Goal: Task Accomplishment & Management: Use online tool/utility

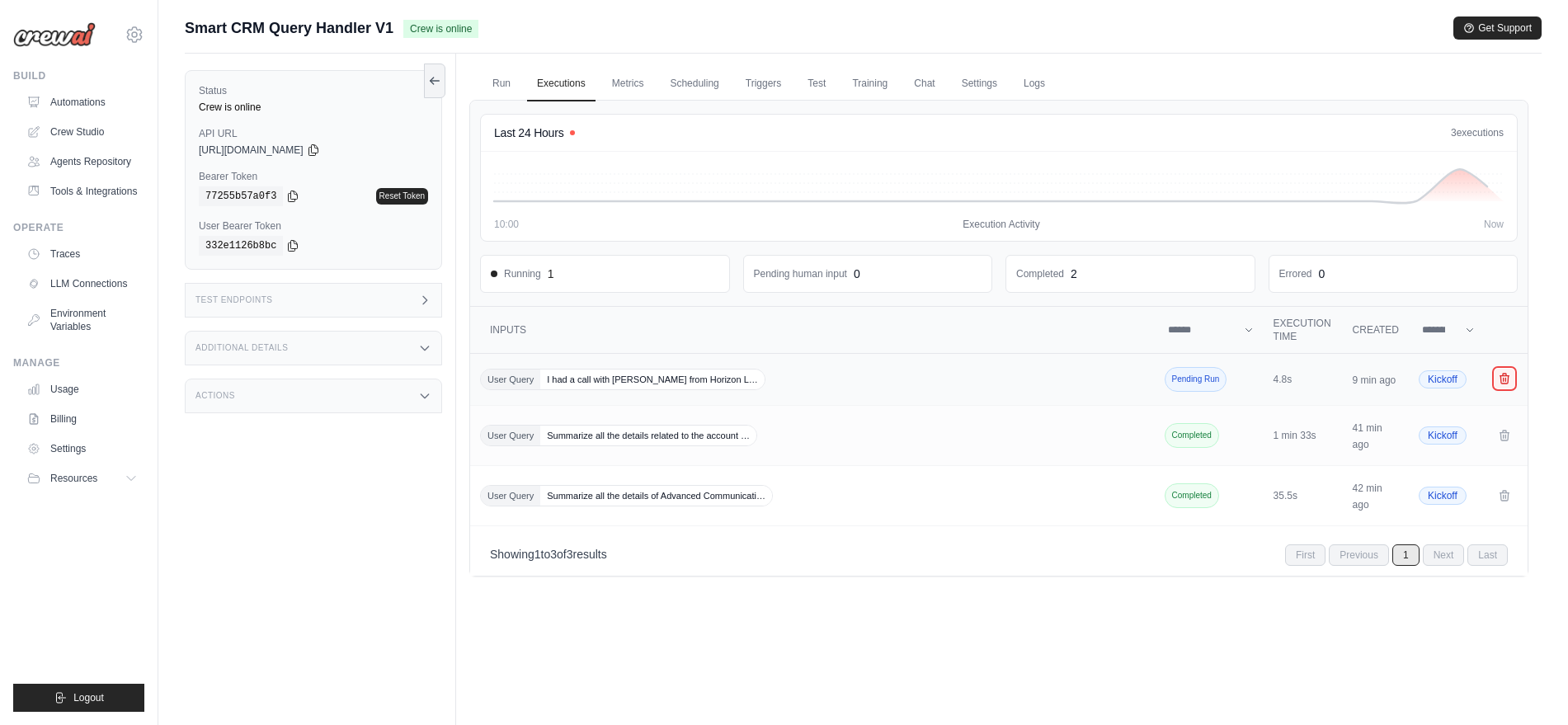
click at [1509, 381] on icon "Crew executions table" at bounding box center [1504, 378] width 13 height 13
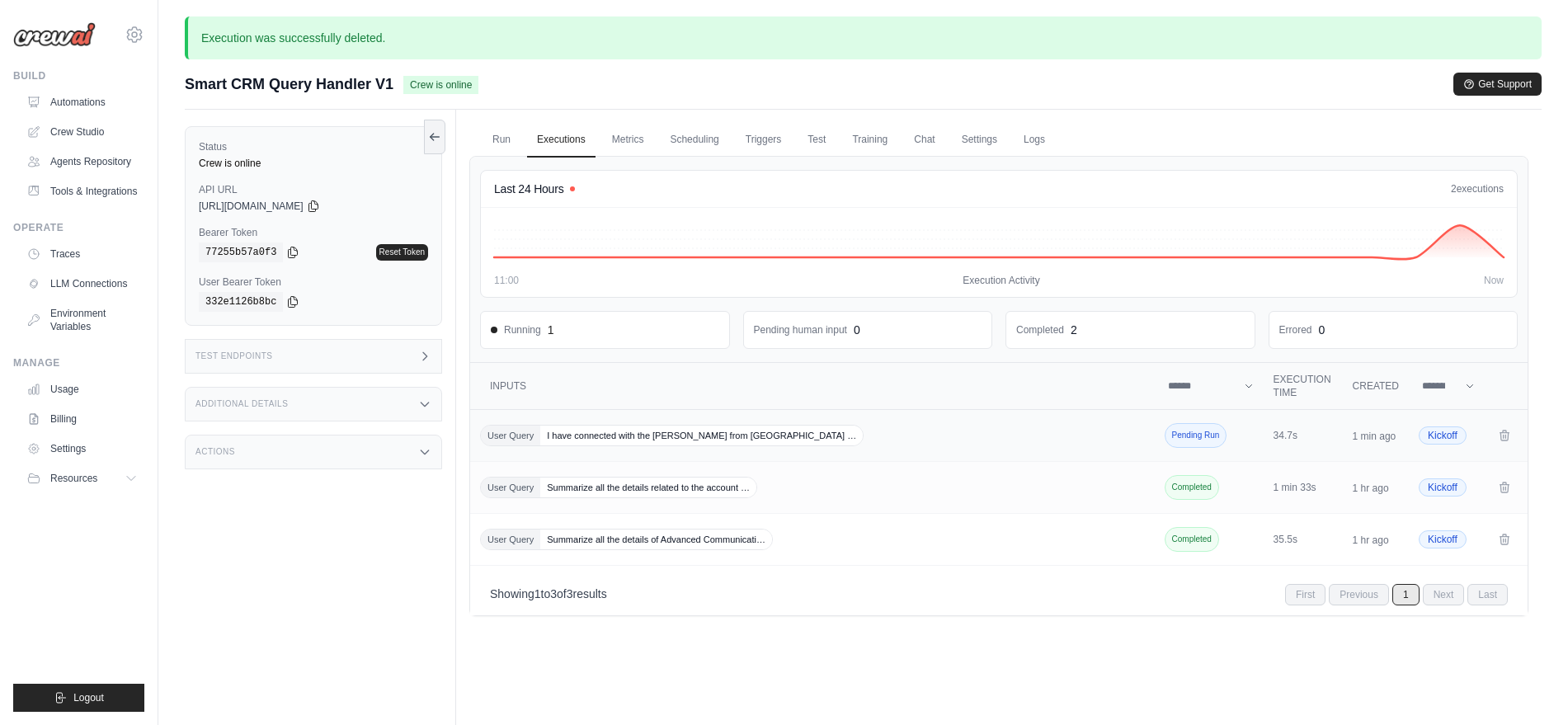
click at [600, 440] on span "I have connected with the [PERSON_NAME] from [GEOGRAPHIC_DATA] …" at bounding box center [701, 435] width 323 height 19
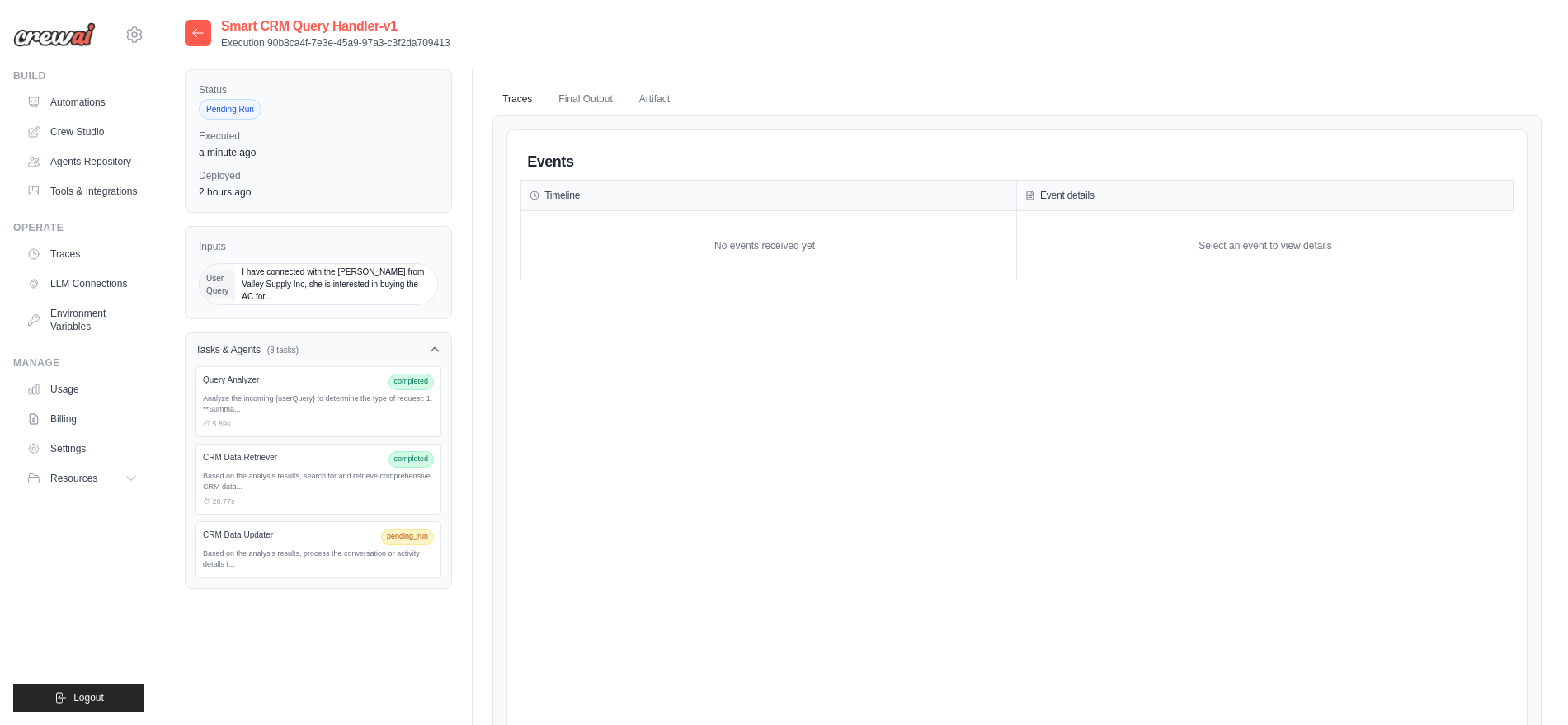
click at [204, 31] on div at bounding box center [198, 32] width 27 height 27
click at [195, 31] on icon at bounding box center [198, 33] width 13 height 13
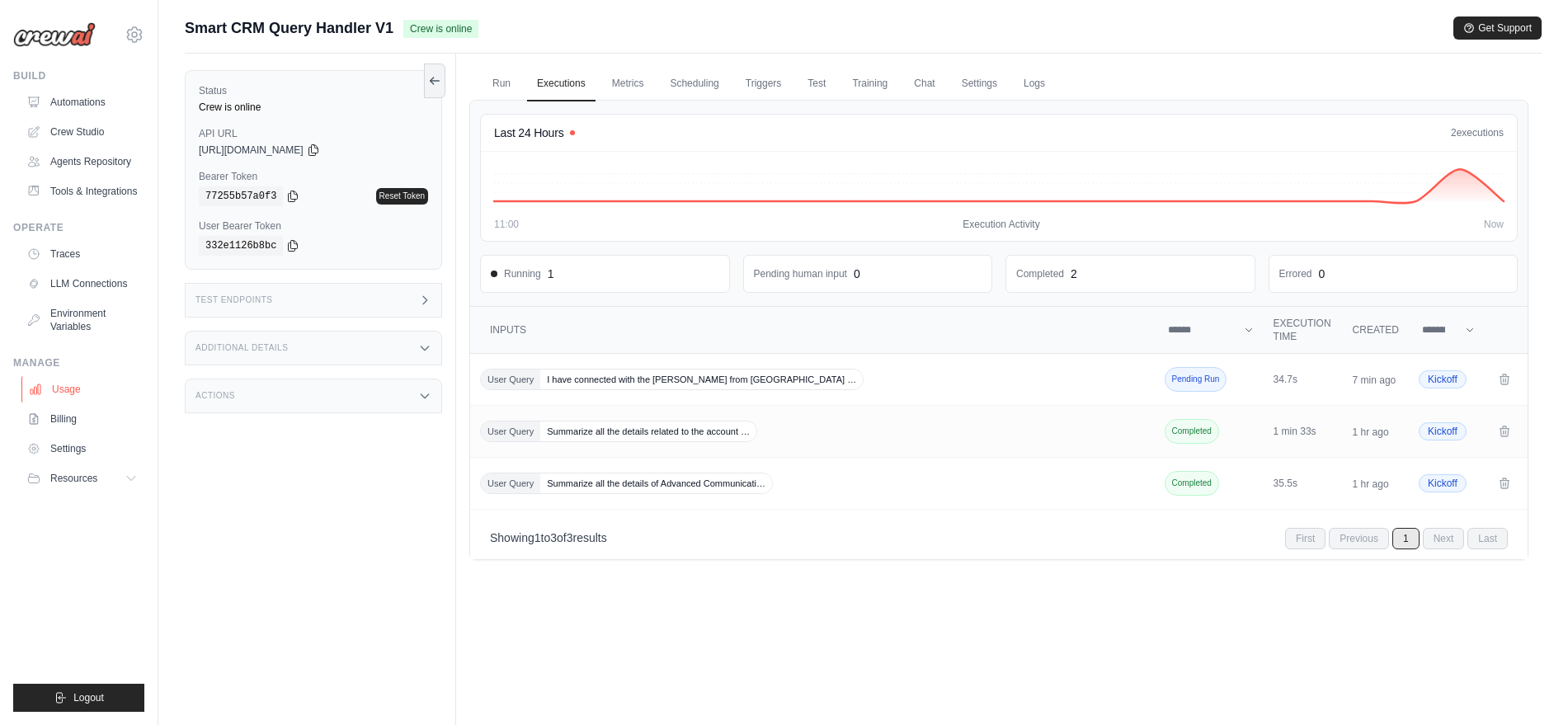
click at [73, 400] on link "Usage" at bounding box center [83, 389] width 125 height 27
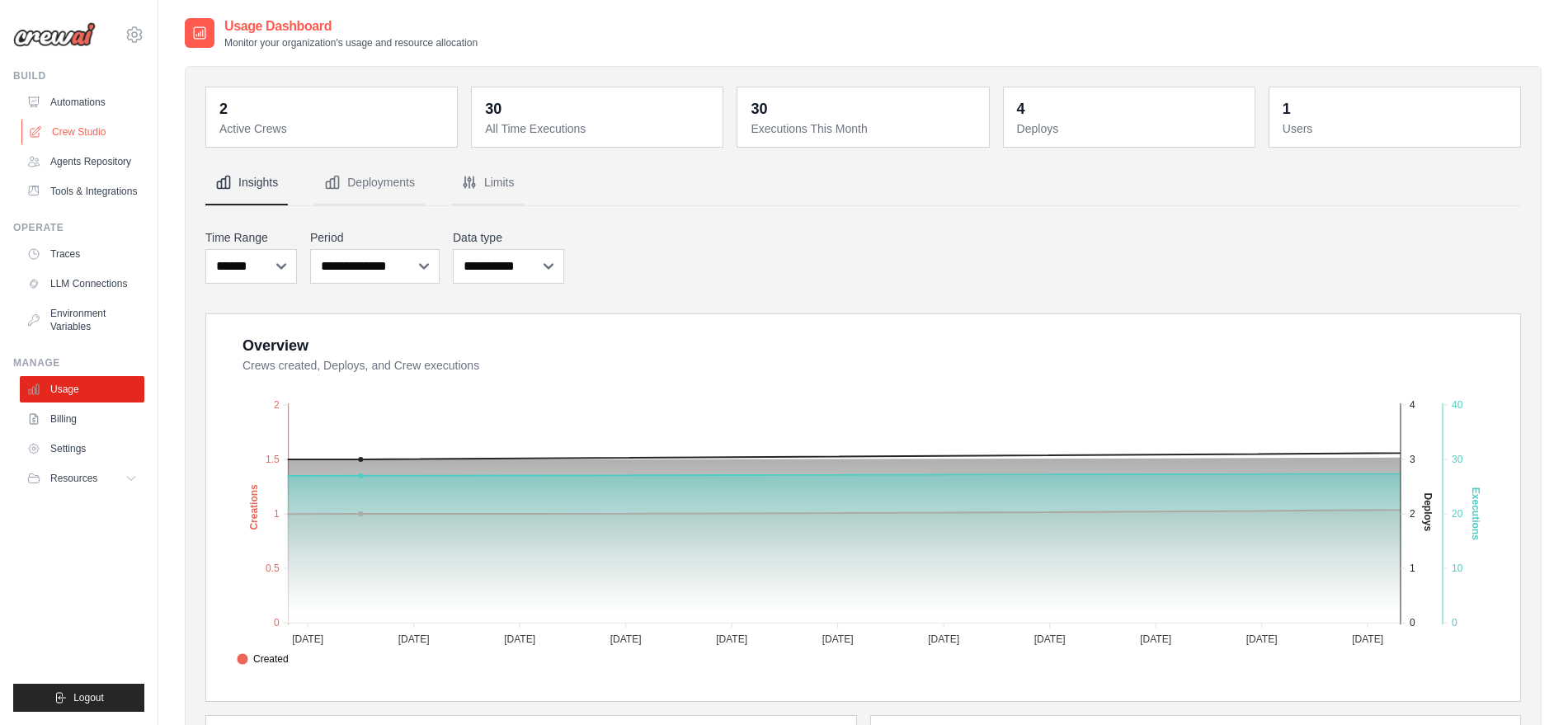
click at [95, 136] on link "Crew Studio" at bounding box center [83, 131] width 125 height 27
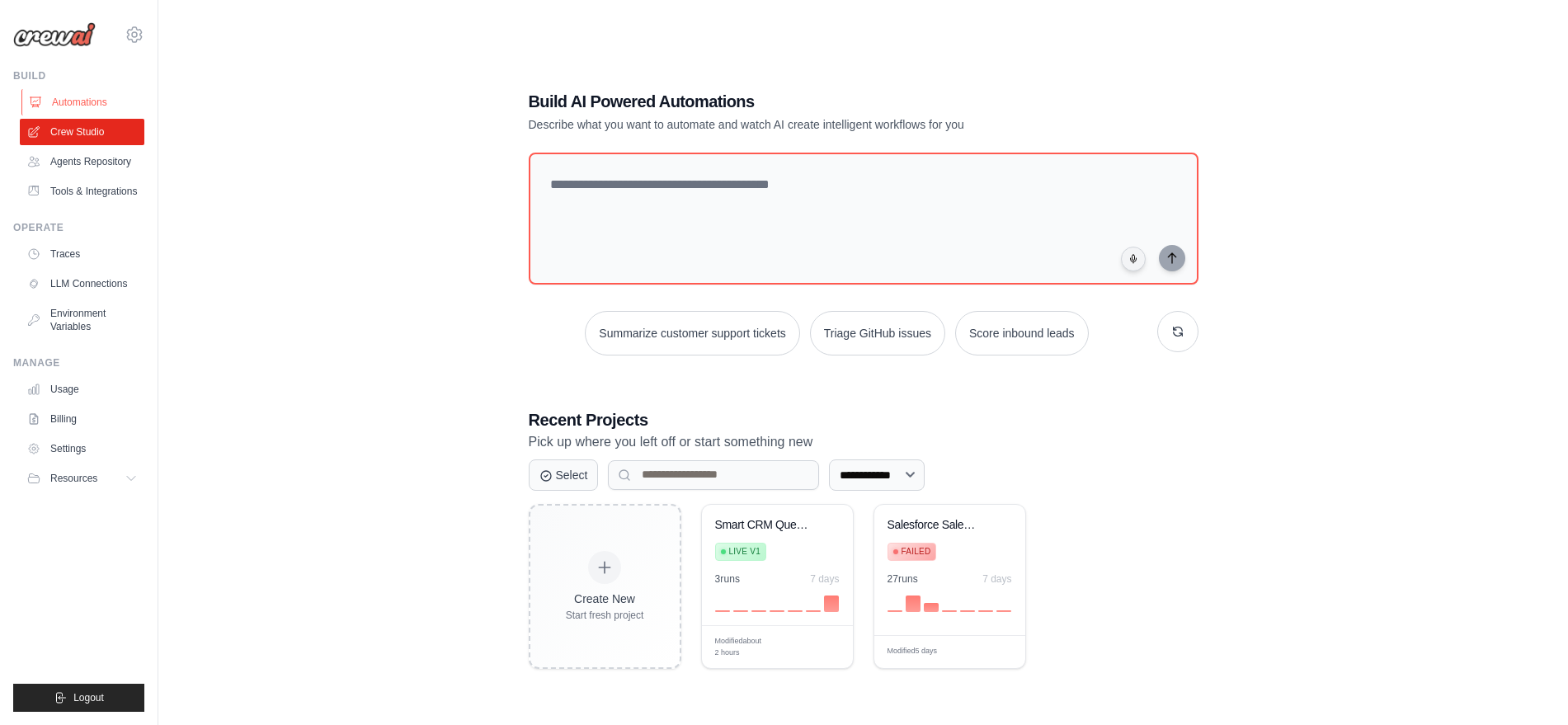
click at [81, 107] on link "Automations" at bounding box center [83, 102] width 125 height 27
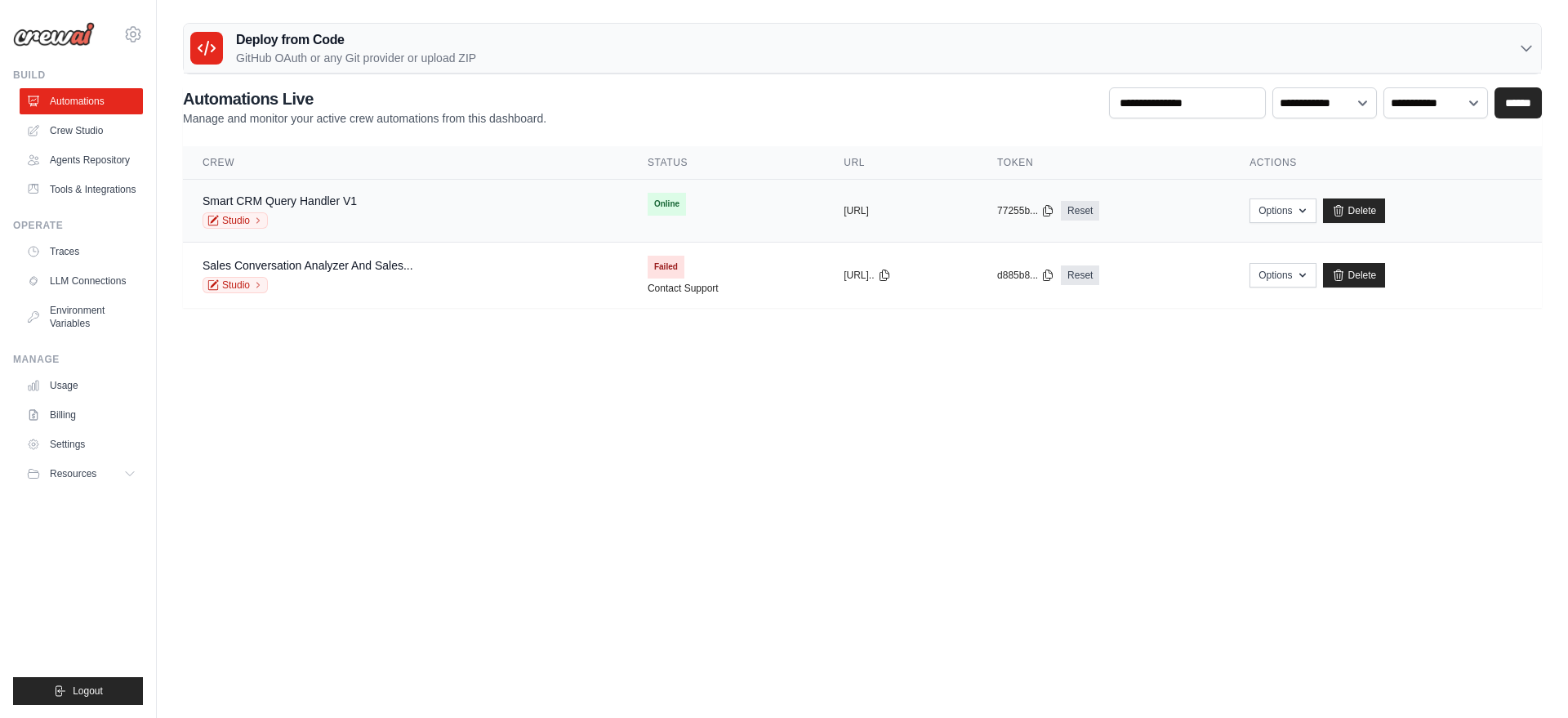
click at [335, 217] on div "Studio" at bounding box center [279, 221] width 155 height 16
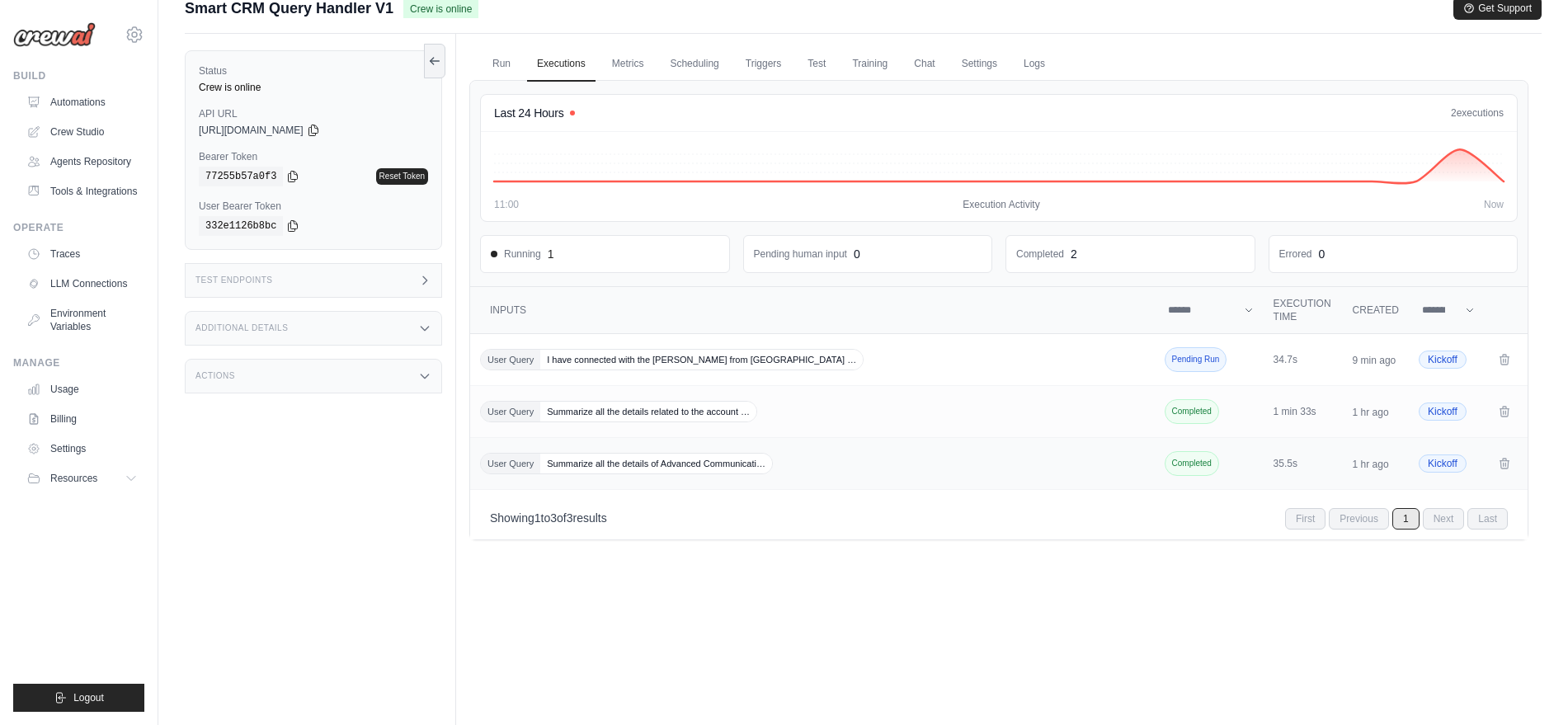
scroll to position [21, 0]
click at [1181, 358] on span "Pending Run" at bounding box center [1196, 358] width 63 height 25
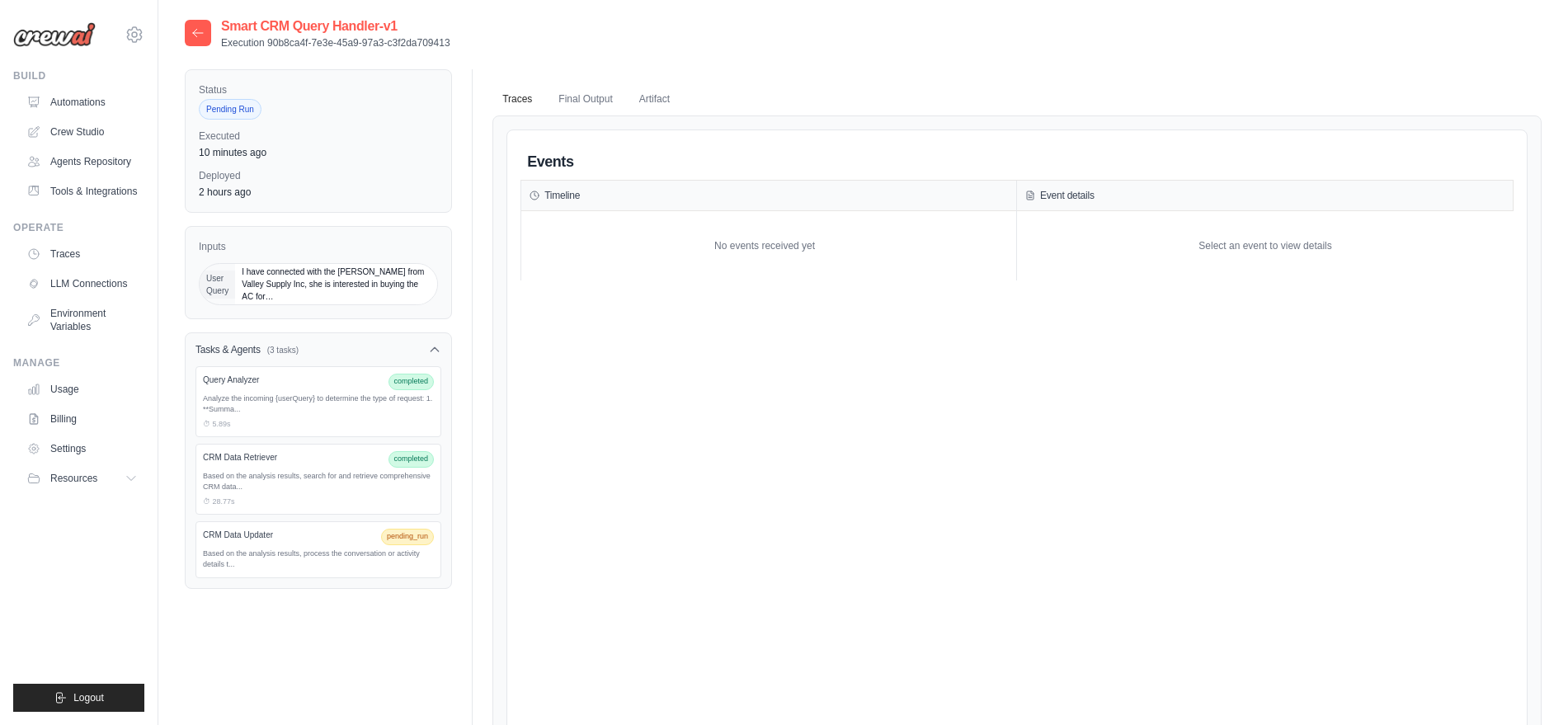
click at [201, 36] on icon at bounding box center [198, 33] width 13 height 13
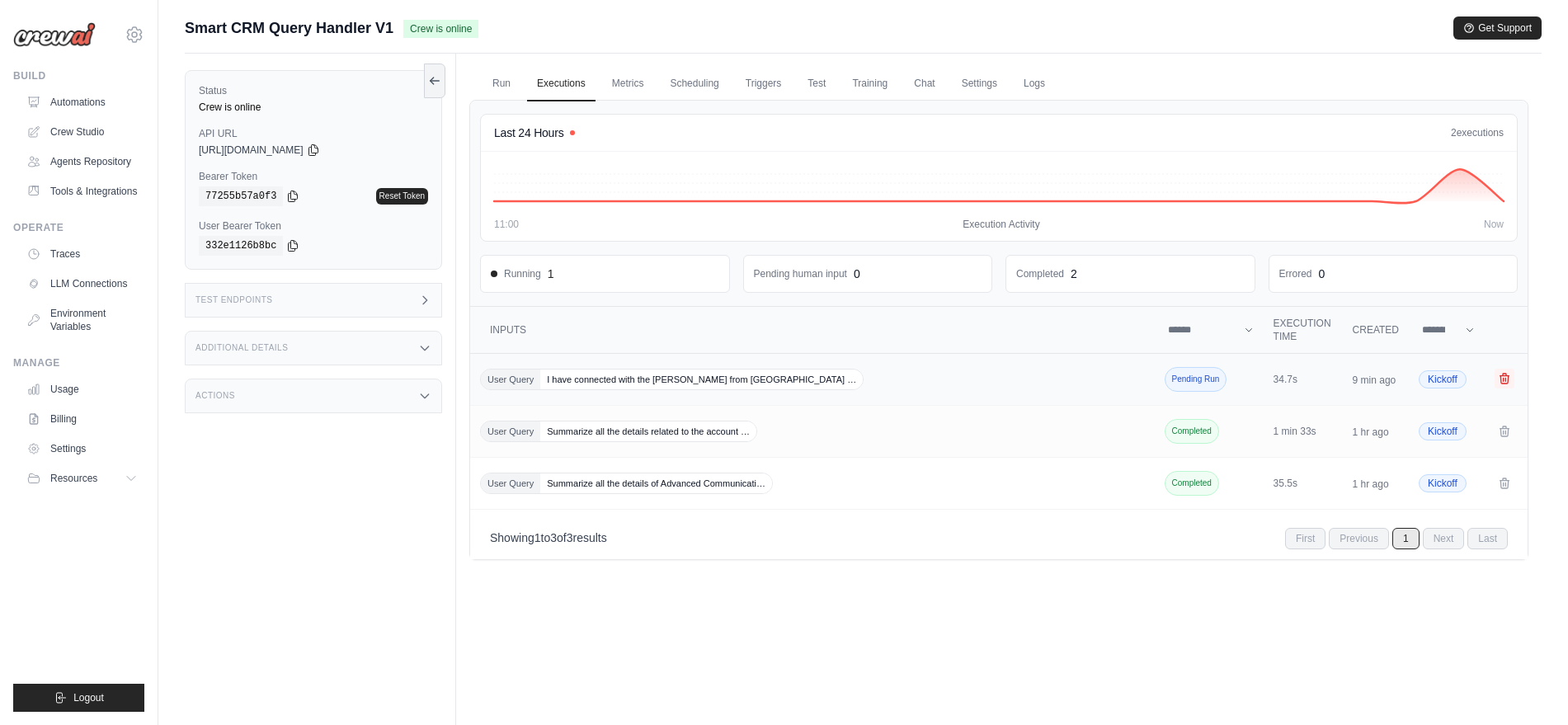
click at [1514, 375] on form "Crew executions table" at bounding box center [1507, 380] width 27 height 20
click at [1501, 376] on icon "Crew executions table" at bounding box center [1504, 378] width 13 height 13
click at [1509, 383] on icon "Crew executions table" at bounding box center [1504, 378] width 13 height 13
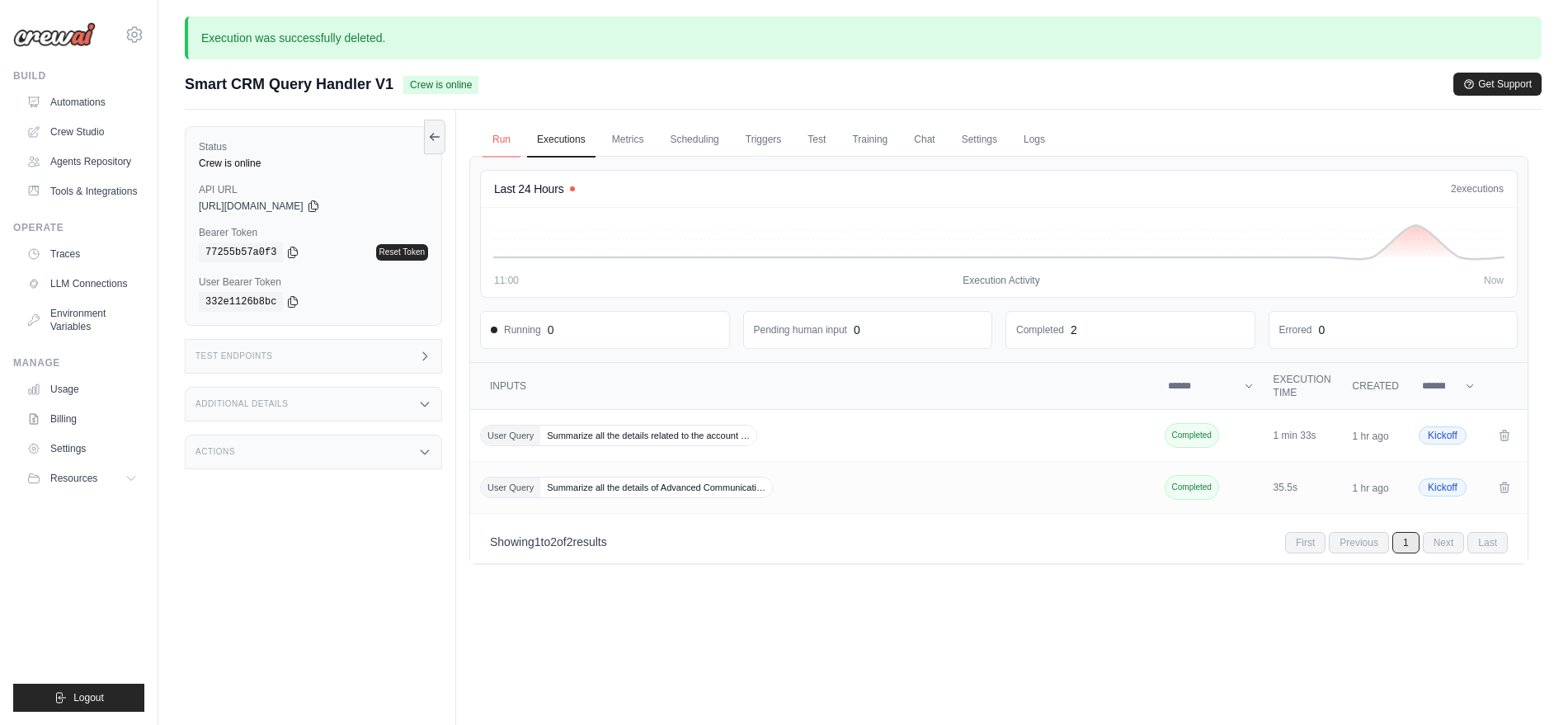
click at [500, 138] on link "Run" at bounding box center [501, 140] width 38 height 34
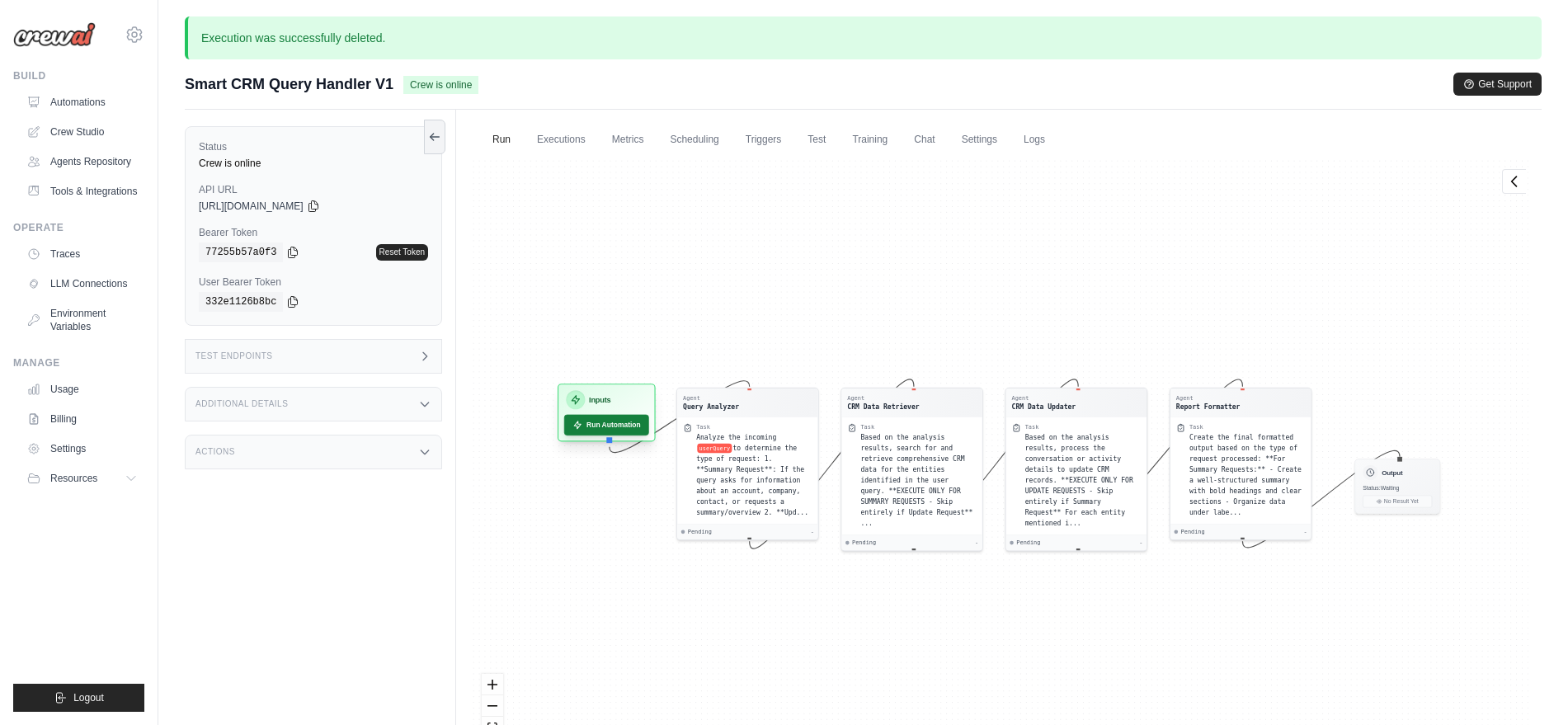
click at [610, 425] on button "Run Automation" at bounding box center [606, 425] width 85 height 20
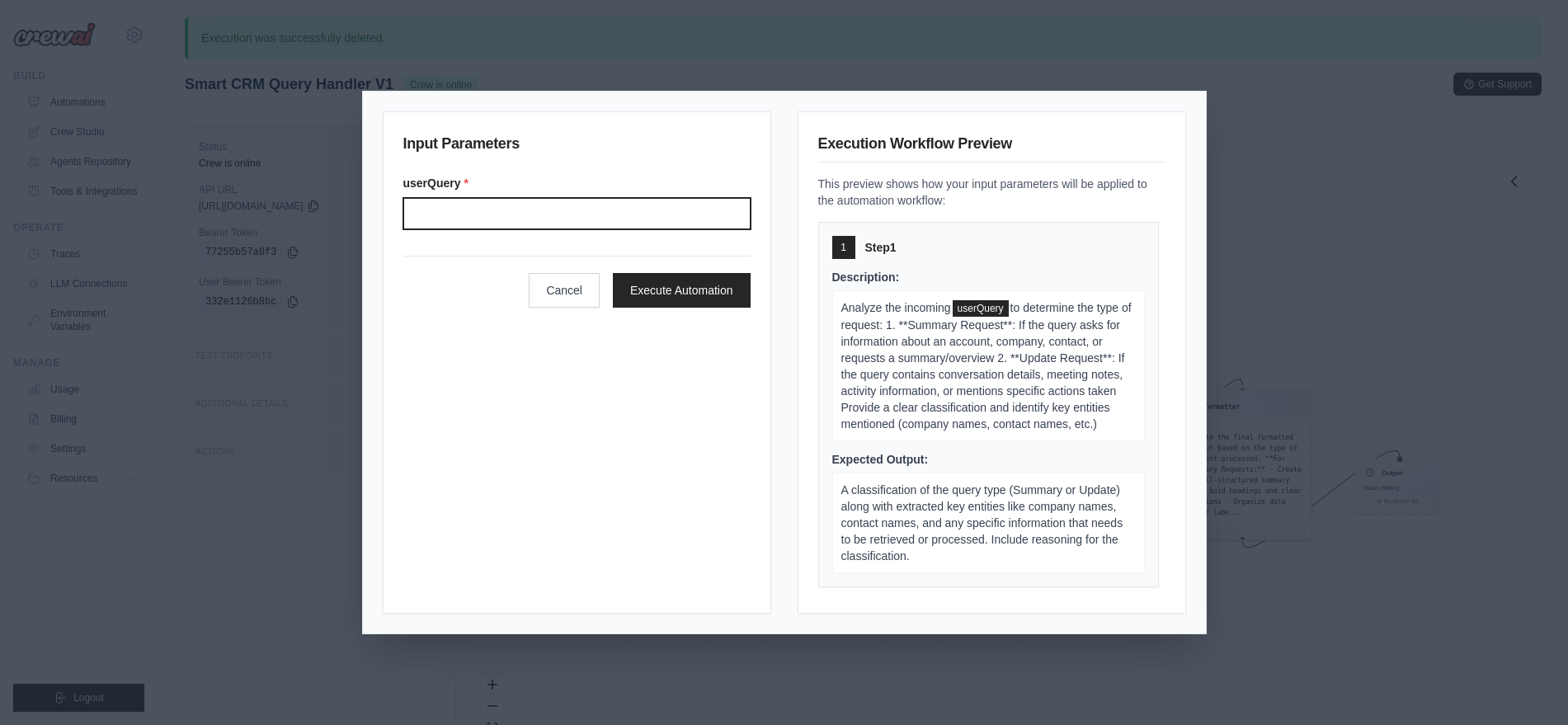
click at [507, 210] on input "Userquery" at bounding box center [577, 214] width 348 height 31
type input "*"
paste input "**********"
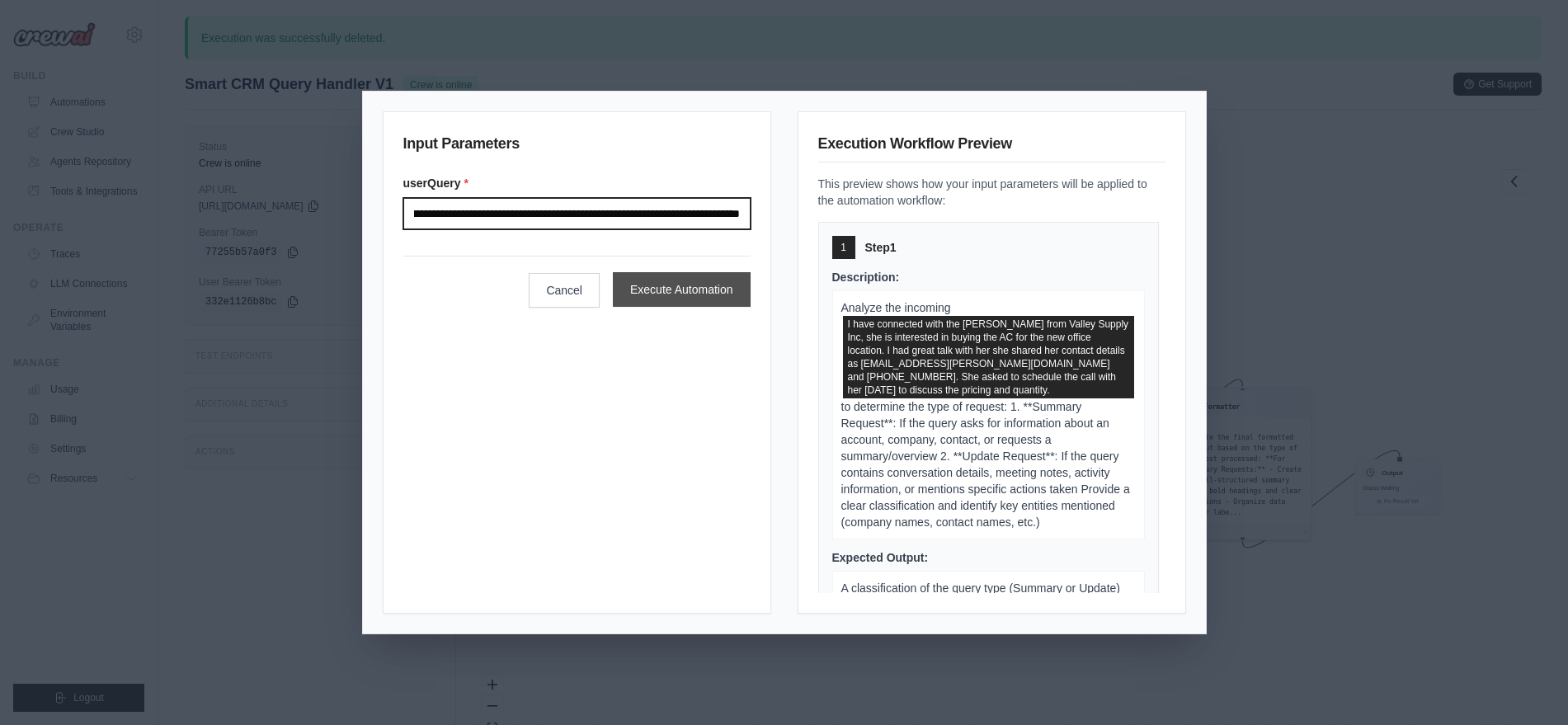
type input "**********"
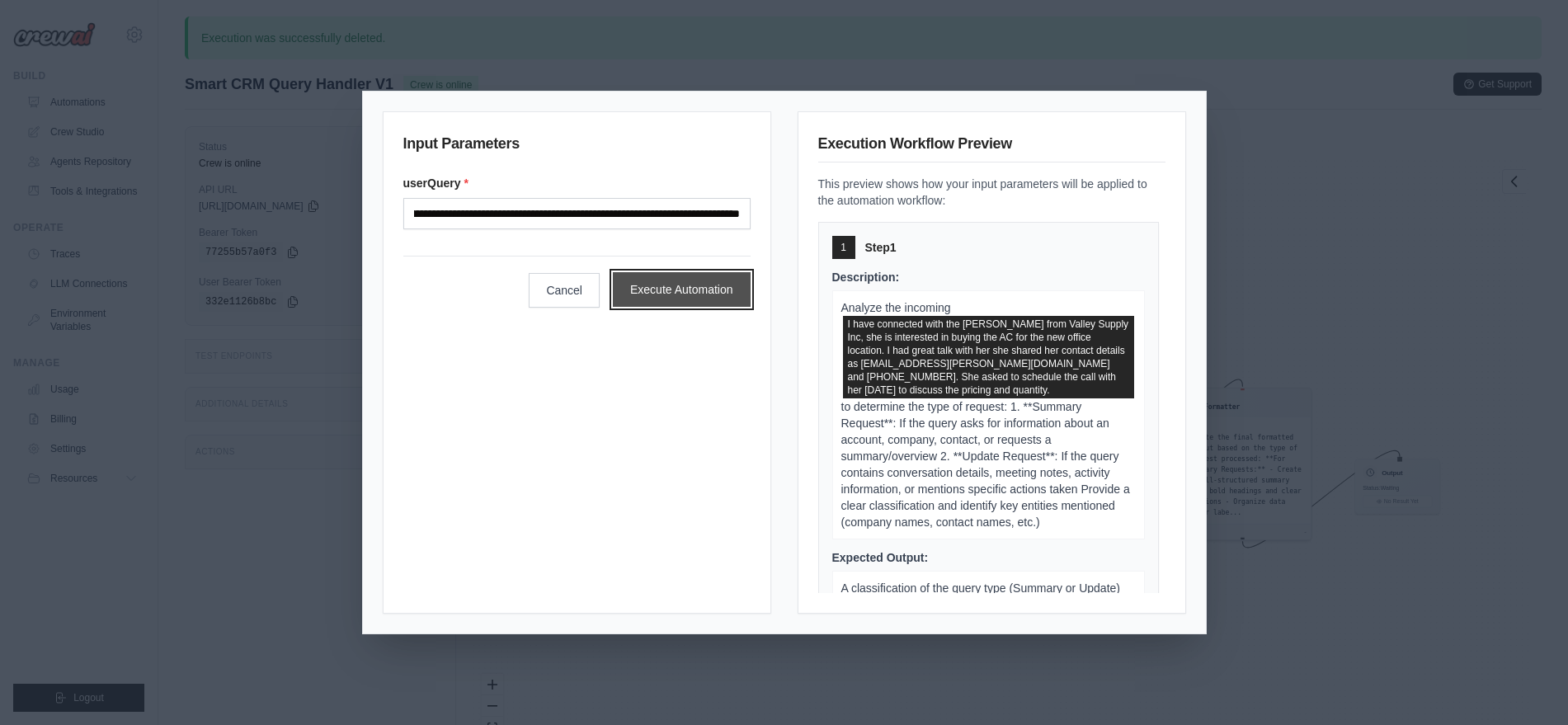
click at [639, 301] on button "Execute Automation" at bounding box center [681, 289] width 138 height 34
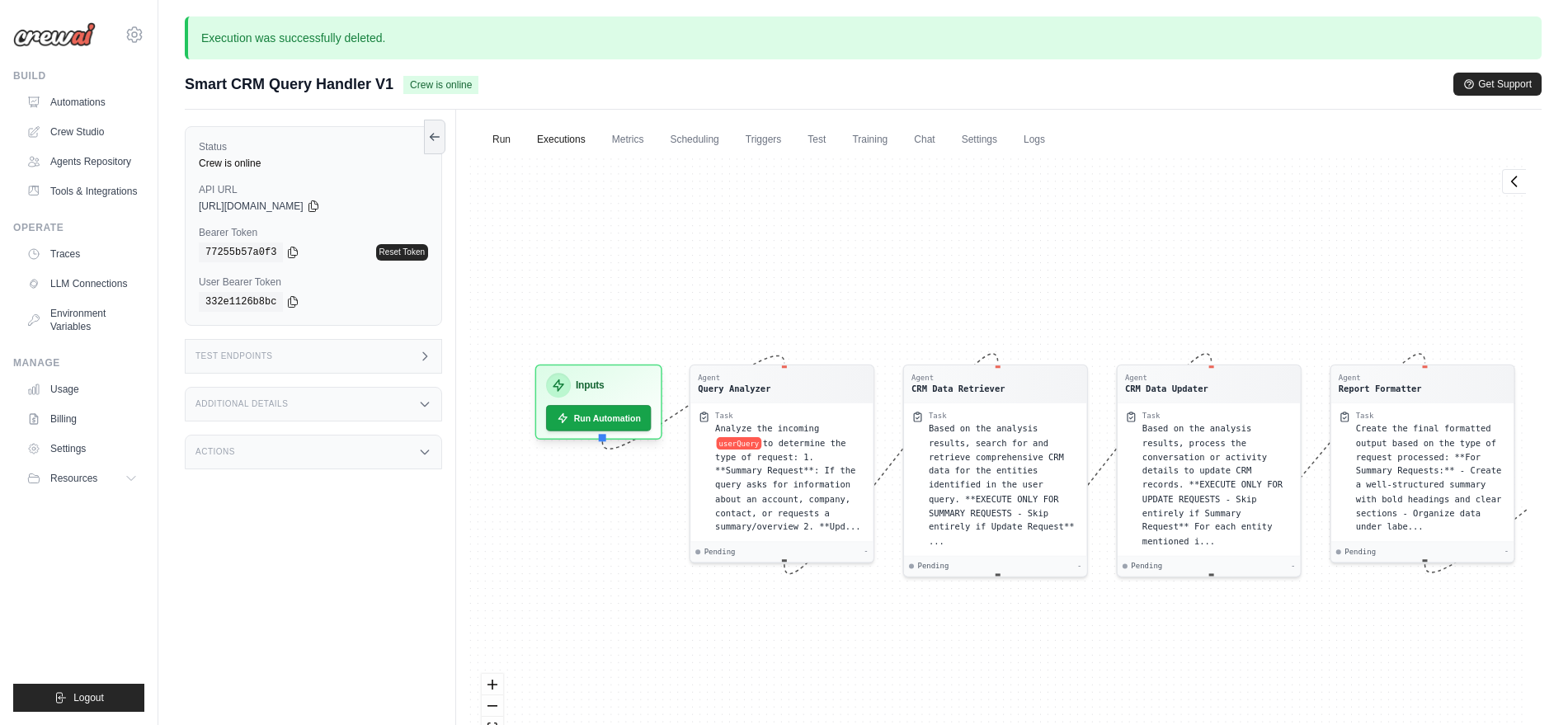
click at [554, 144] on link "Executions" at bounding box center [561, 140] width 68 height 34
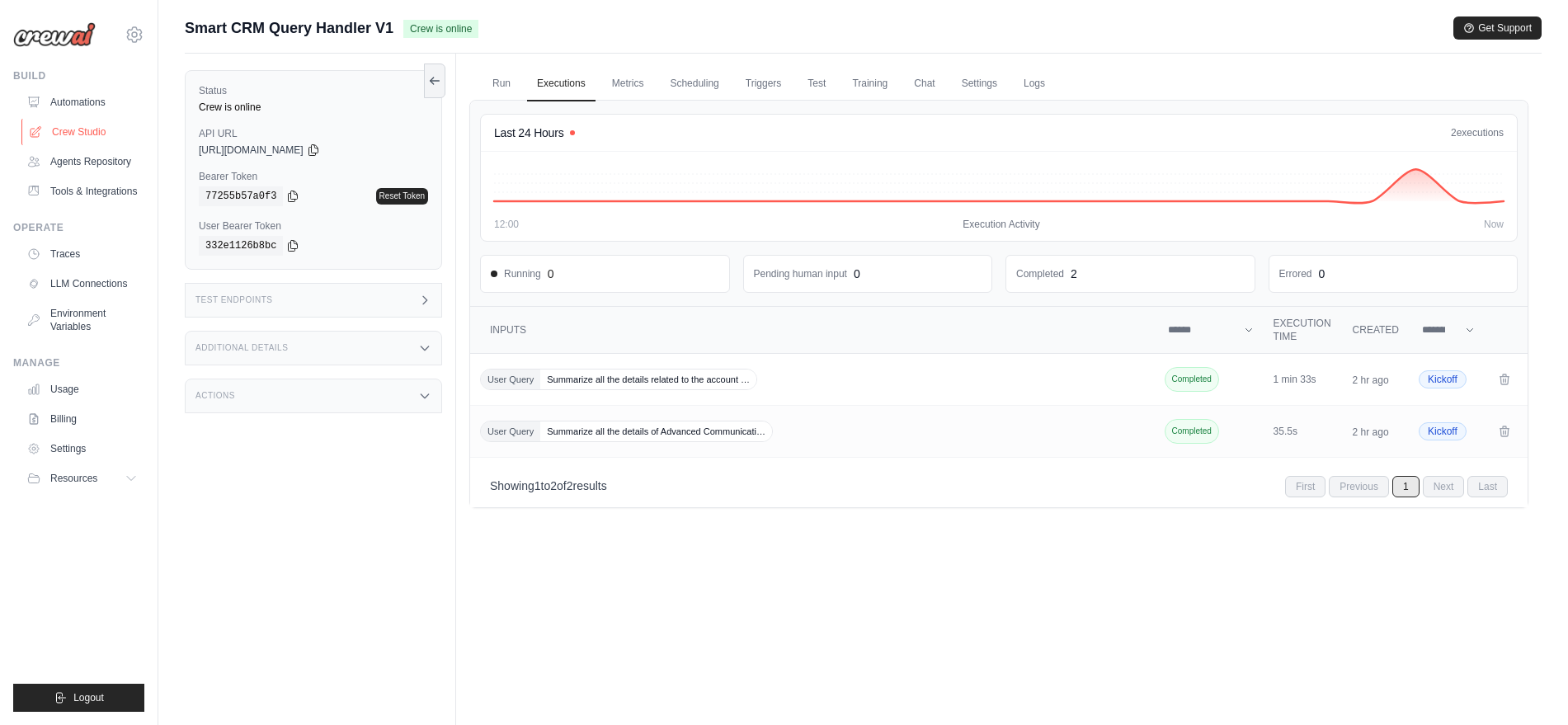
click at [86, 129] on link "Crew Studio" at bounding box center [83, 131] width 125 height 27
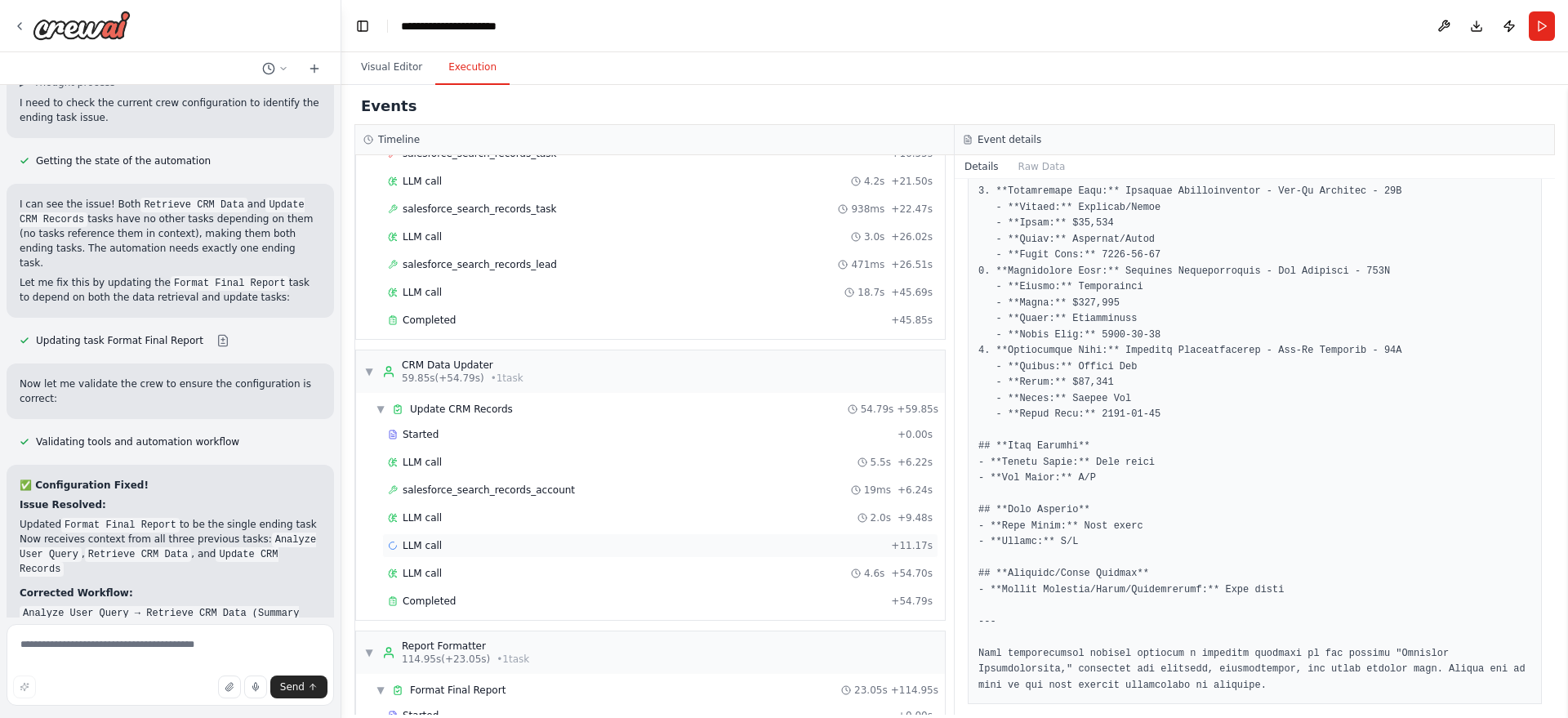
scroll to position [534, 0]
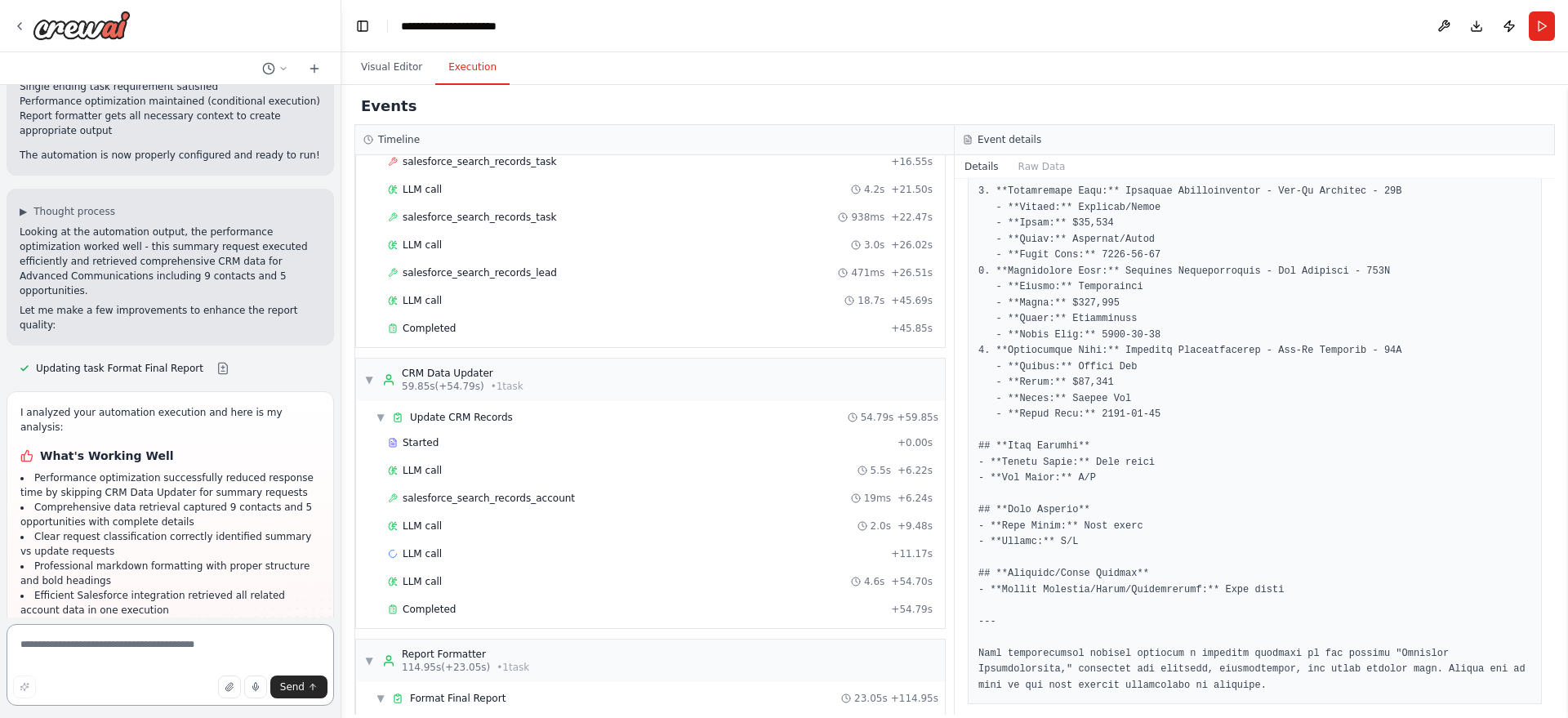
scroll to position [7783, 0]
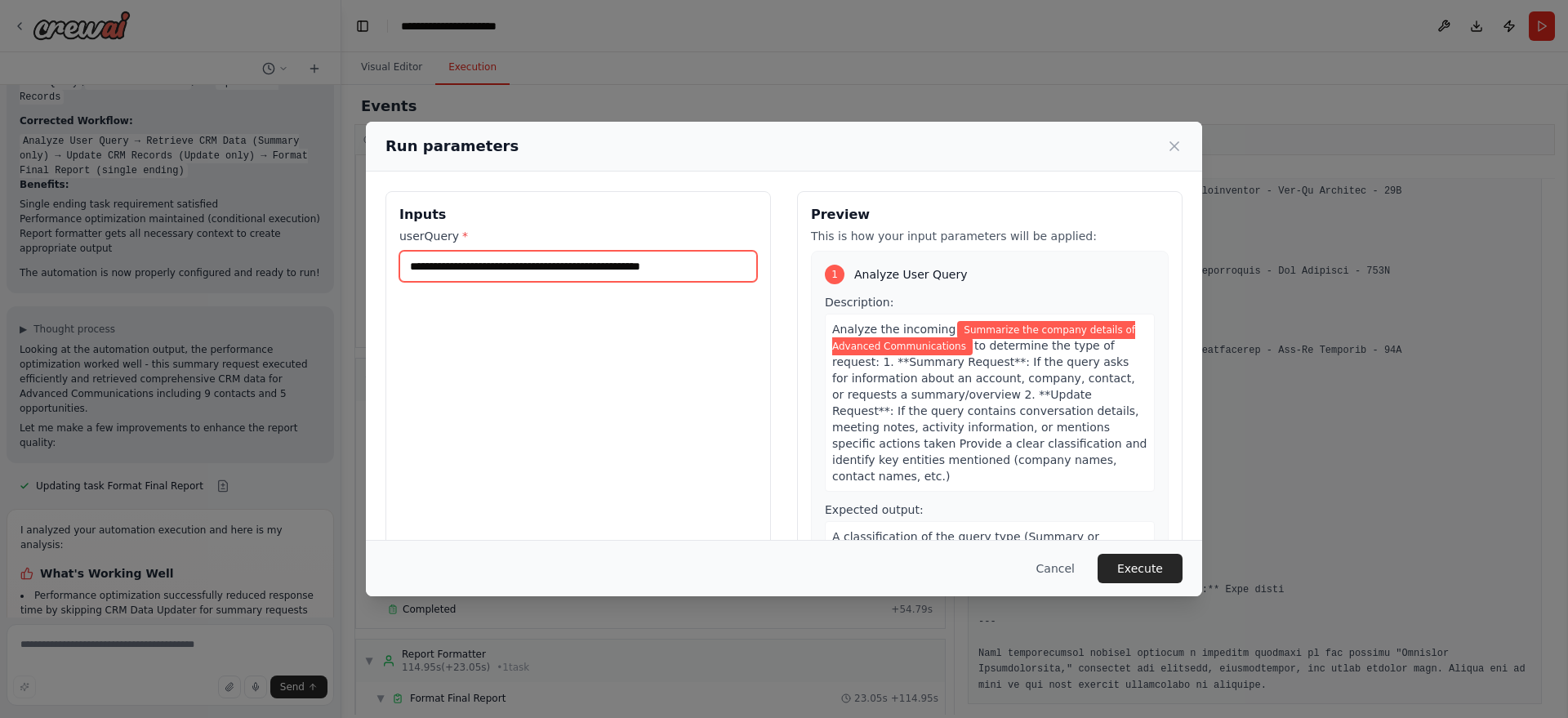
click at [534, 272] on input "**********" at bounding box center [578, 267] width 358 height 31
paste input "**********"
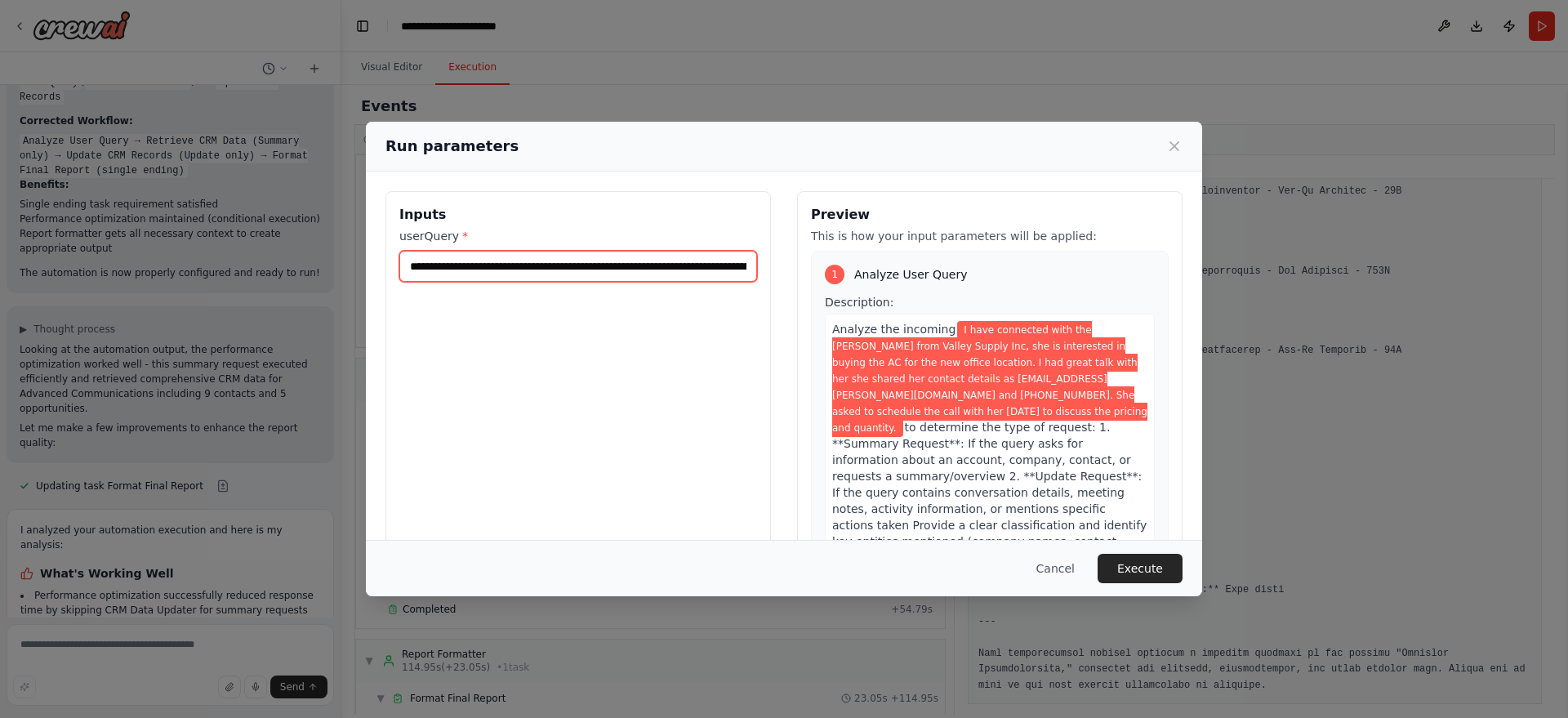
scroll to position [0, 1241]
type input "**********"
click at [1131, 579] on button "Execute" at bounding box center [1140, 569] width 85 height 29
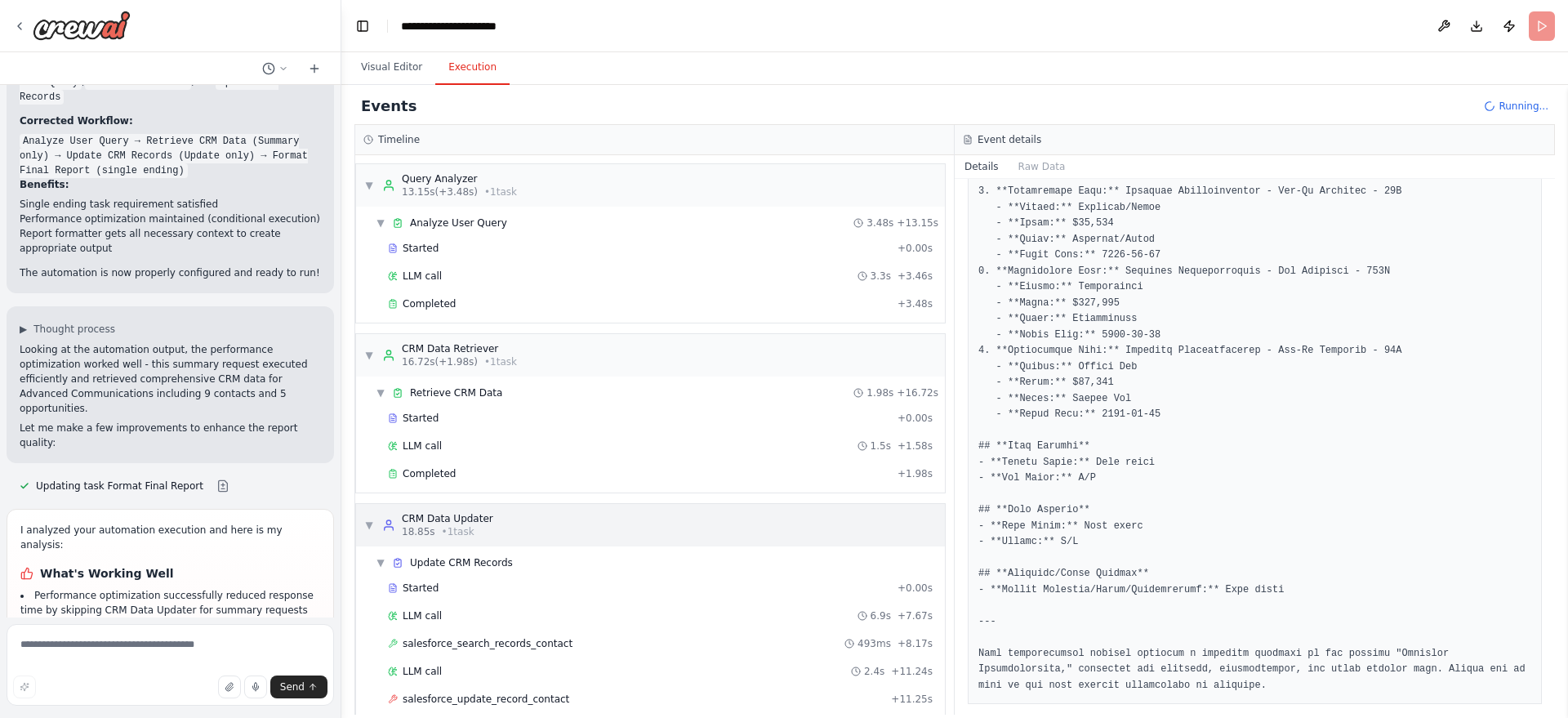
scroll to position [105, 0]
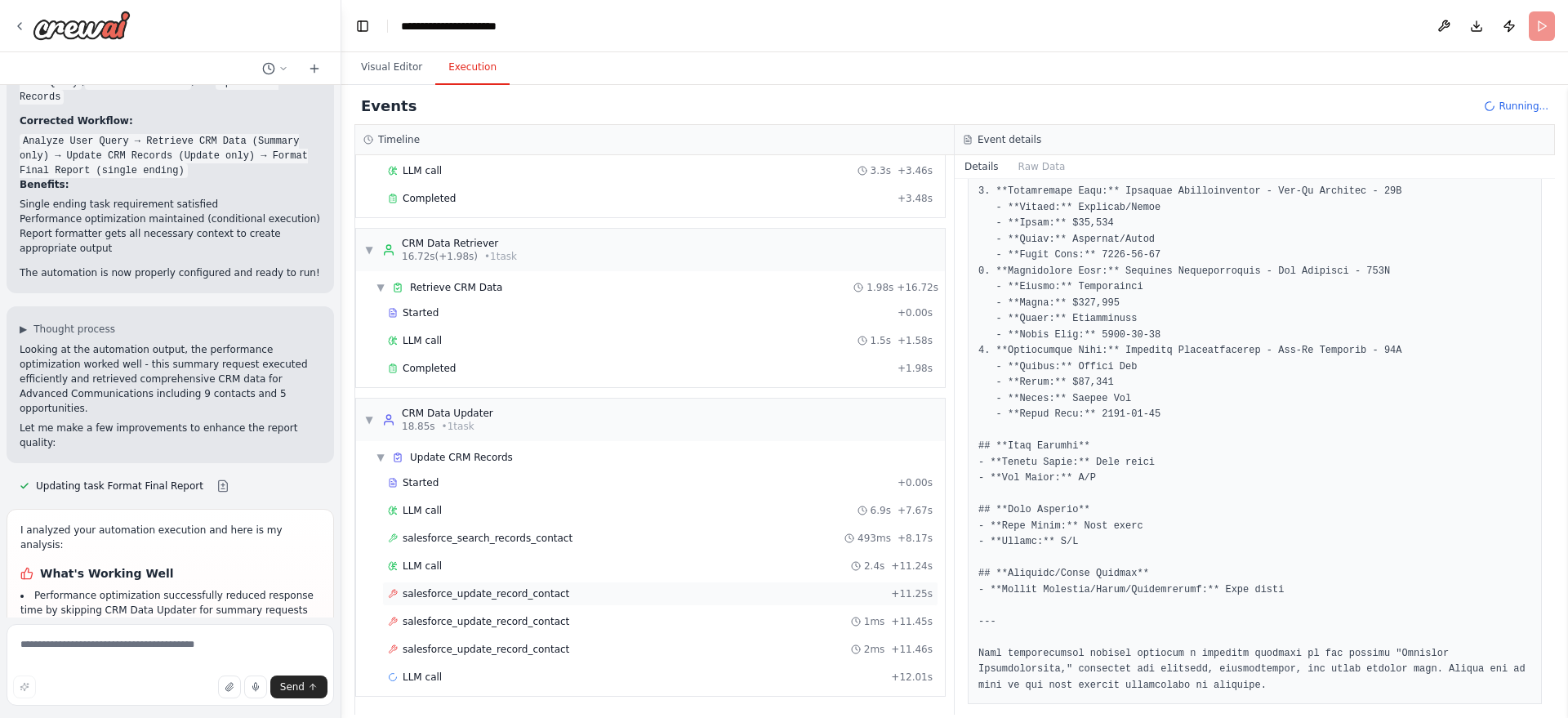
click at [643, 593] on div "salesforce_update_record_contact + 11.25s" at bounding box center [660, 593] width 545 height 13
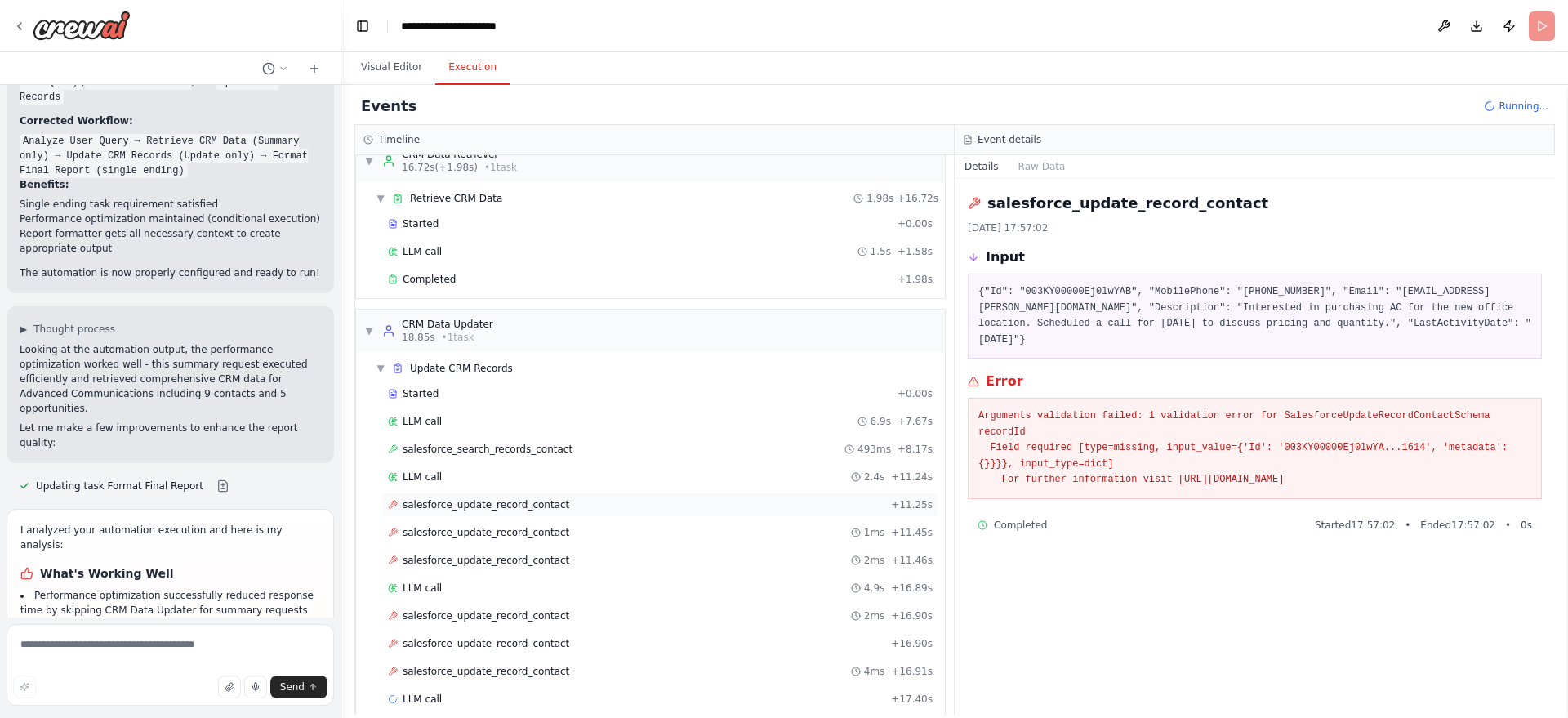
scroll to position [216, 0]
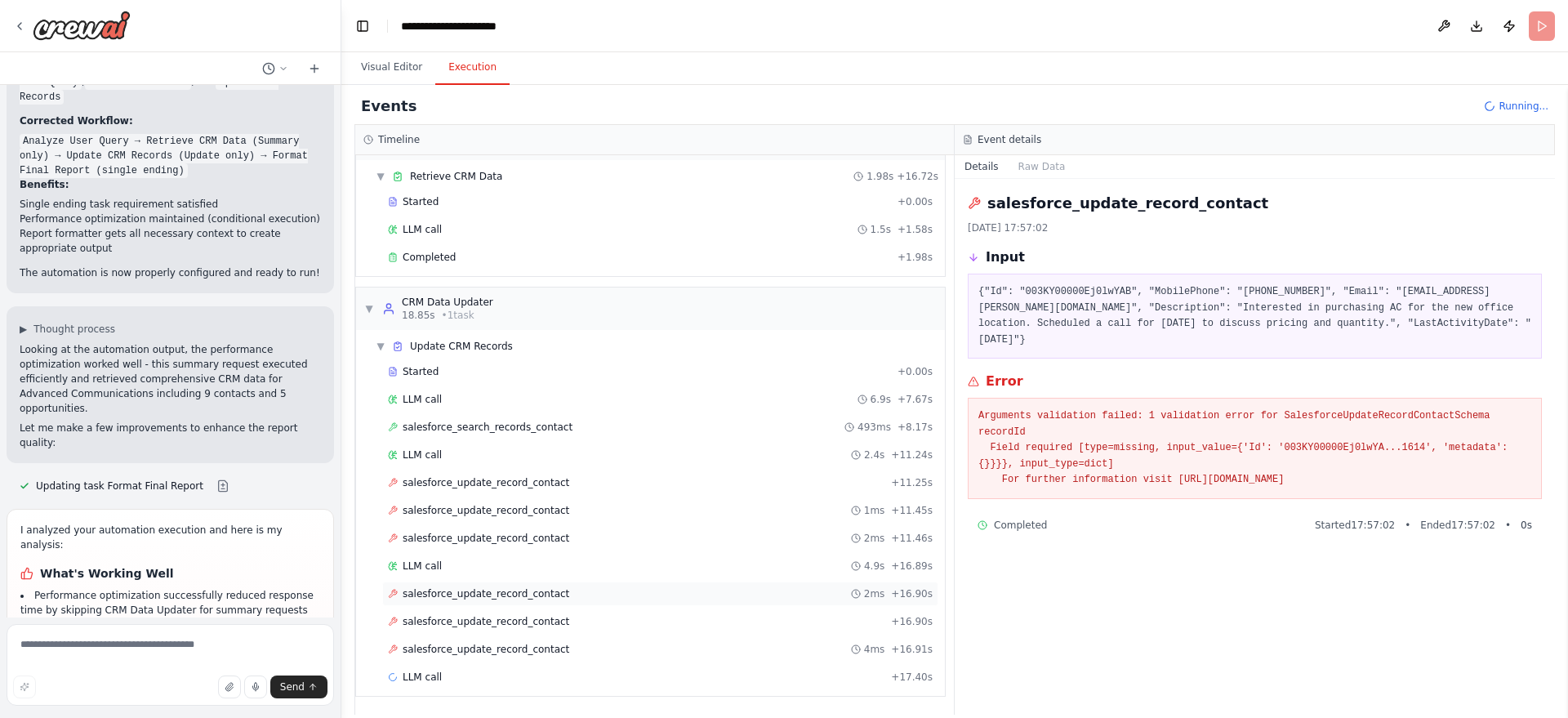
click at [606, 593] on div "salesforce_update_record_contact 2ms + 16.90s" at bounding box center [660, 593] width 545 height 13
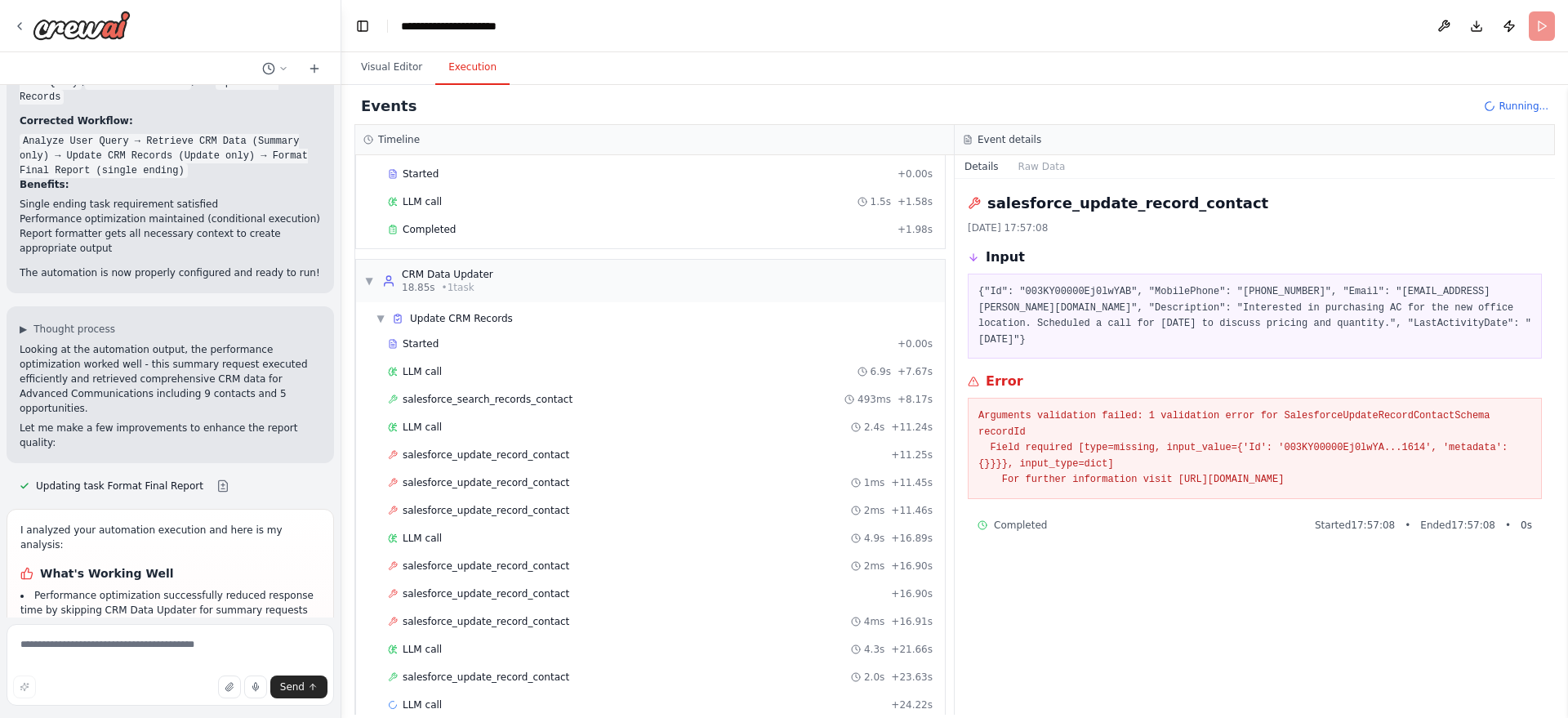
click at [591, 668] on div "salesforce_update_record_contact 2.0s + 23.63s" at bounding box center [659, 677] width 556 height 25
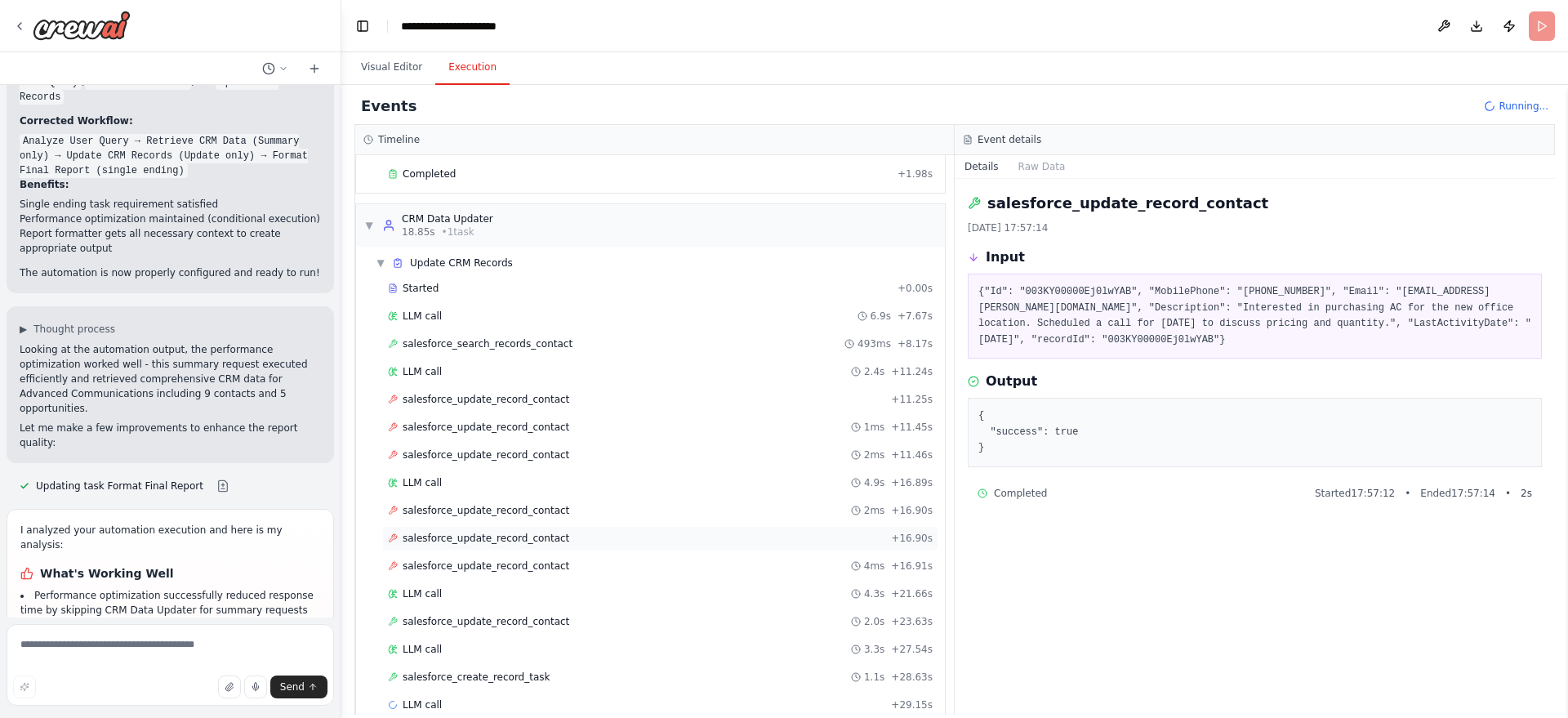
scroll to position [328, 0]
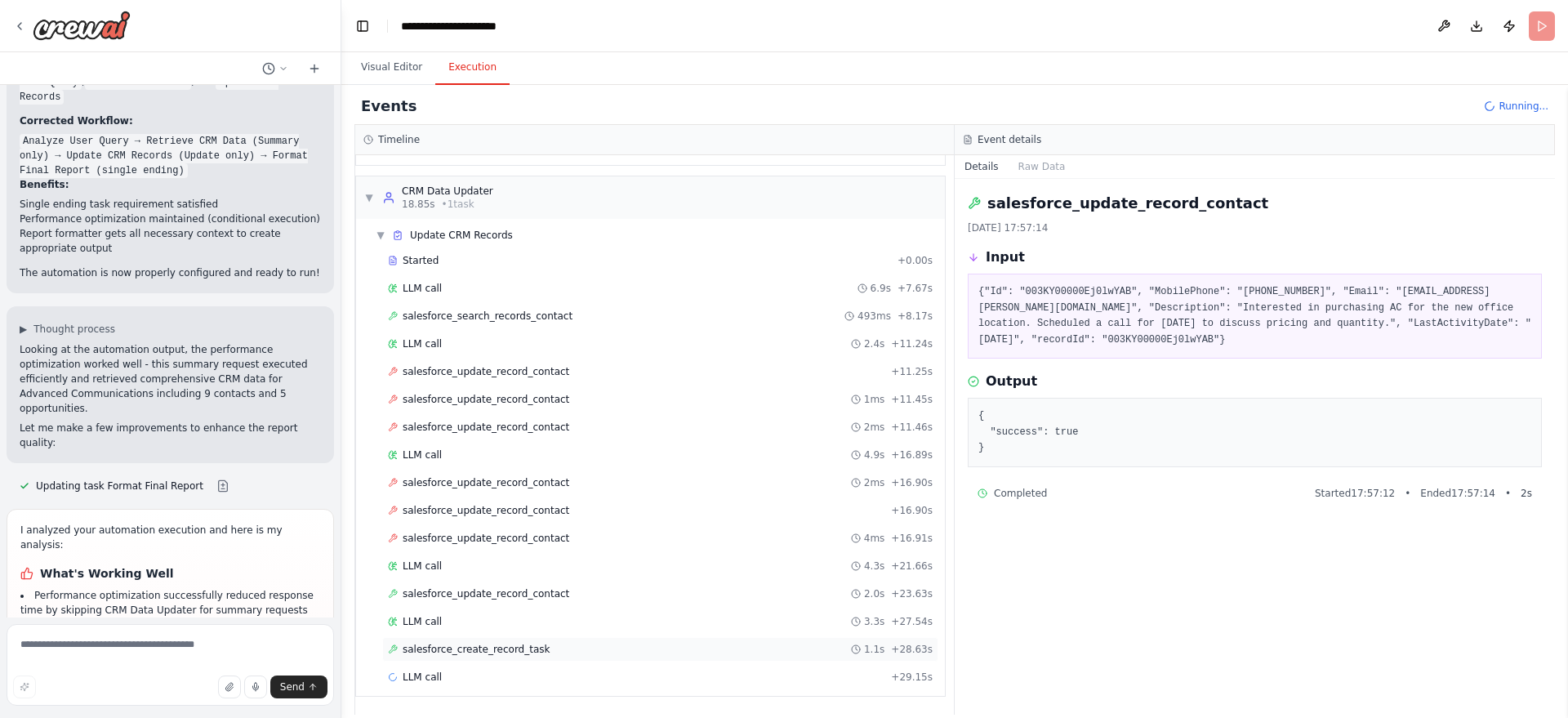
click at [583, 640] on div "salesforce_create_record_task 1.1s + 28.63s" at bounding box center [659, 649] width 556 height 25
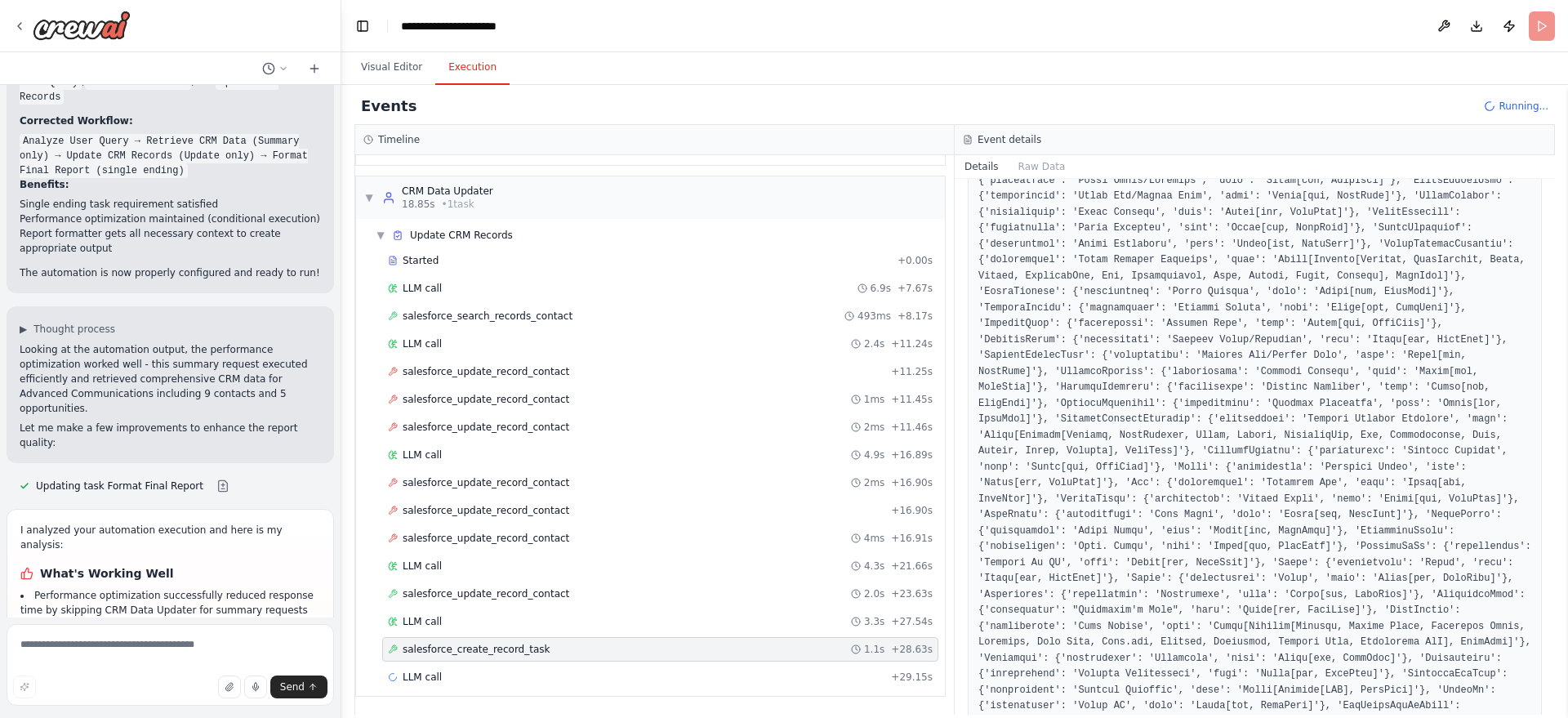
scroll to position [603, 0]
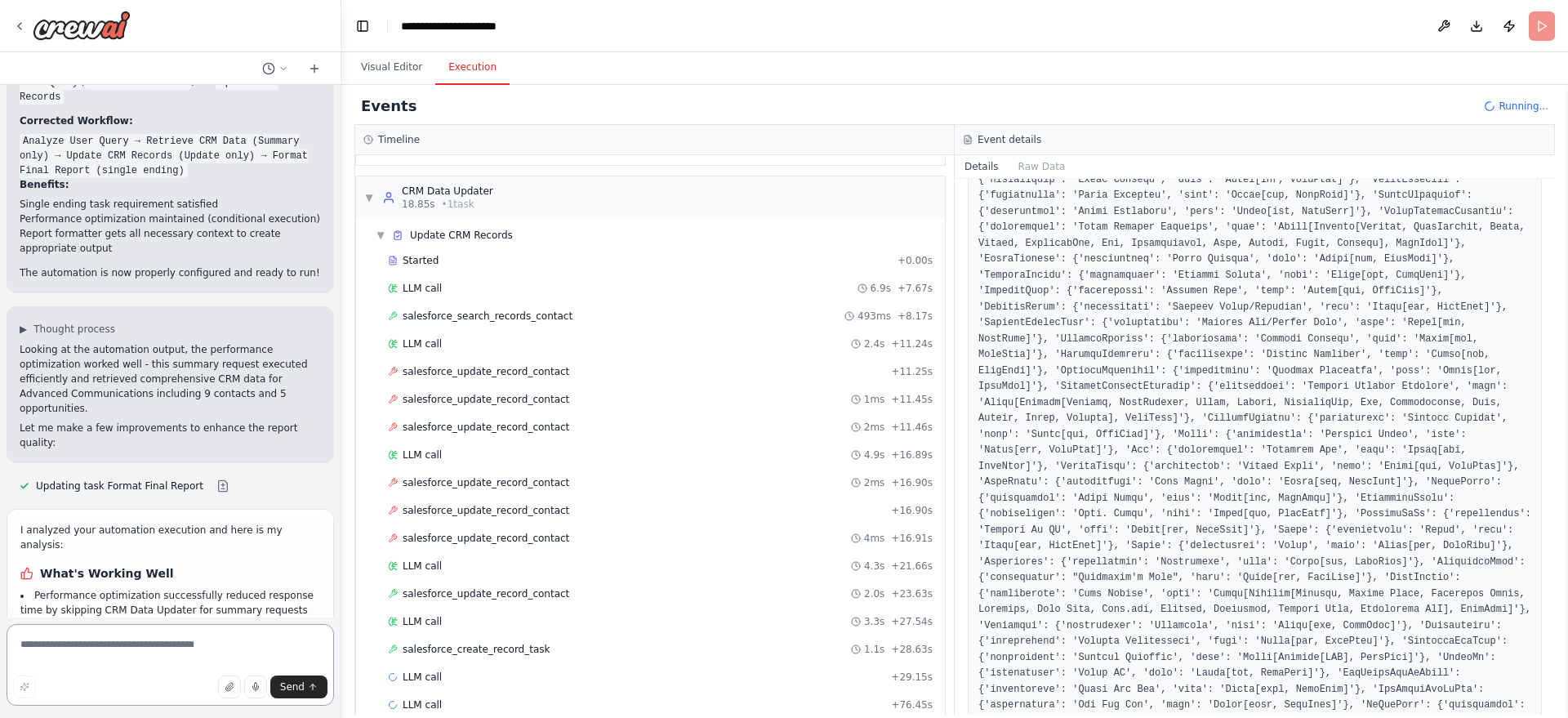
click at [117, 646] on textarea at bounding box center [170, 665] width 328 height 82
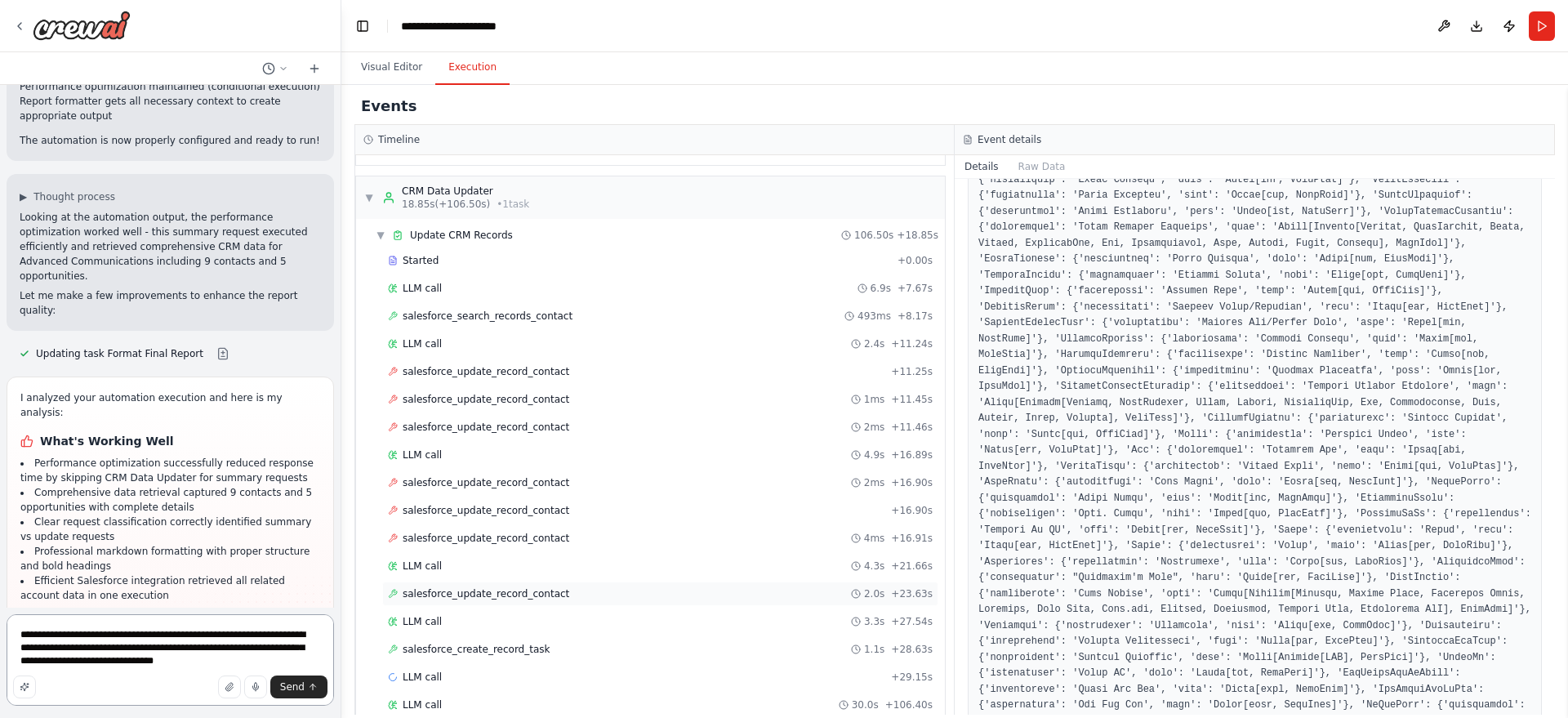
scroll to position [553, 0]
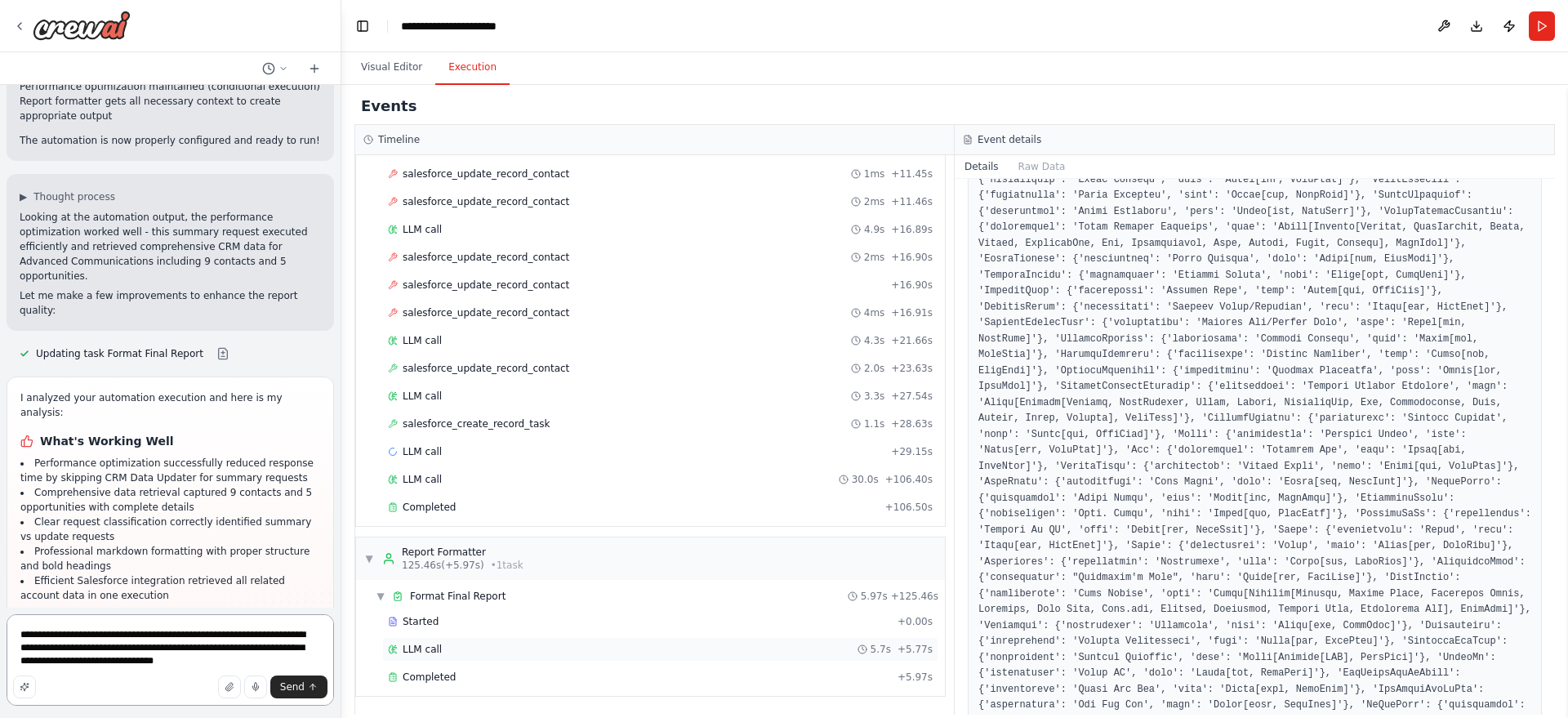
type textarea "**********"
click at [440, 639] on div "LLM call 5.7s + 5.77s" at bounding box center [659, 649] width 556 height 25
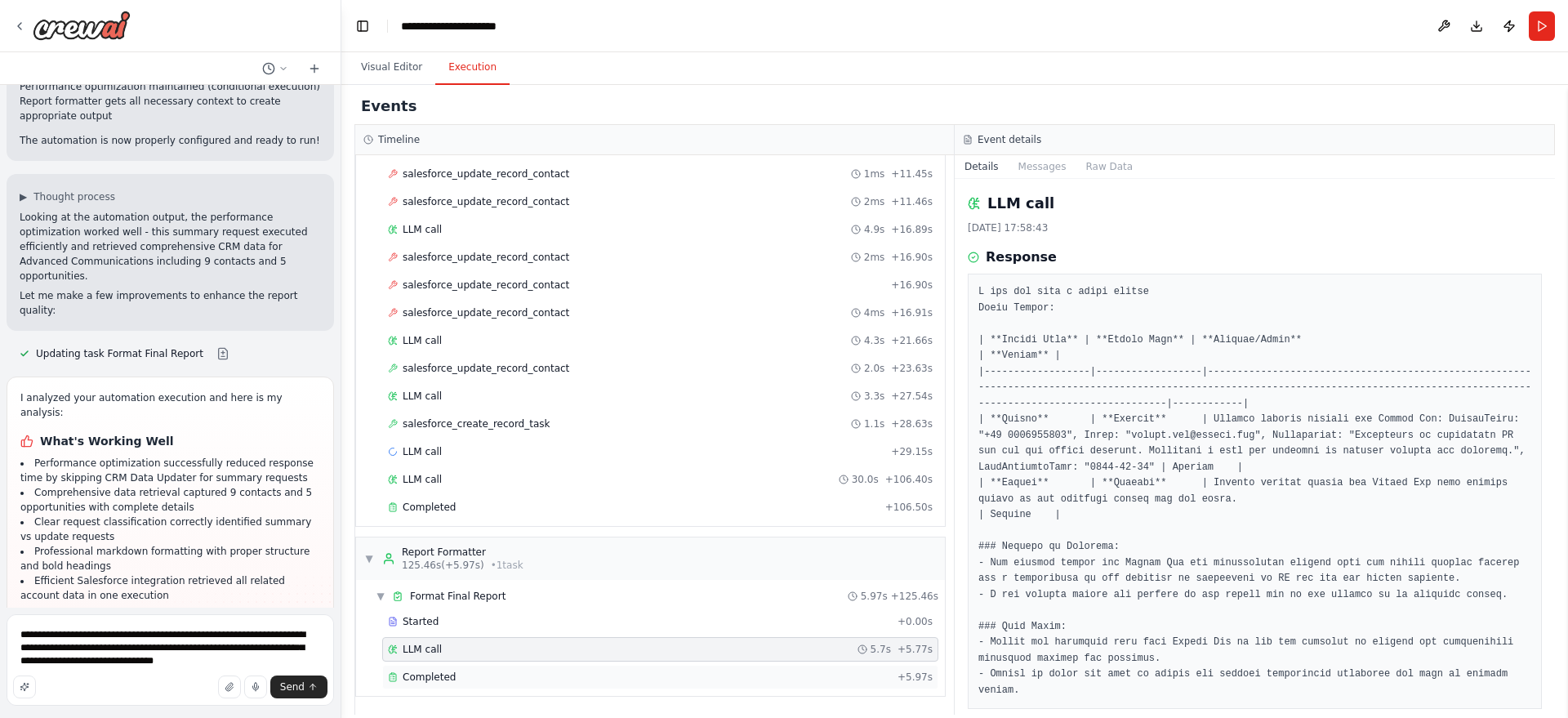
click at [443, 677] on span "Completed" at bounding box center [429, 677] width 53 height 13
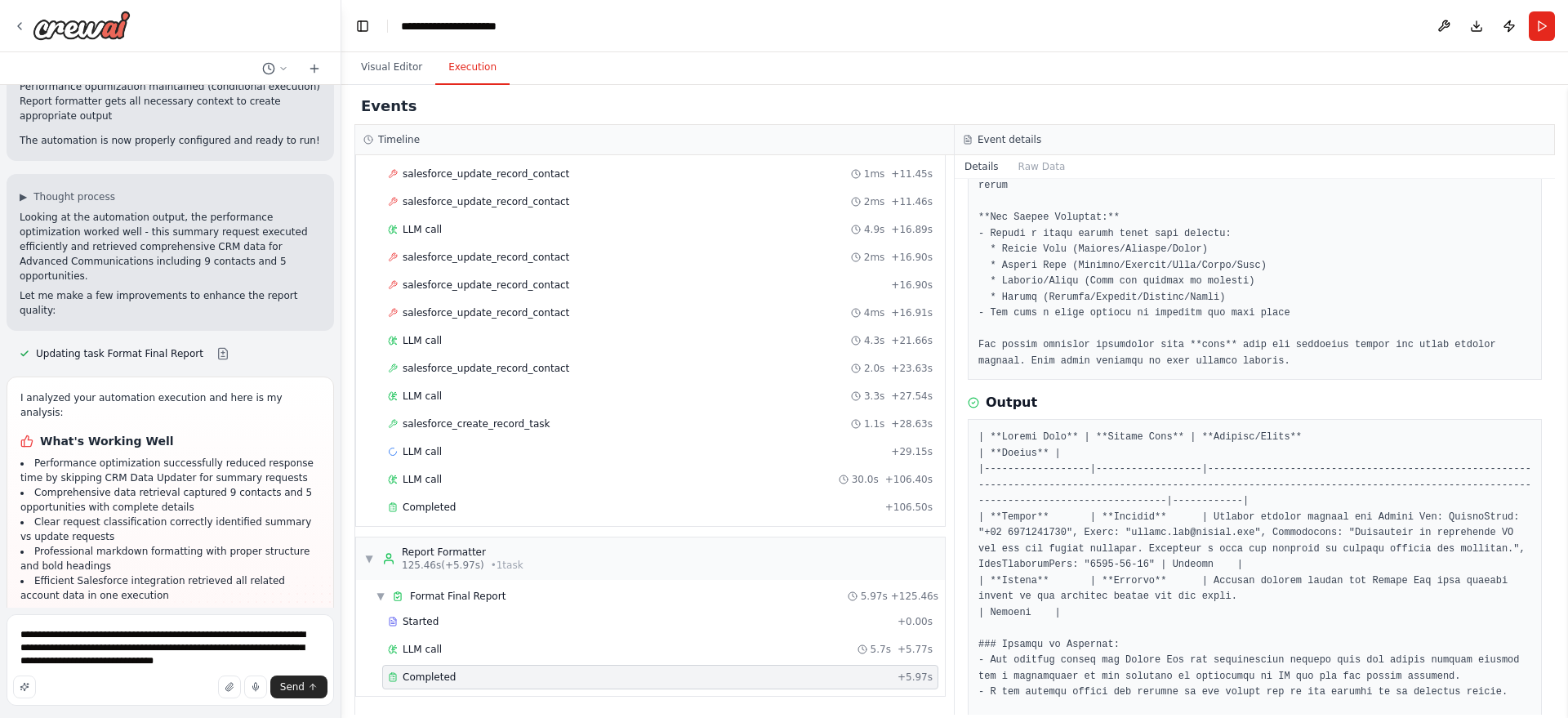
scroll to position [381, 0]
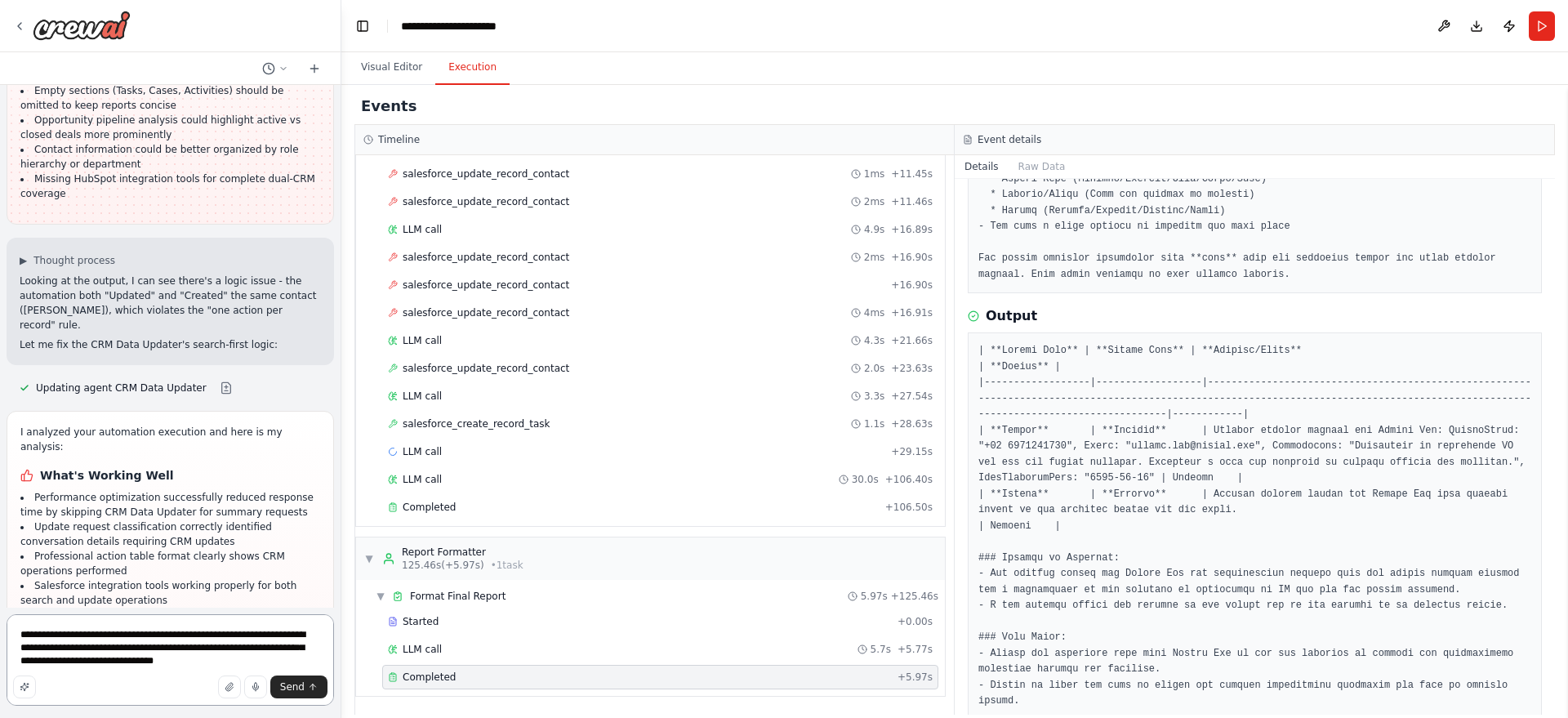
scroll to position [8382, 0]
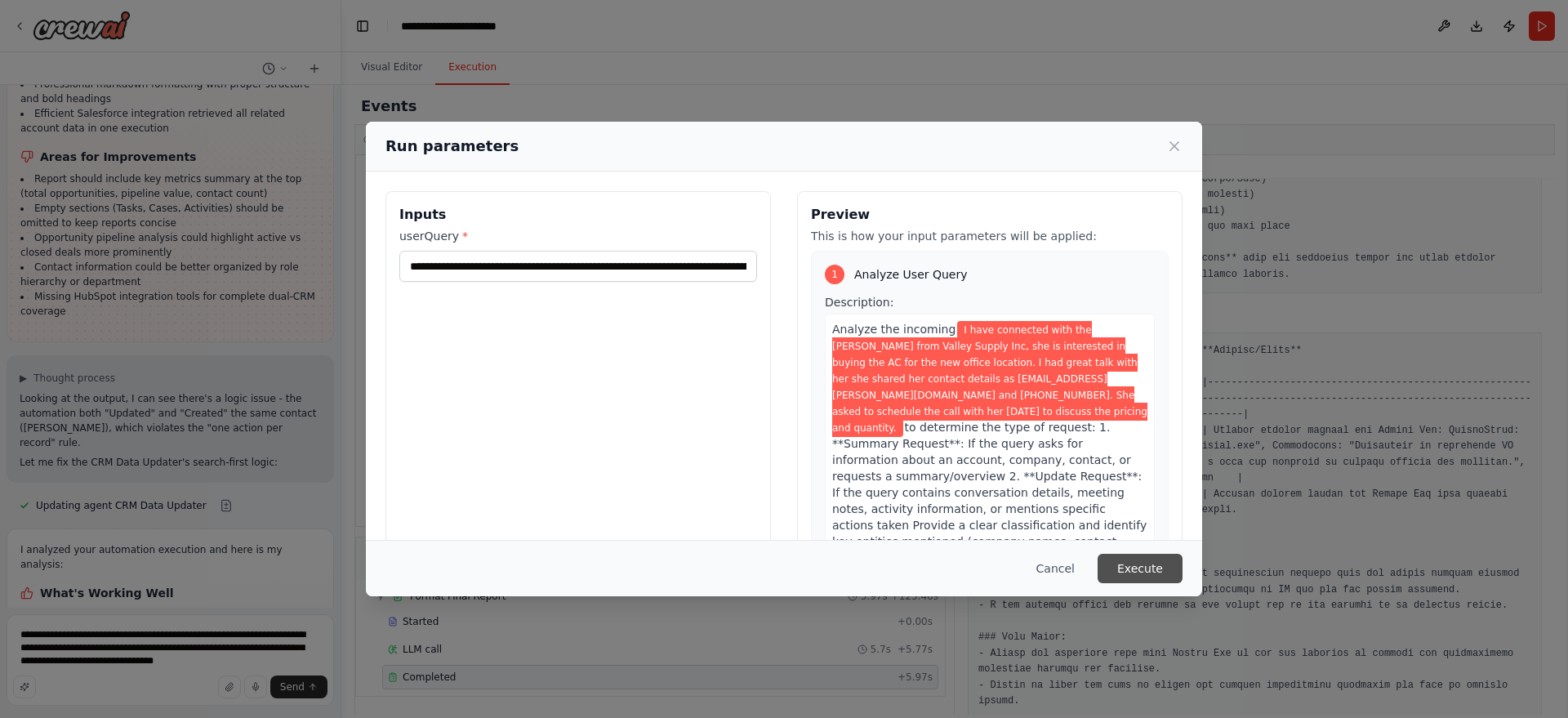
click at [1129, 567] on button "Execute" at bounding box center [1140, 569] width 85 height 29
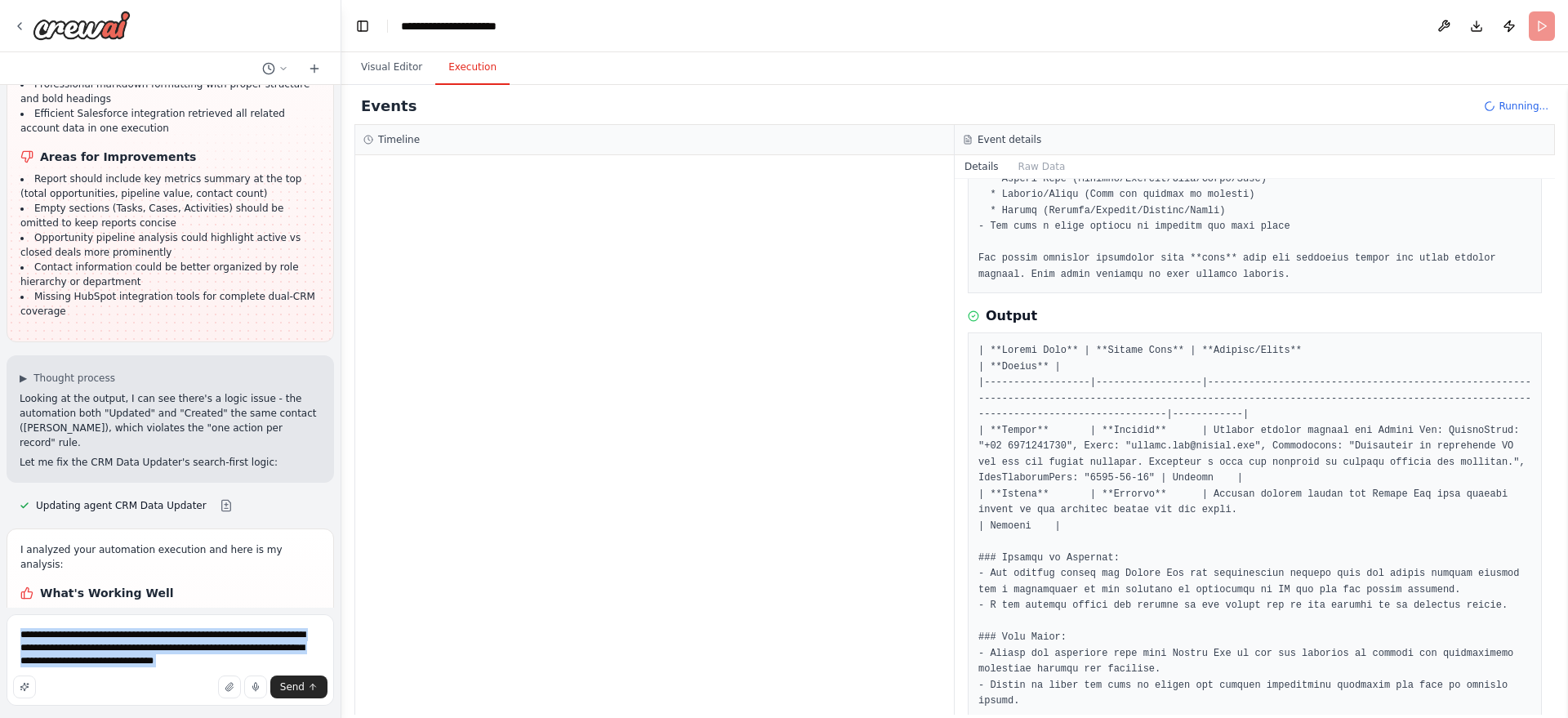
drag, startPoint x: 72, startPoint y: 679, endPoint x: 19, endPoint y: 635, distance: 68.9
click at [19, 635] on div "**********" at bounding box center [170, 663] width 328 height 97
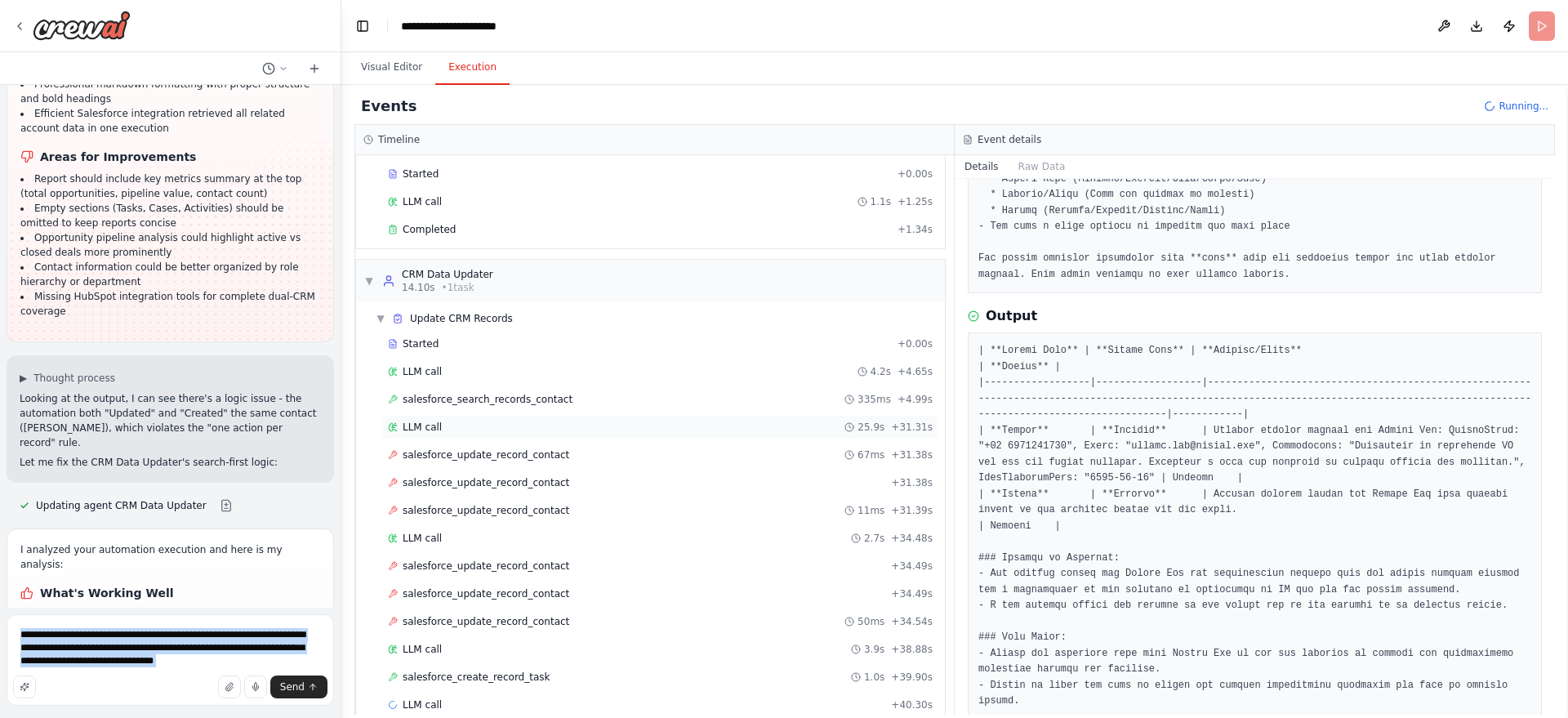
scroll to position [272, 0]
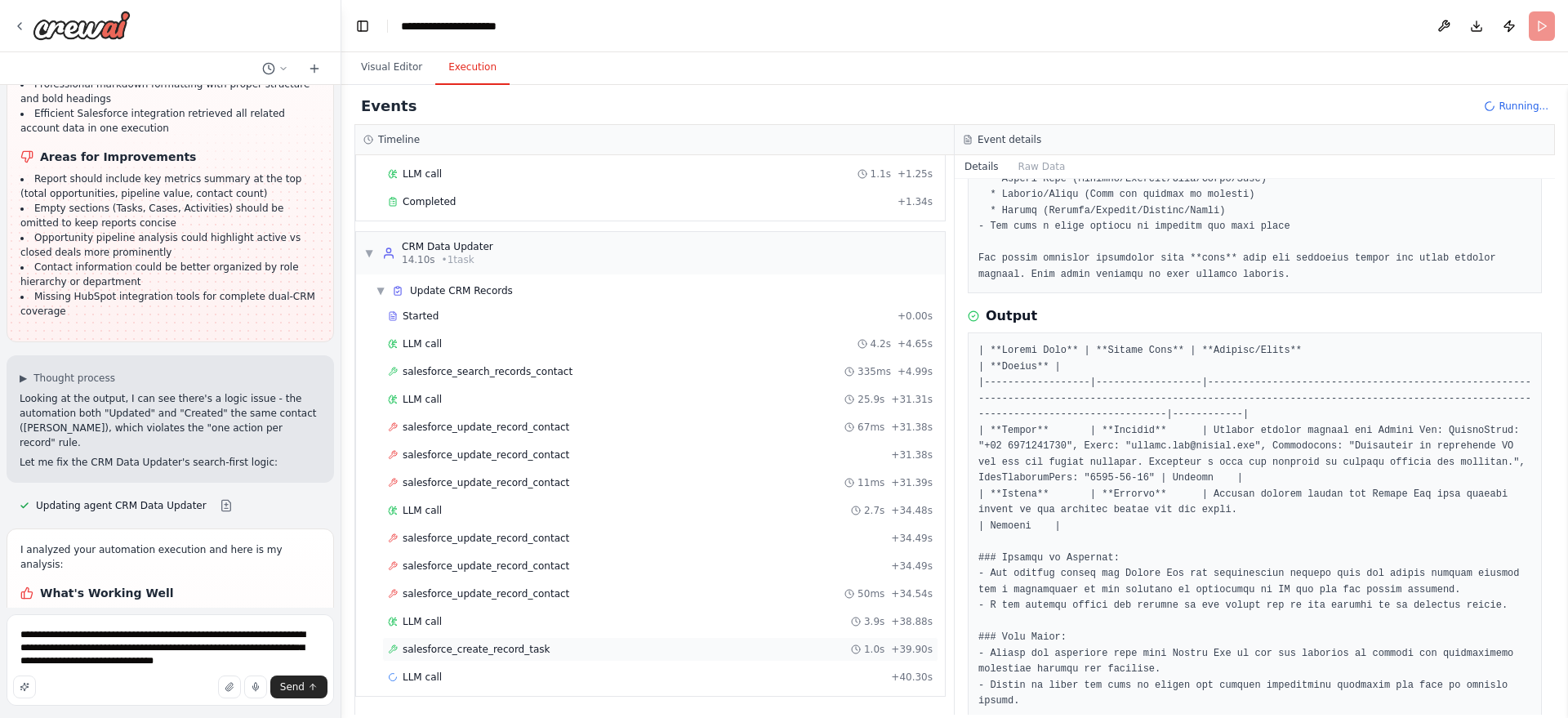
click at [480, 639] on div "salesforce_create_record_task 1.0s + 39.90s" at bounding box center [659, 649] width 556 height 25
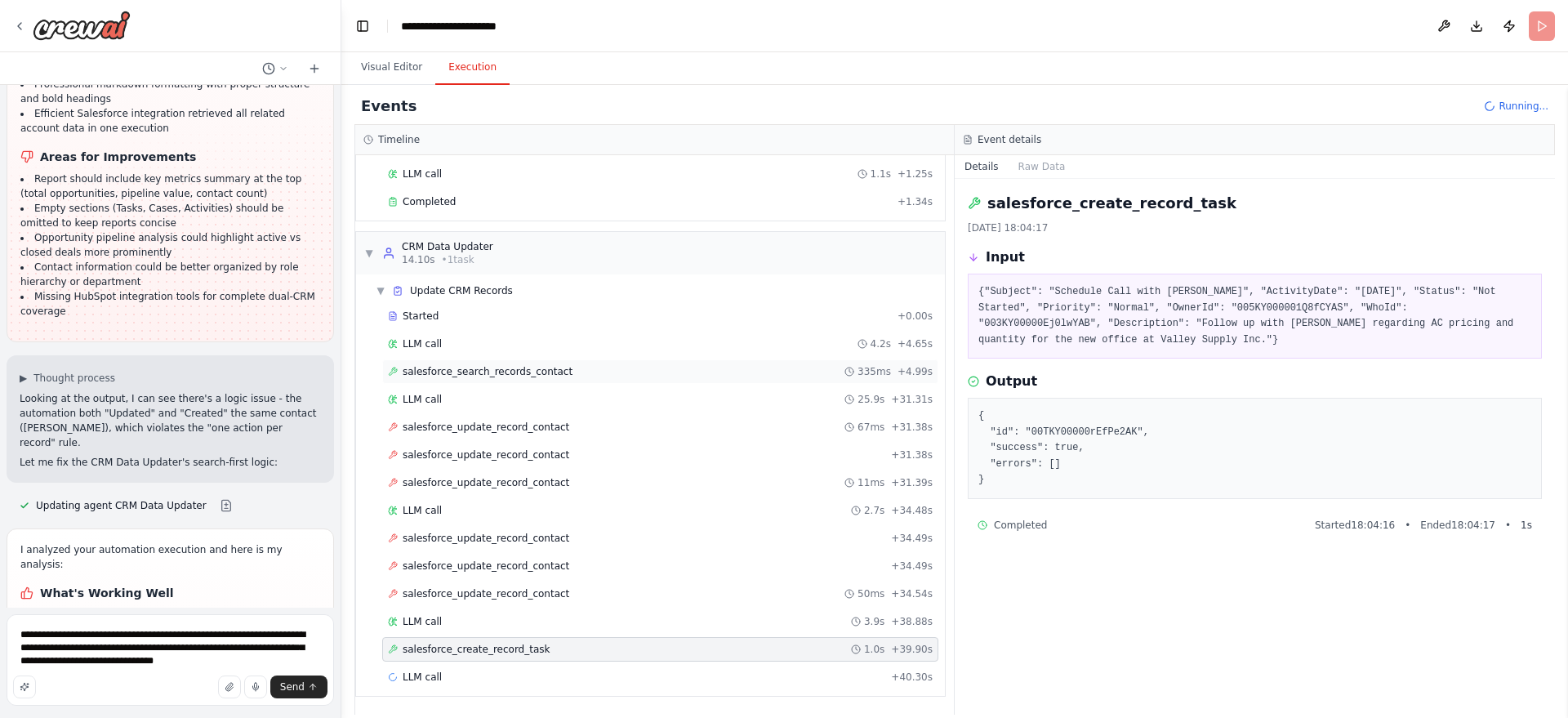
click at [523, 363] on div "salesforce_search_records_contact 335ms + 4.99s" at bounding box center [659, 371] width 556 height 25
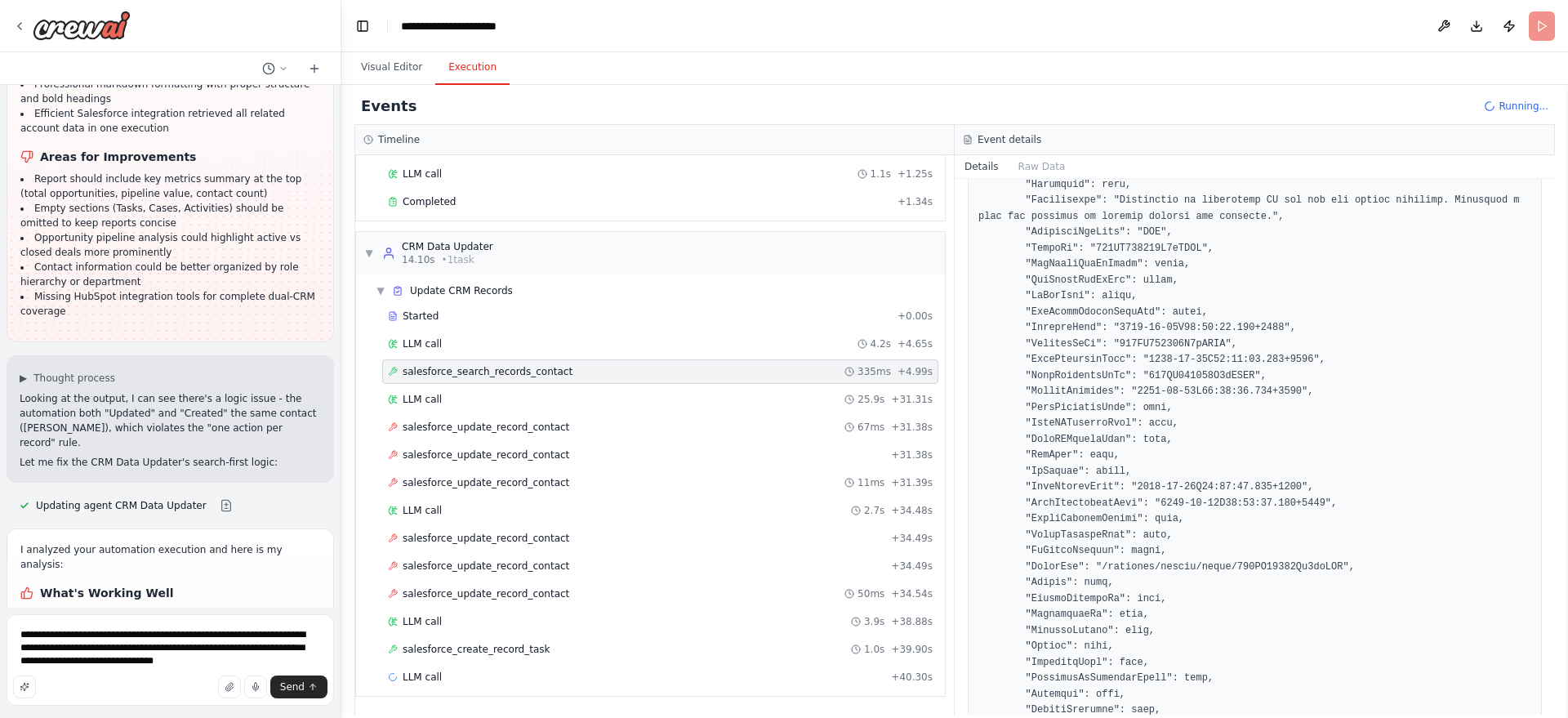
scroll to position [1017, 0]
click at [601, 672] on div "LLM call + 40.30s" at bounding box center [660, 677] width 545 height 13
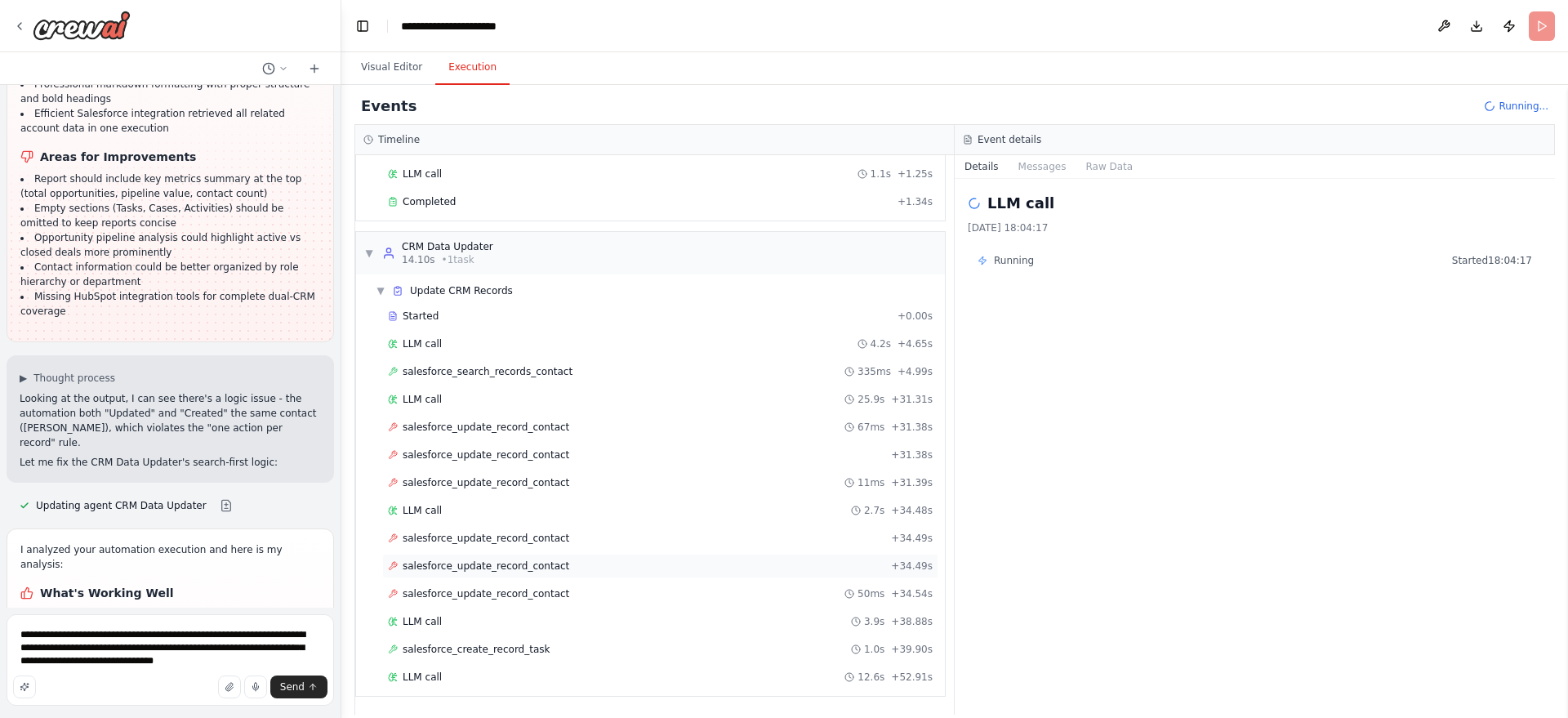
click at [601, 563] on div "salesforce_update_record_contact + 34.49s" at bounding box center [660, 566] width 545 height 13
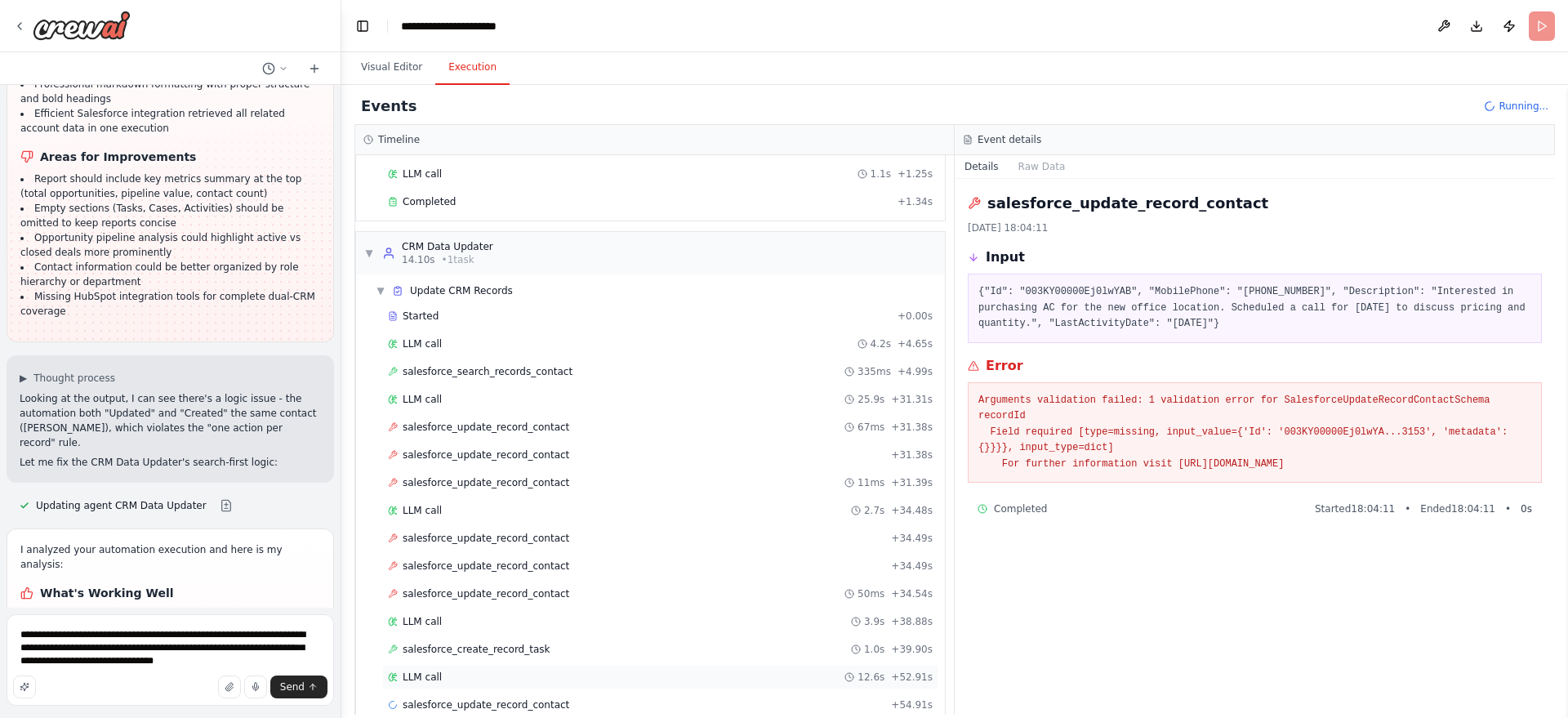
click at [456, 674] on div "LLM call 12.6s + 52.91s" at bounding box center [660, 677] width 545 height 13
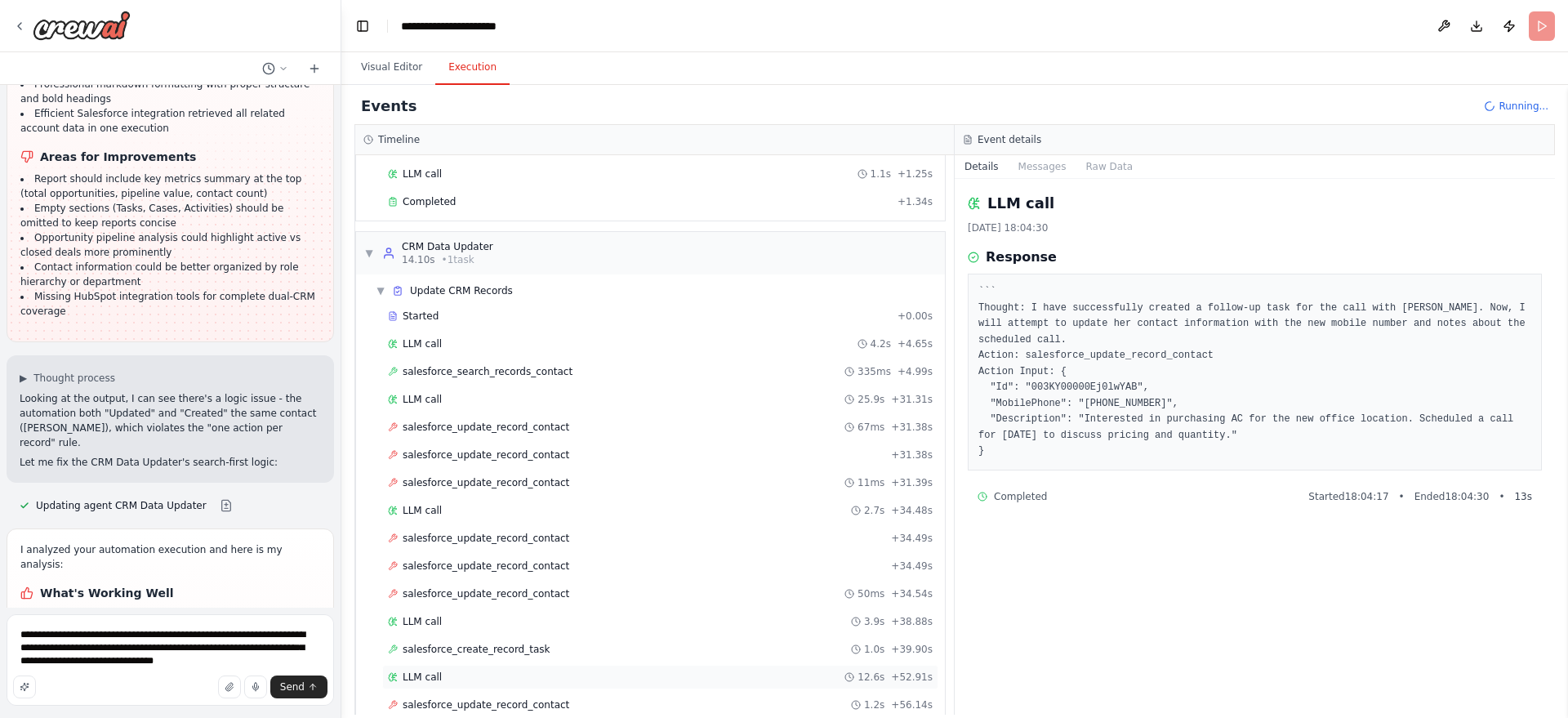
scroll to position [328, 0]
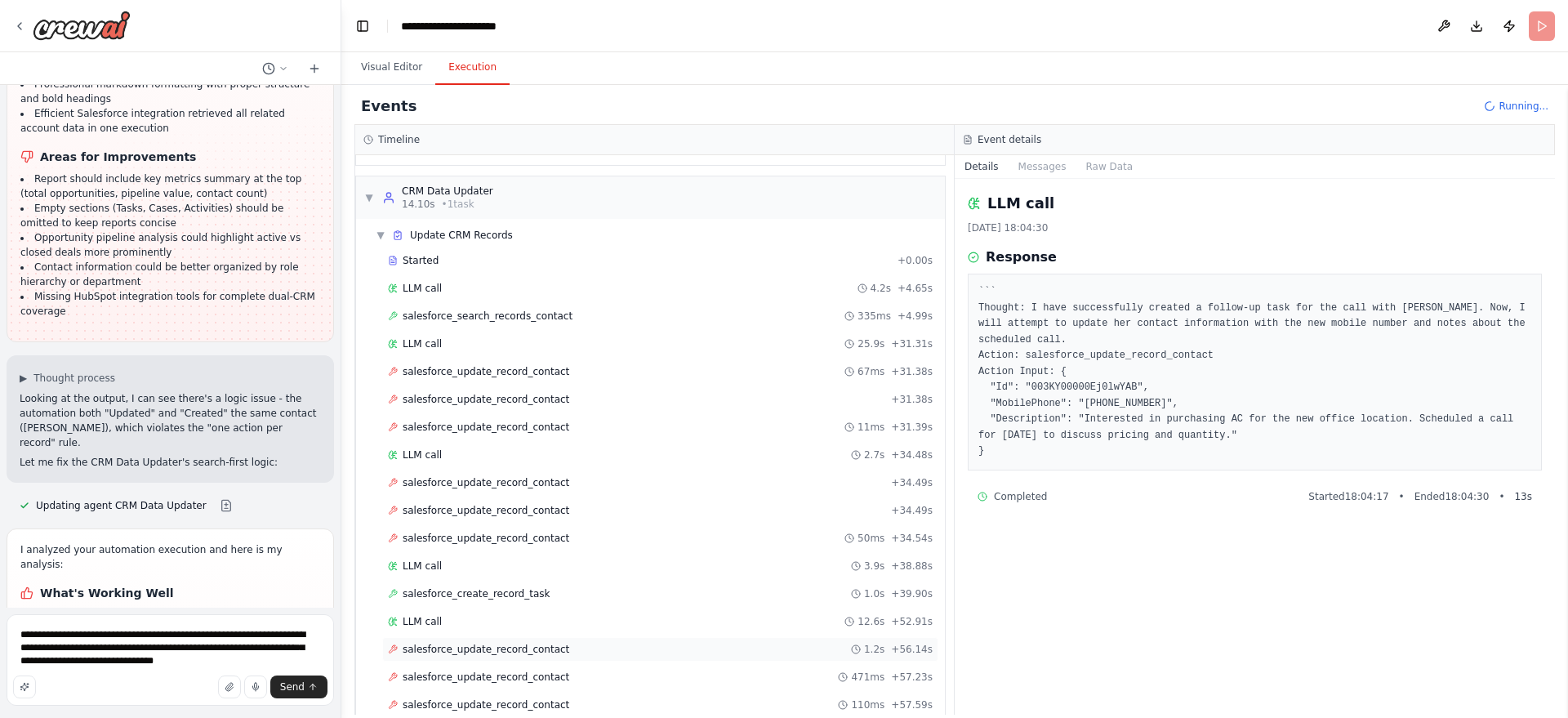
click at [499, 645] on span "salesforce_update_record_contact" at bounding box center [486, 649] width 167 height 13
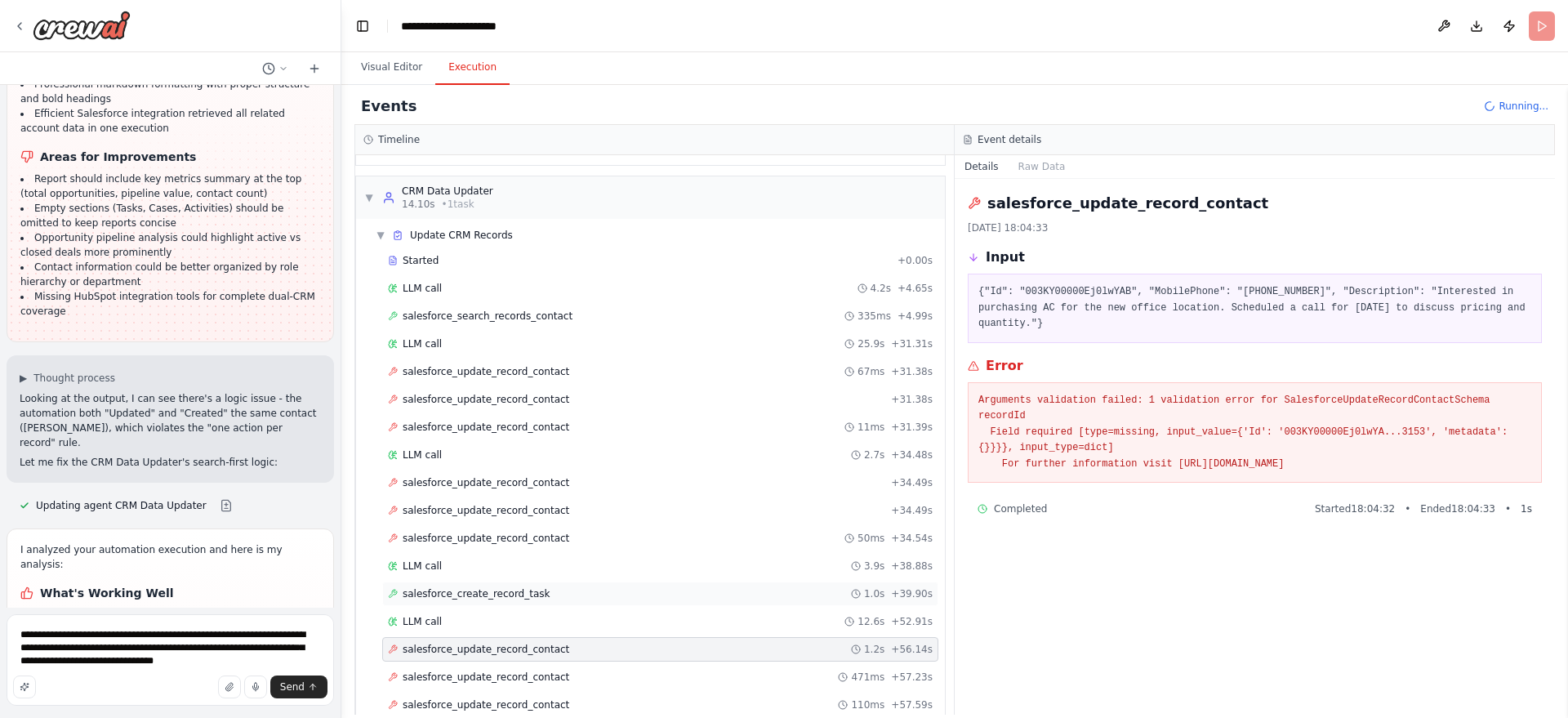
scroll to position [383, 0]
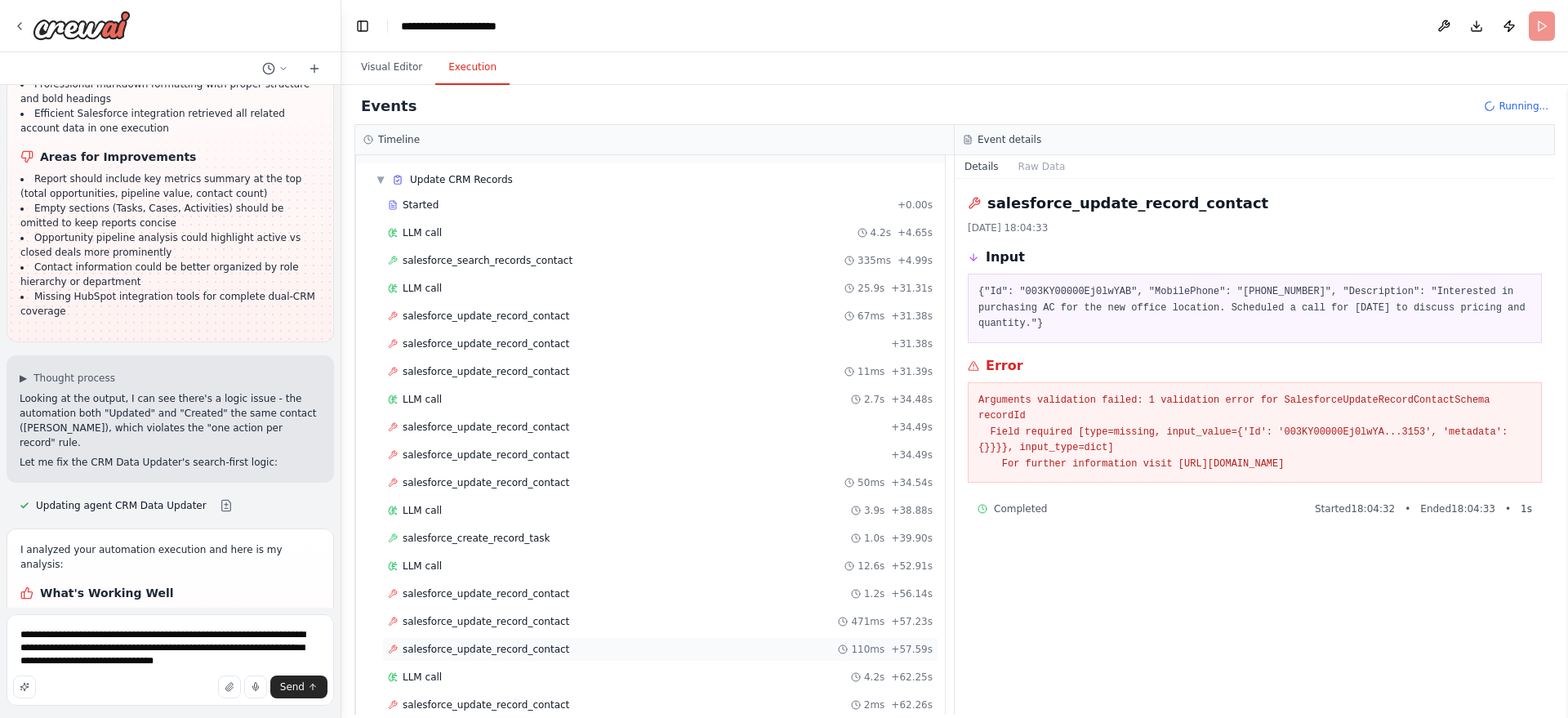
click at [572, 658] on div "salesforce_update_record_contact 110ms + 57.59s" at bounding box center [659, 649] width 556 height 25
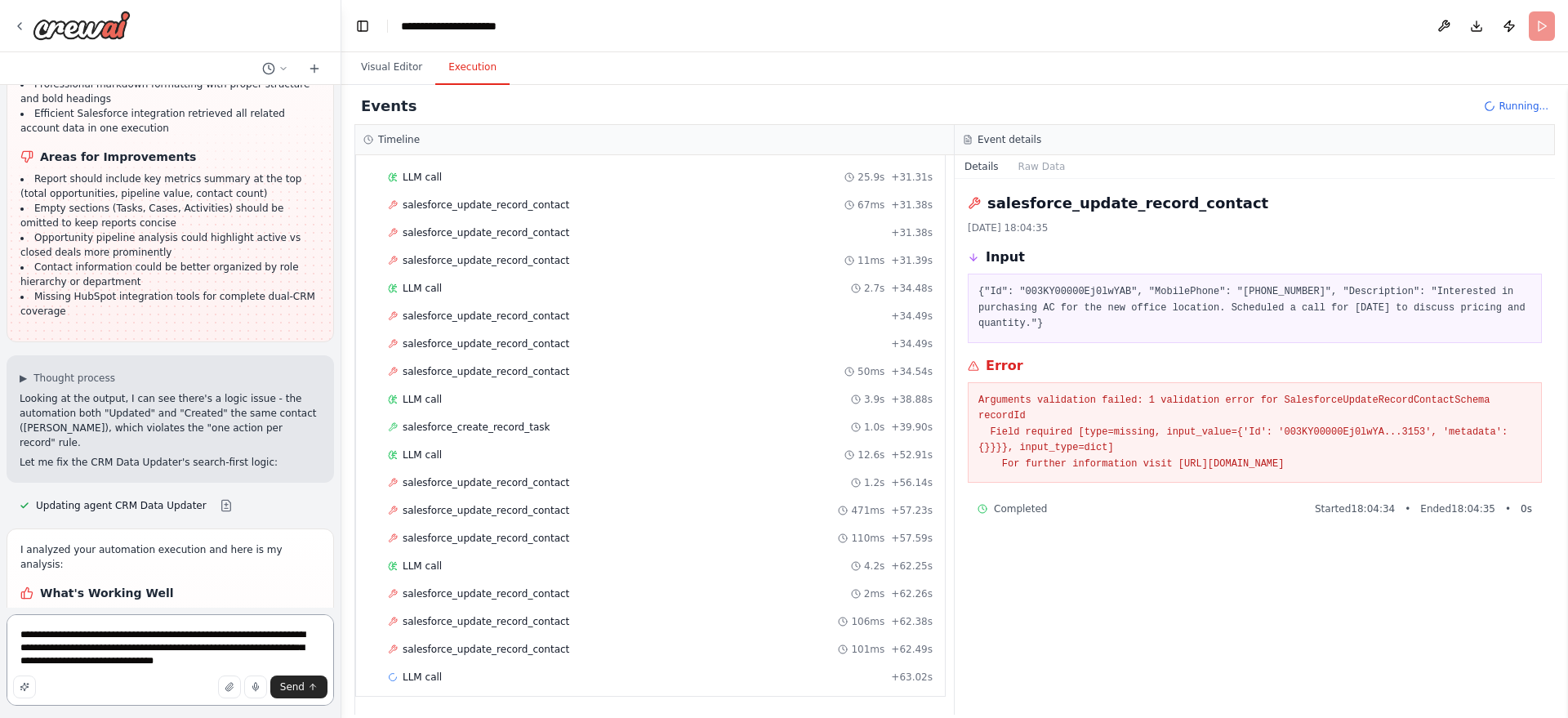
click at [174, 648] on textarea "**********" at bounding box center [170, 660] width 328 height 92
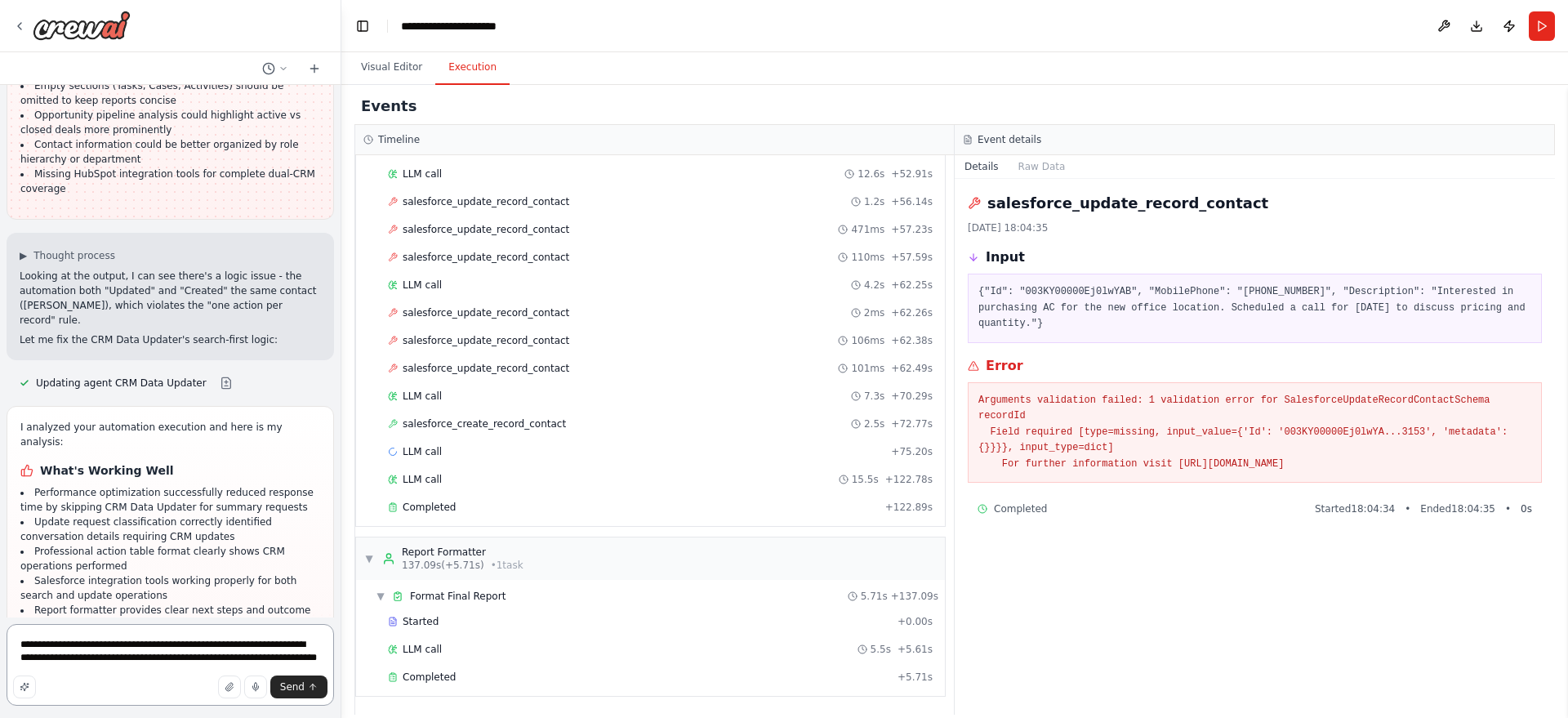
scroll to position [8382, 0]
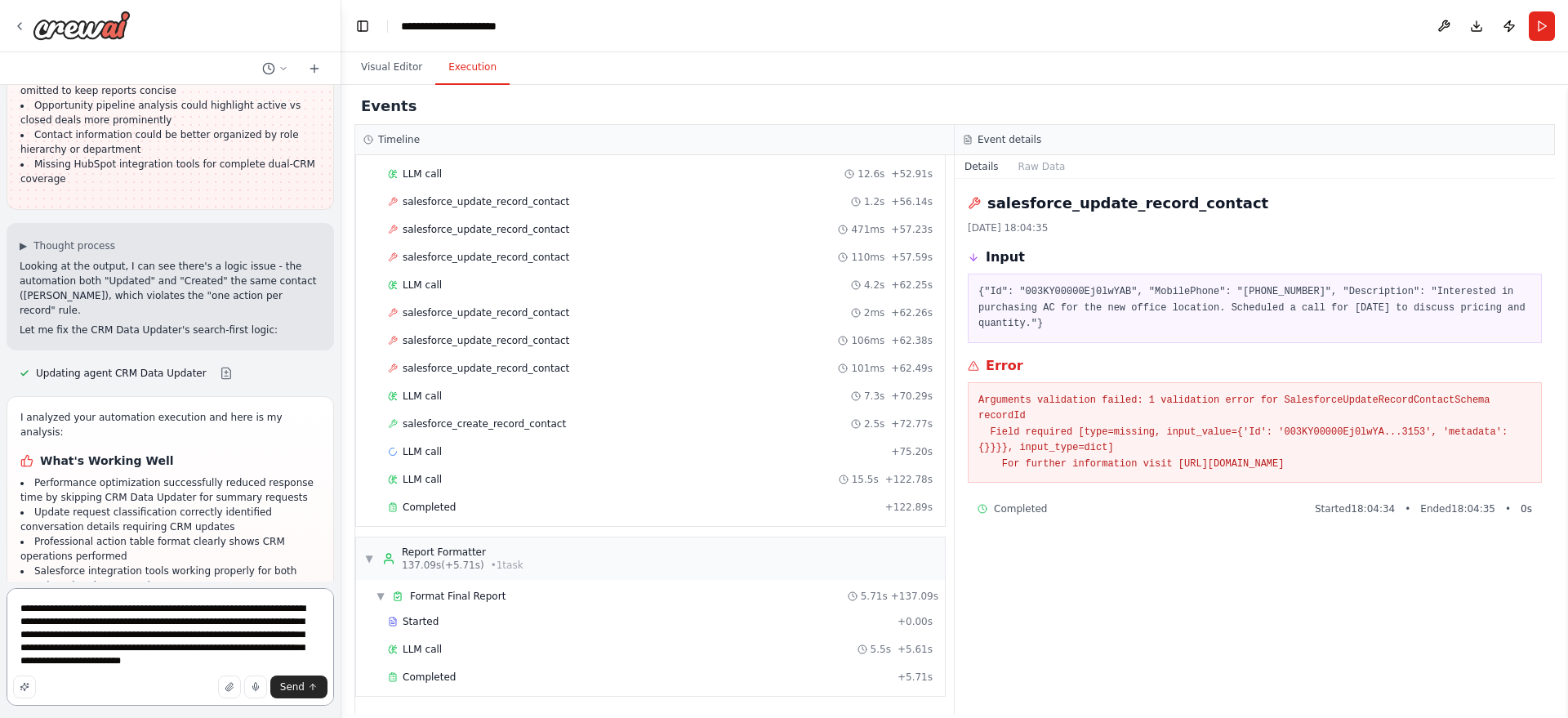
type textarea "**********"
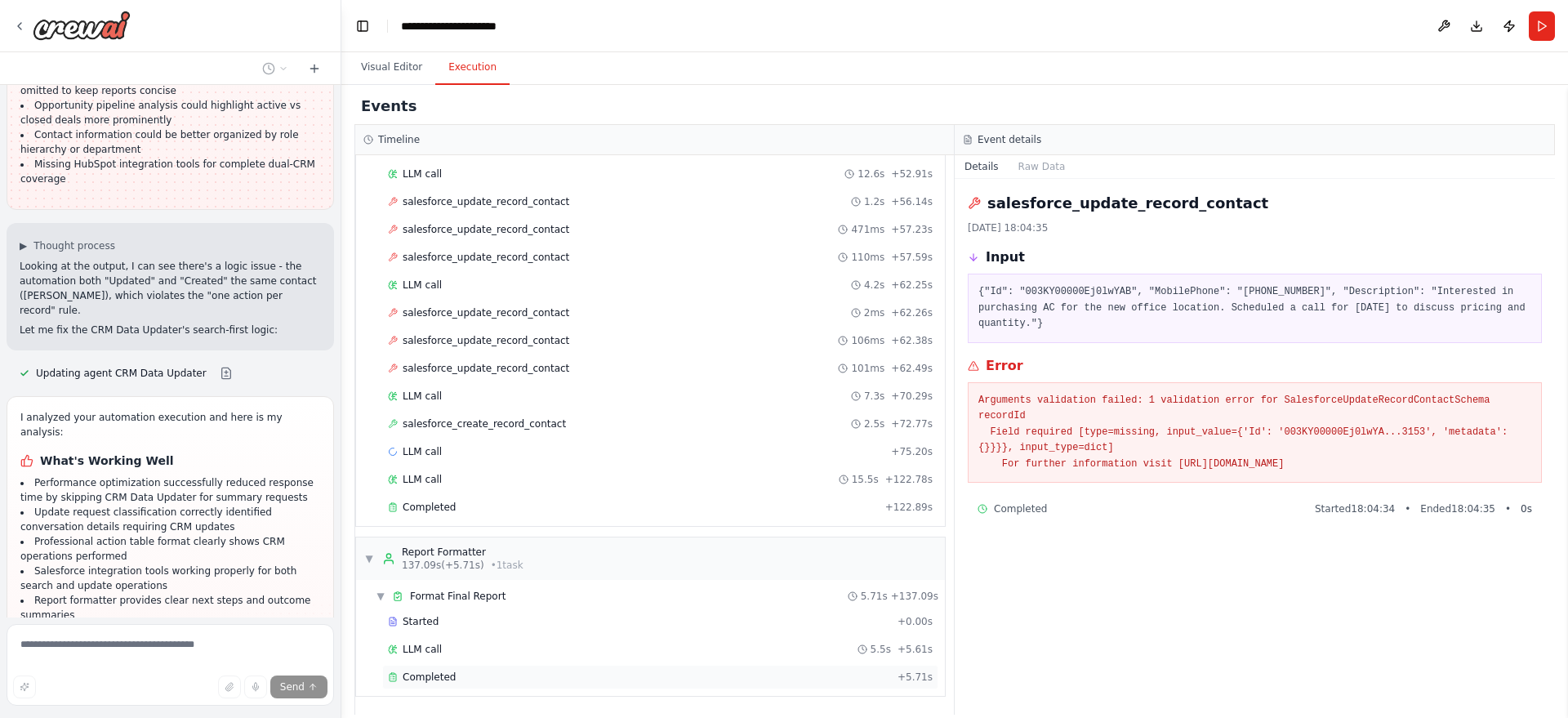
click at [462, 678] on div "Completed" at bounding box center [639, 677] width 503 height 13
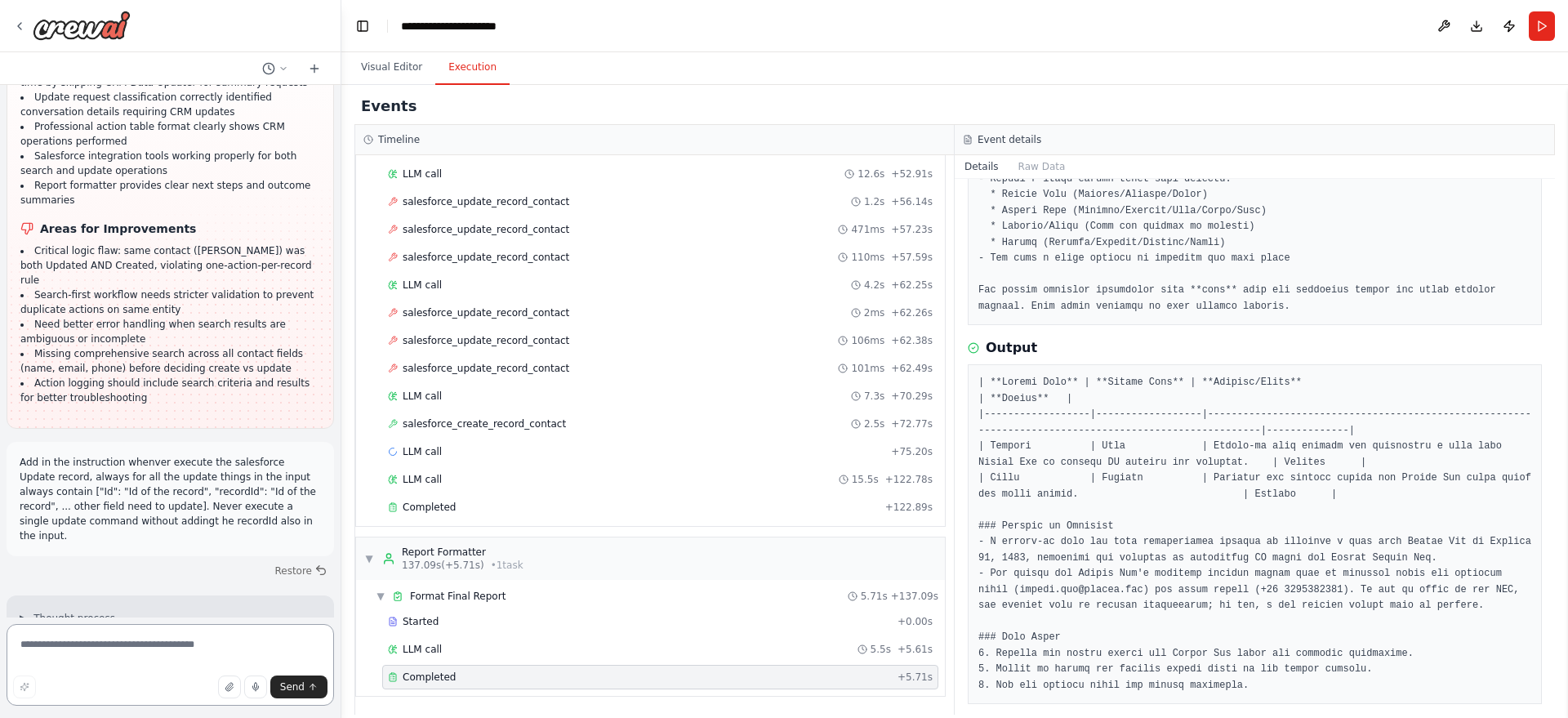
scroll to position [8812, 0]
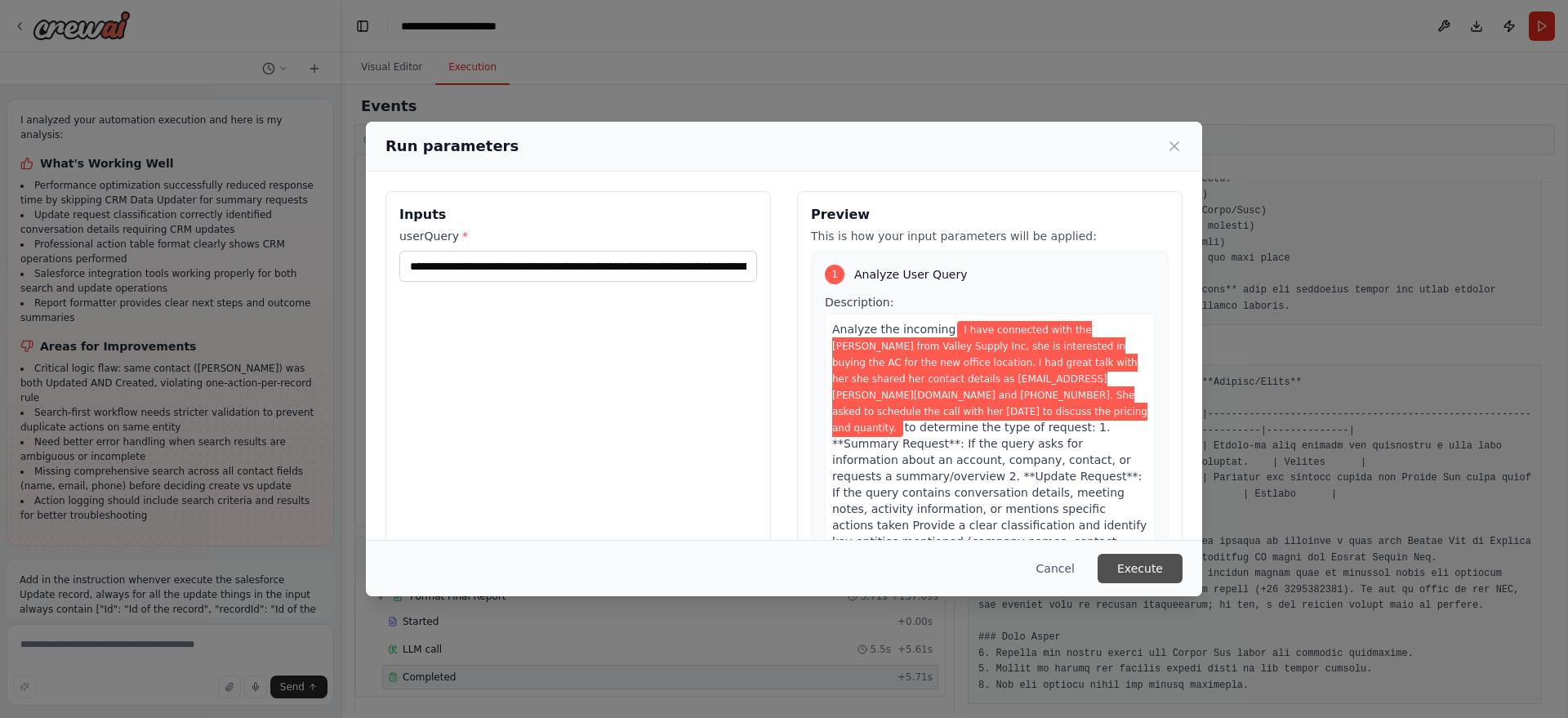
click at [1137, 571] on button "Execute" at bounding box center [1140, 569] width 85 height 29
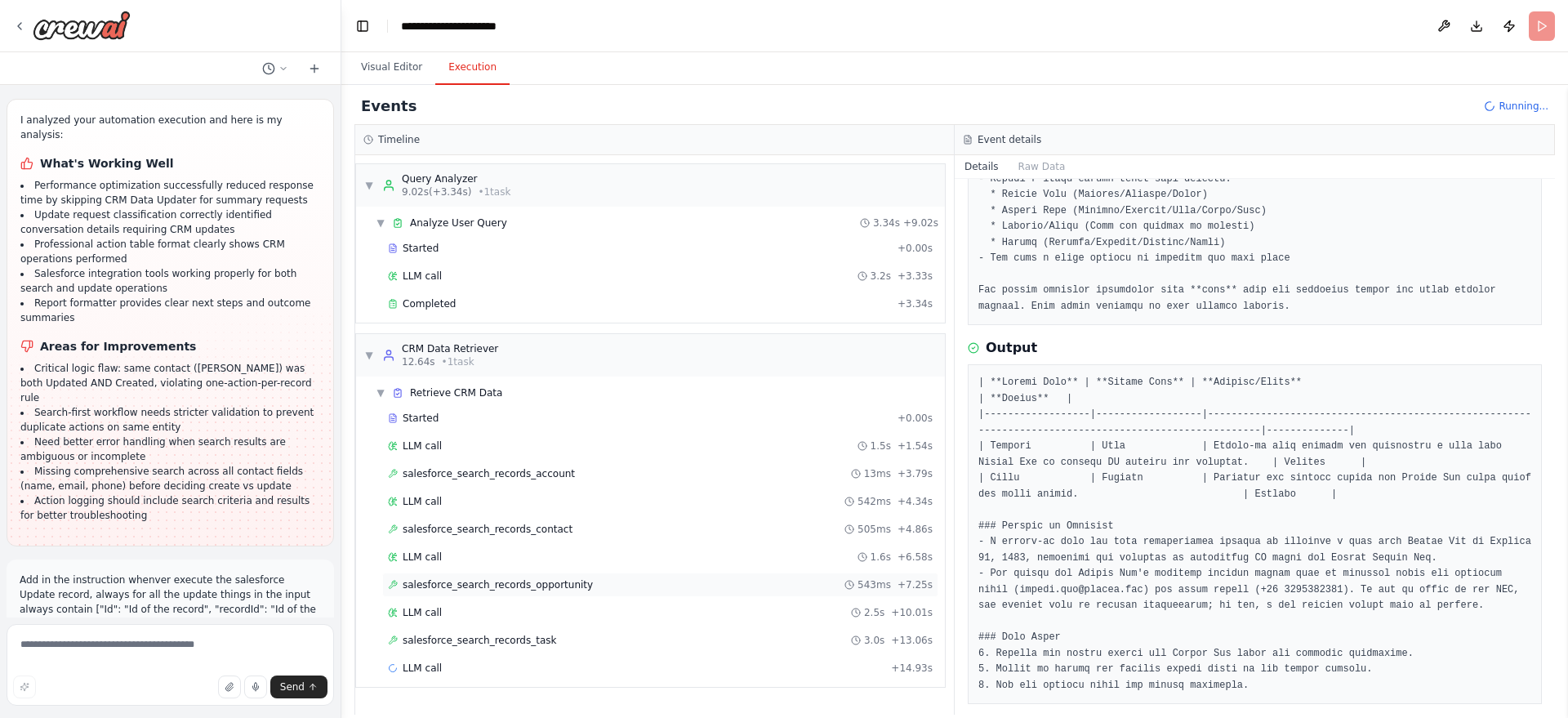
click at [534, 580] on span "salesforce_search_records_opportunity" at bounding box center [498, 585] width 190 height 13
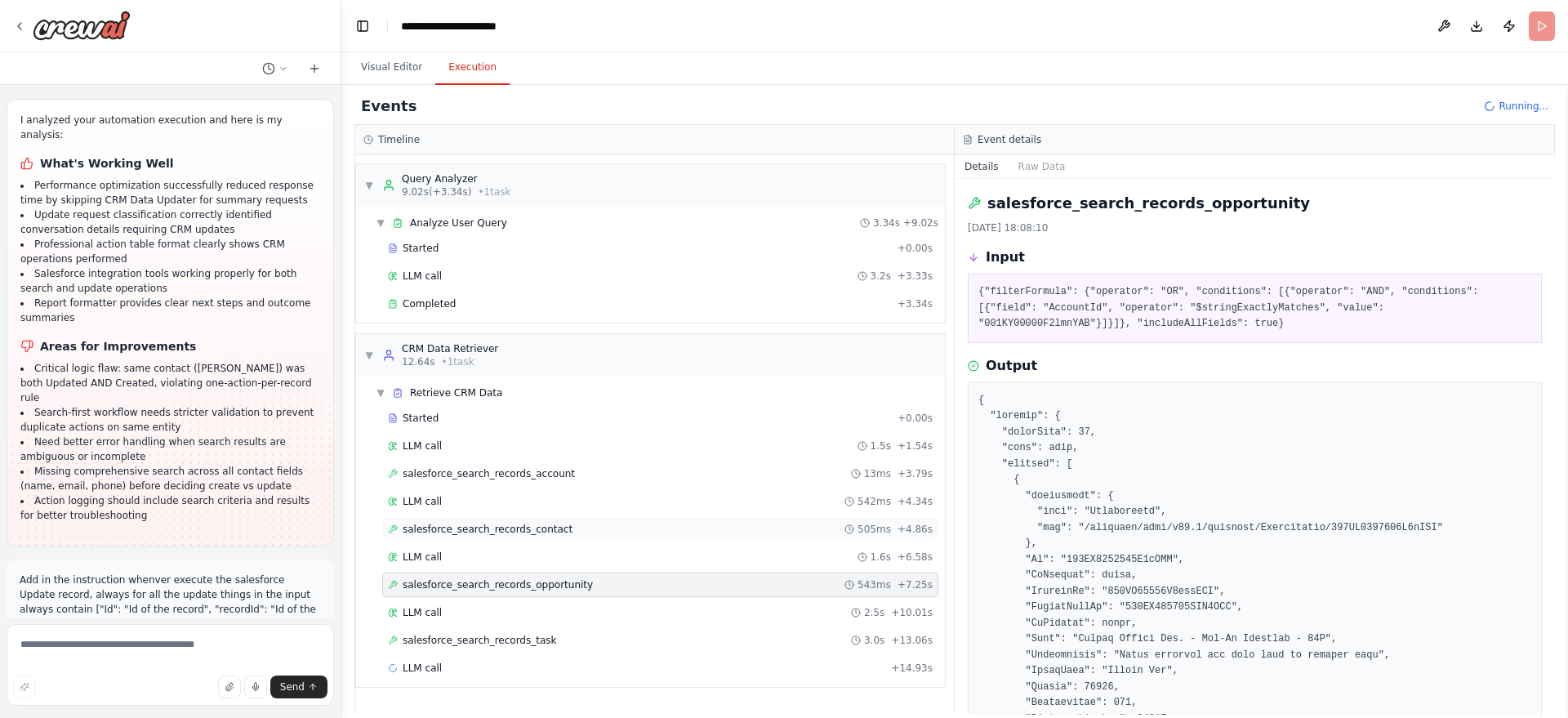
click at [541, 525] on span "salesforce_search_records_contact" at bounding box center [488, 529] width 170 height 13
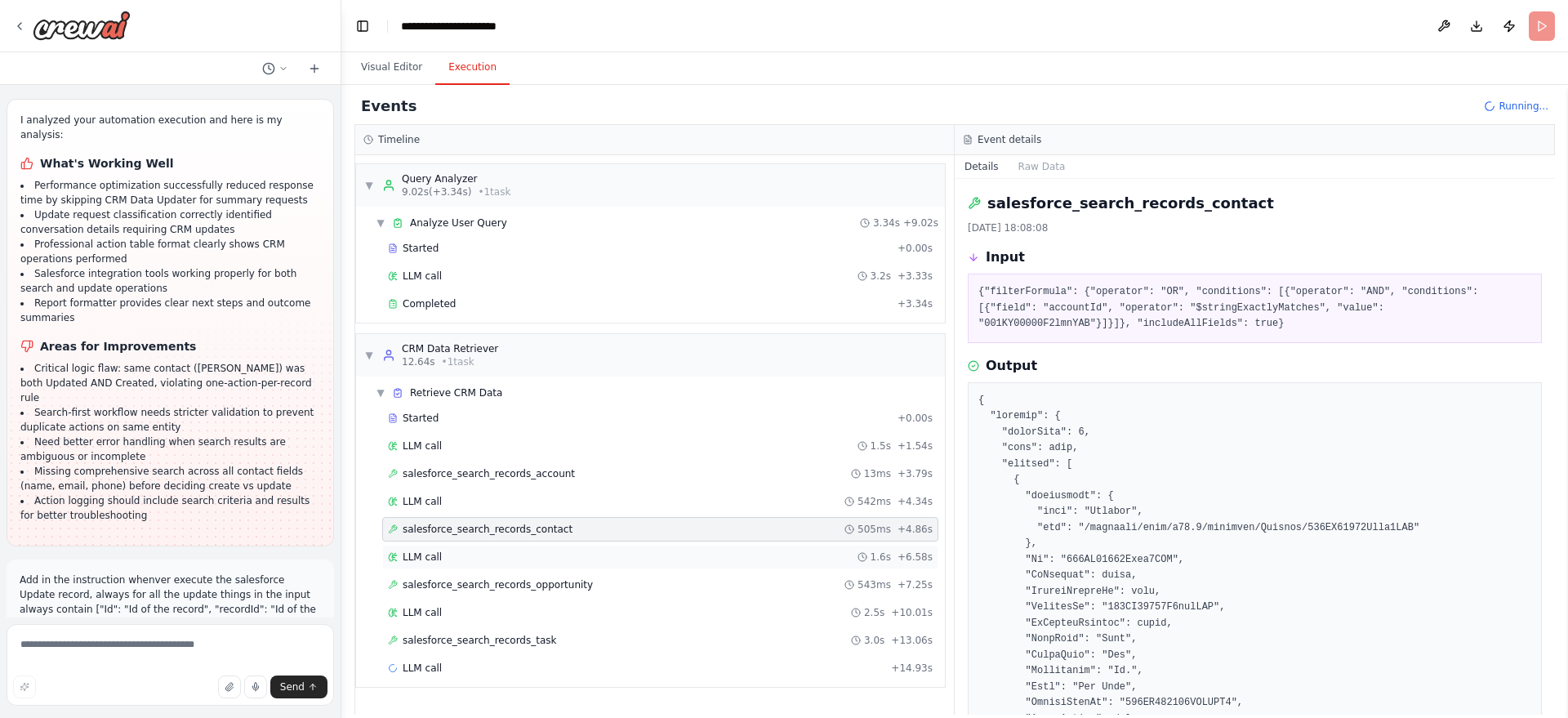
click at [490, 556] on div "LLM call 1.6s + 6.58s" at bounding box center [660, 557] width 545 height 13
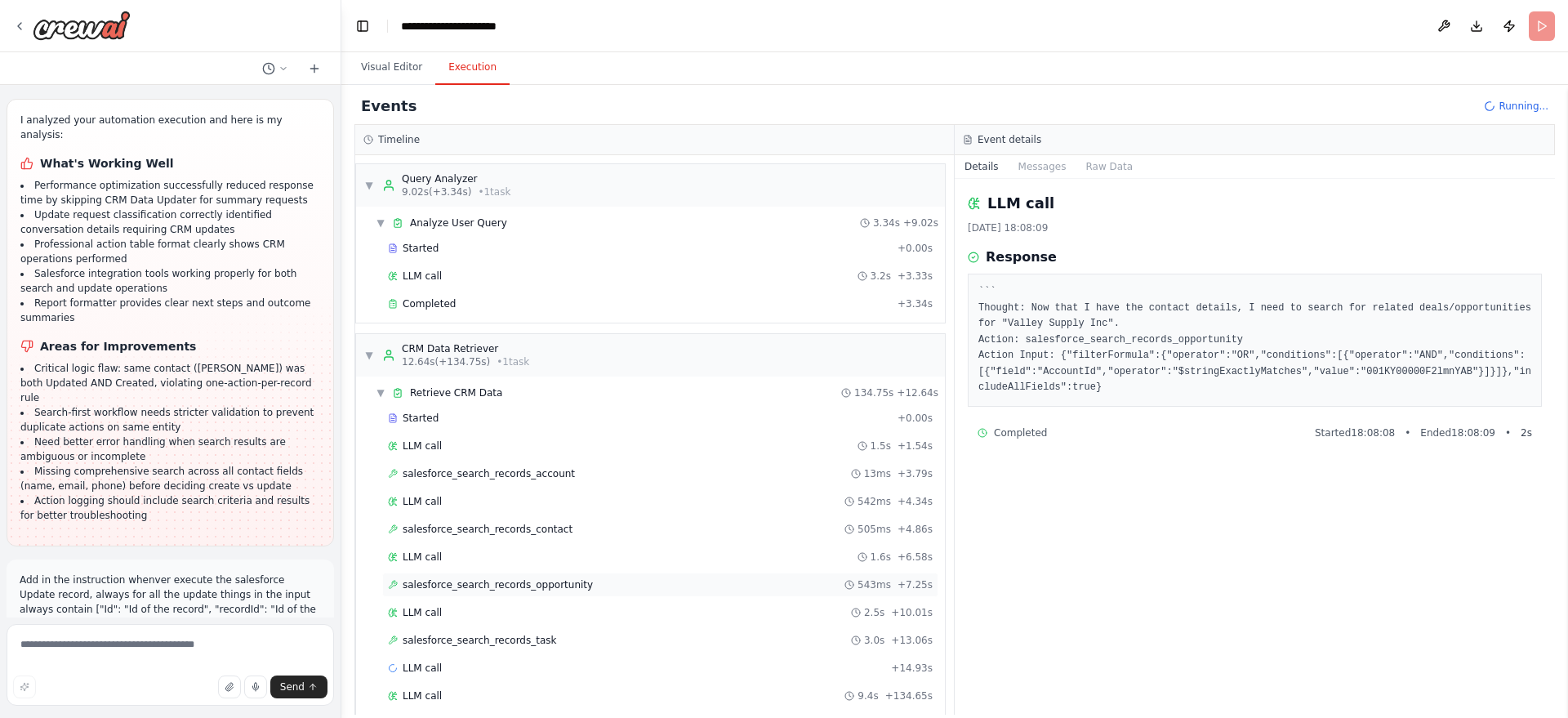
scroll to position [8812, 0]
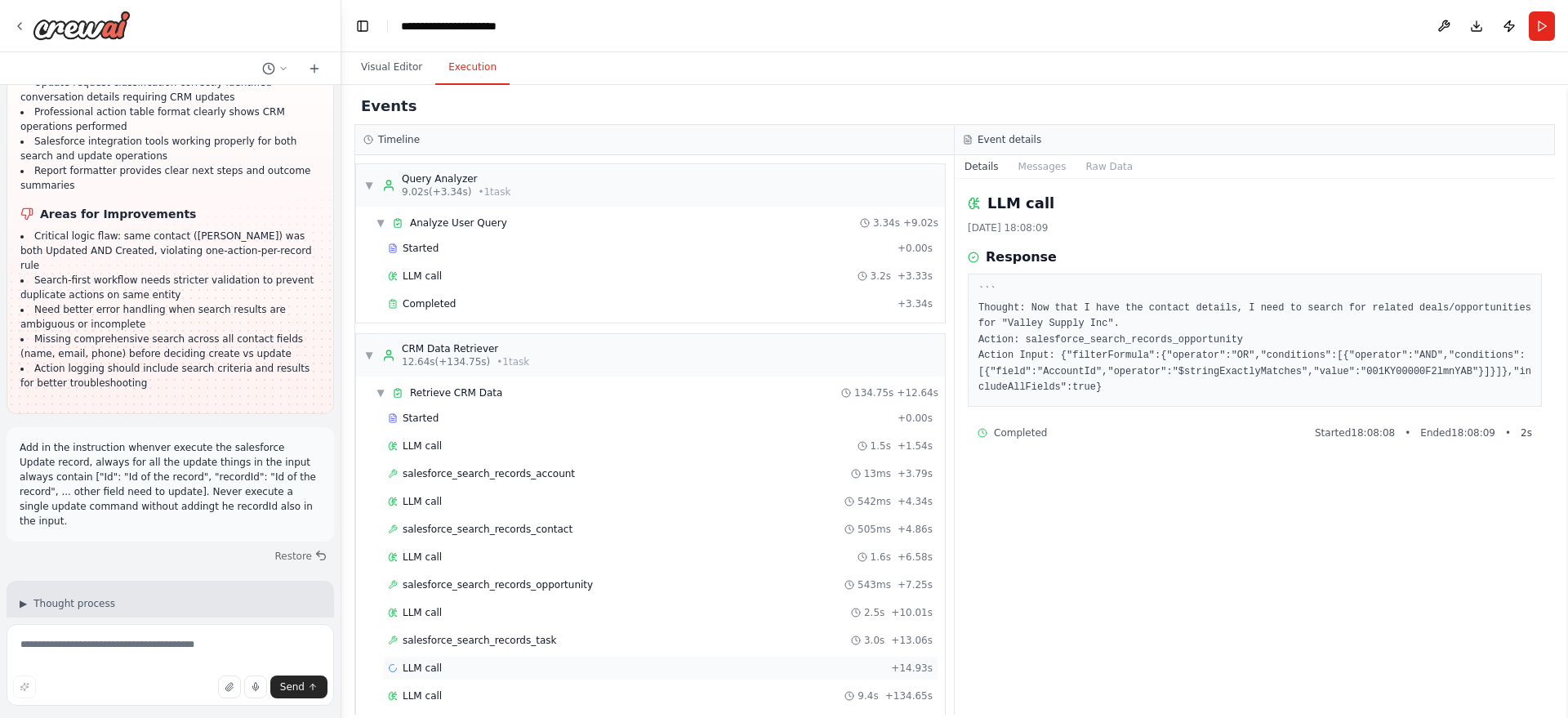
click at [487, 669] on div "LLM call + 14.93s" at bounding box center [660, 669] width 545 height 13
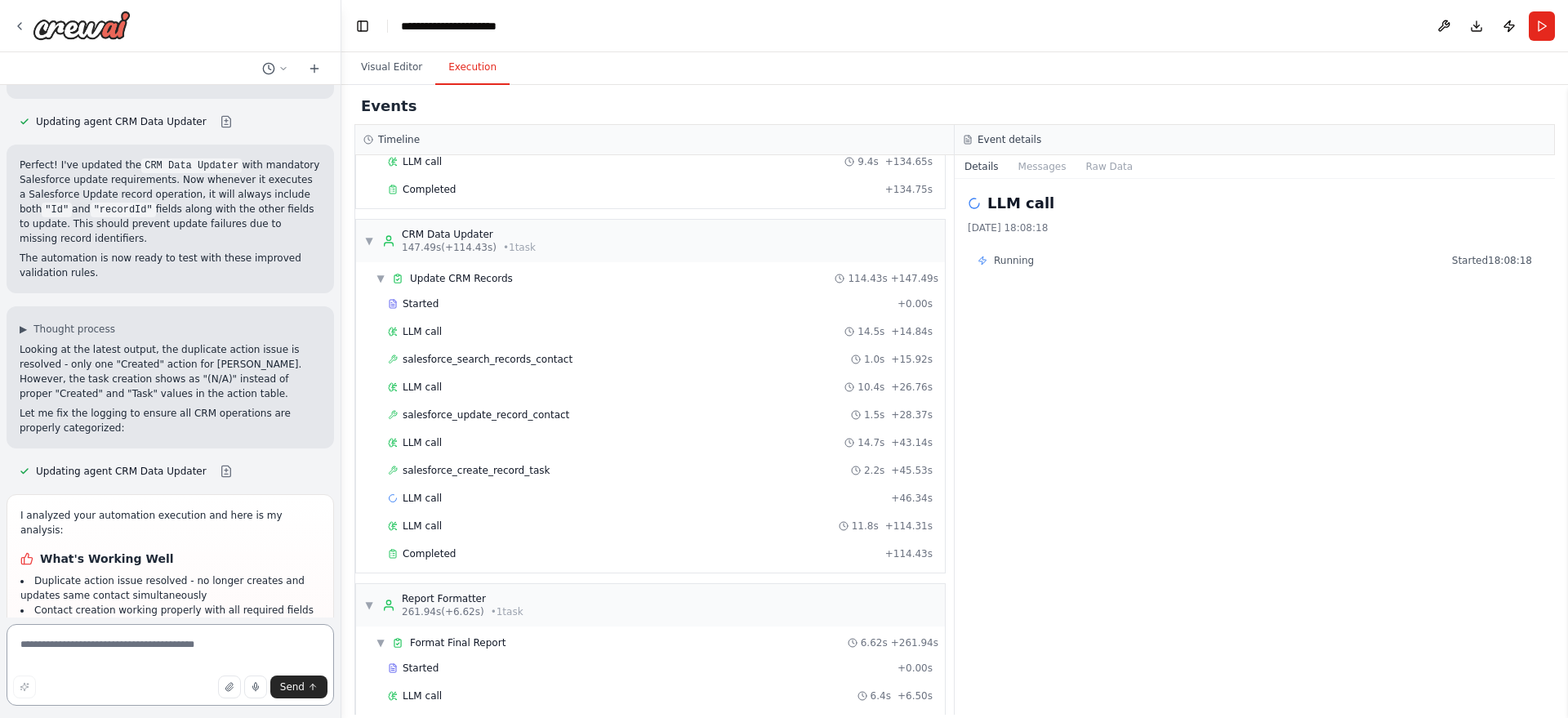
scroll to position [581, 0]
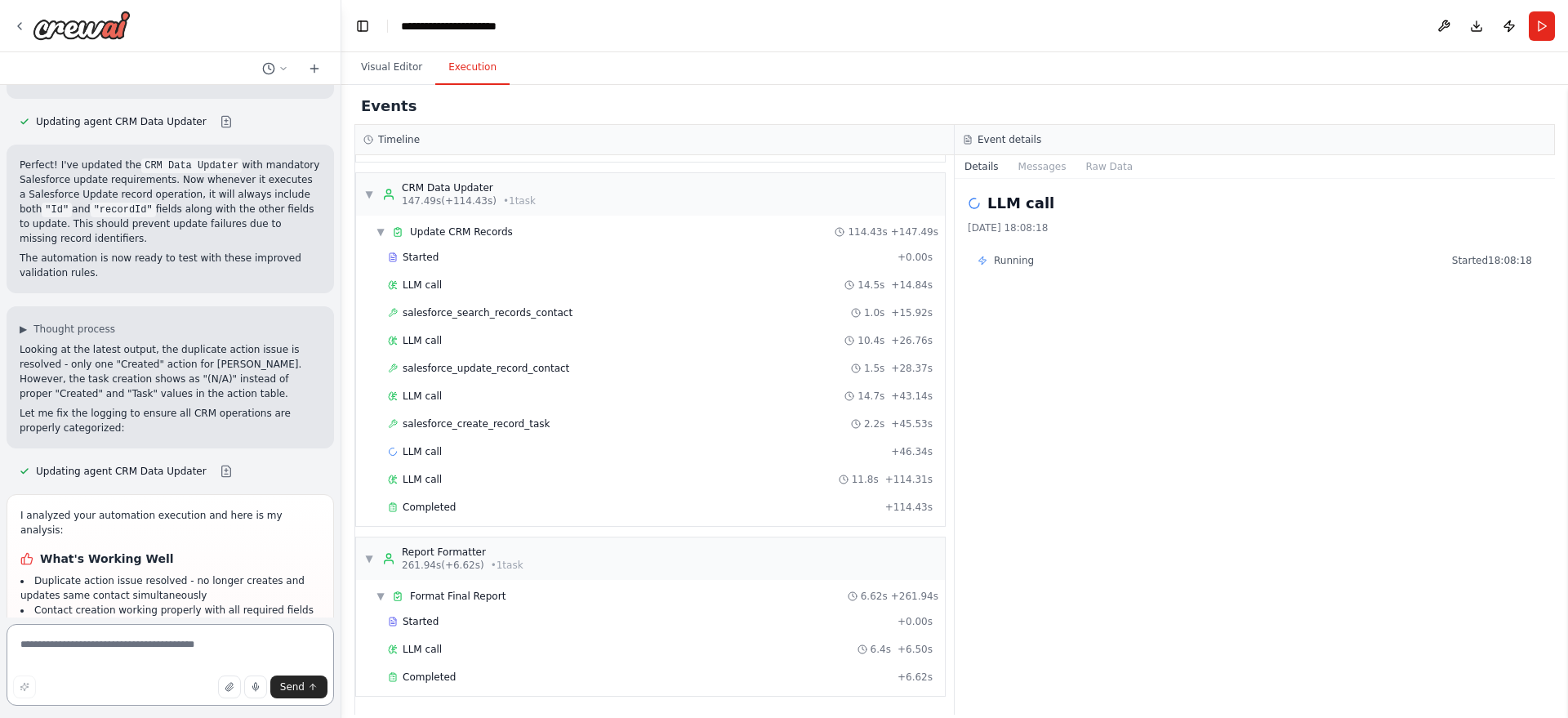
click at [78, 647] on textarea at bounding box center [170, 665] width 328 height 82
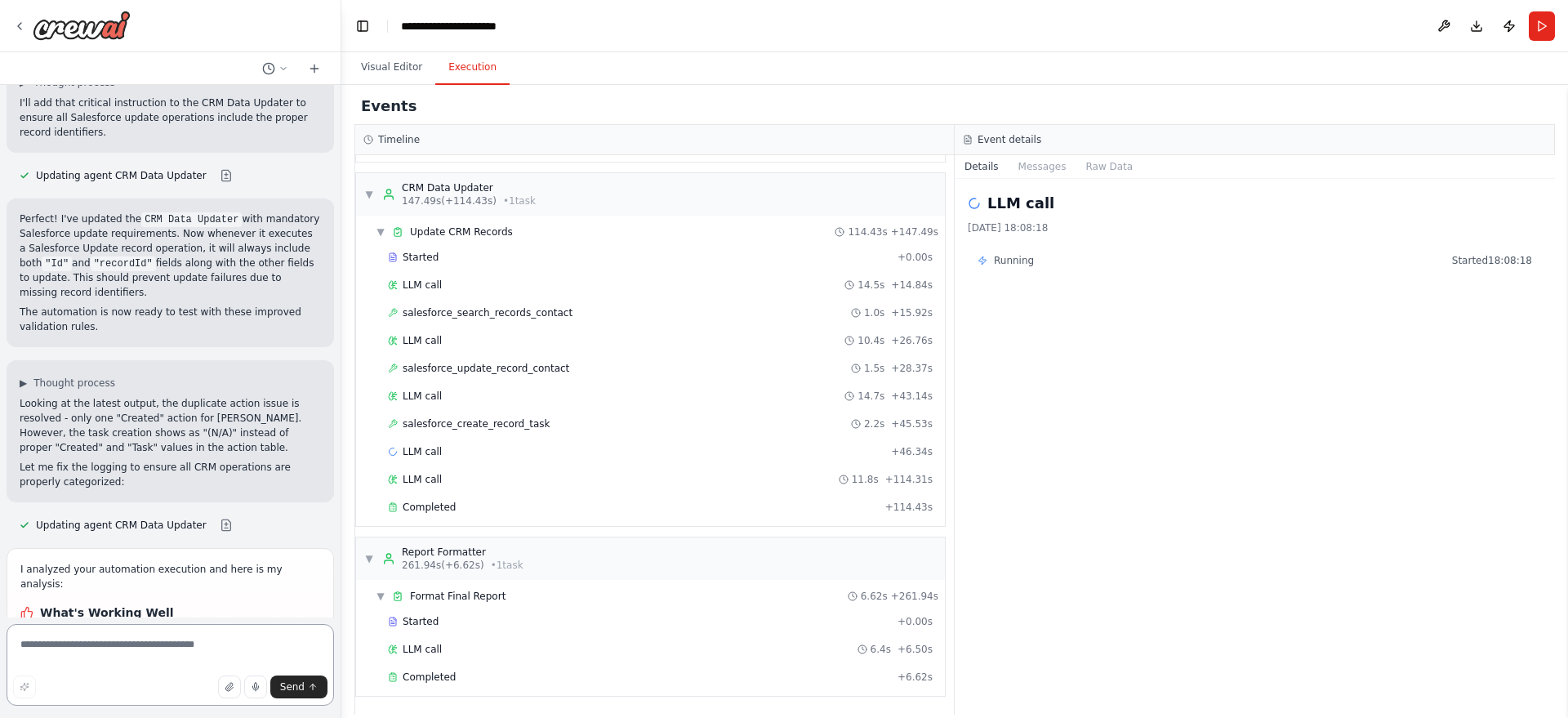
scroll to position [9337, 0]
click at [509, 370] on span "salesforce_update_record_contact" at bounding box center [486, 368] width 167 height 13
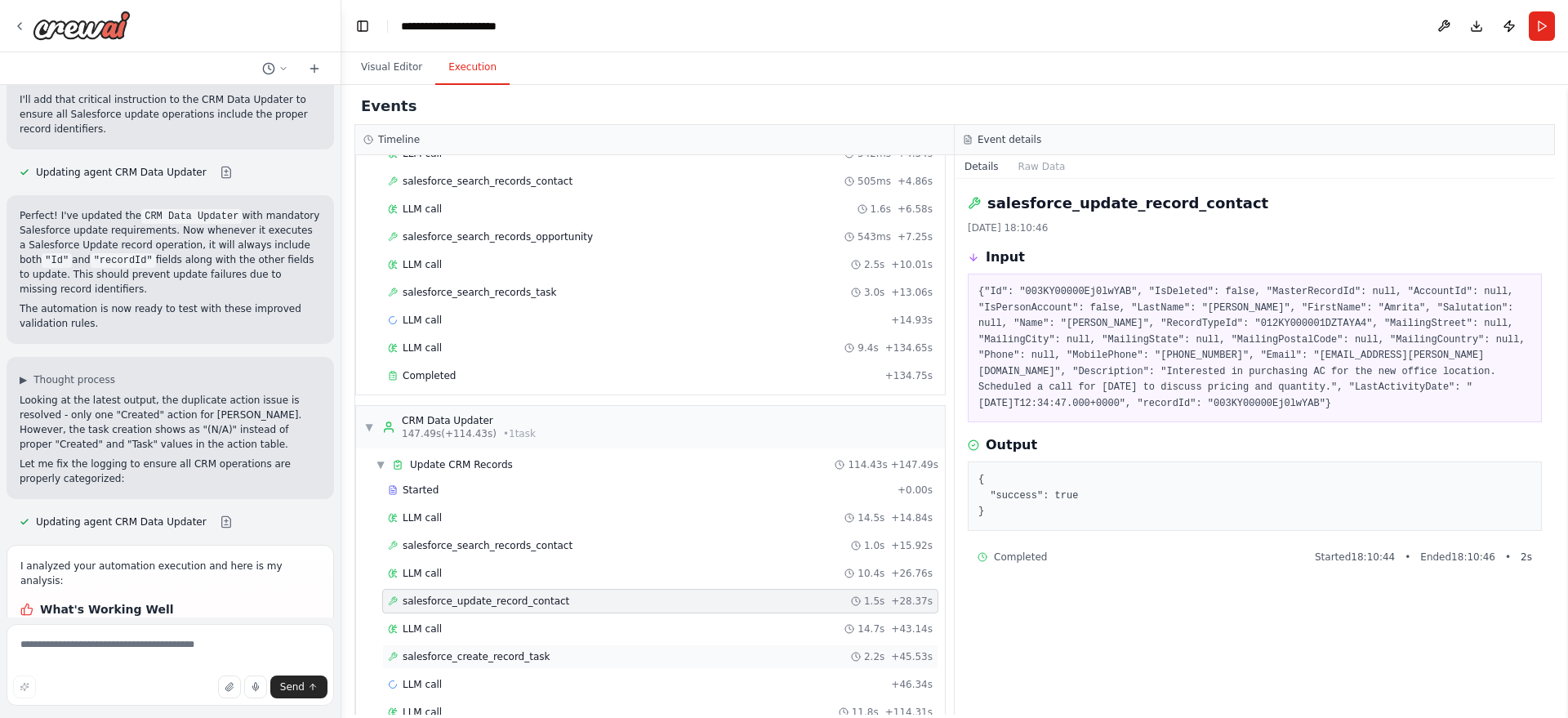
scroll to position [254, 0]
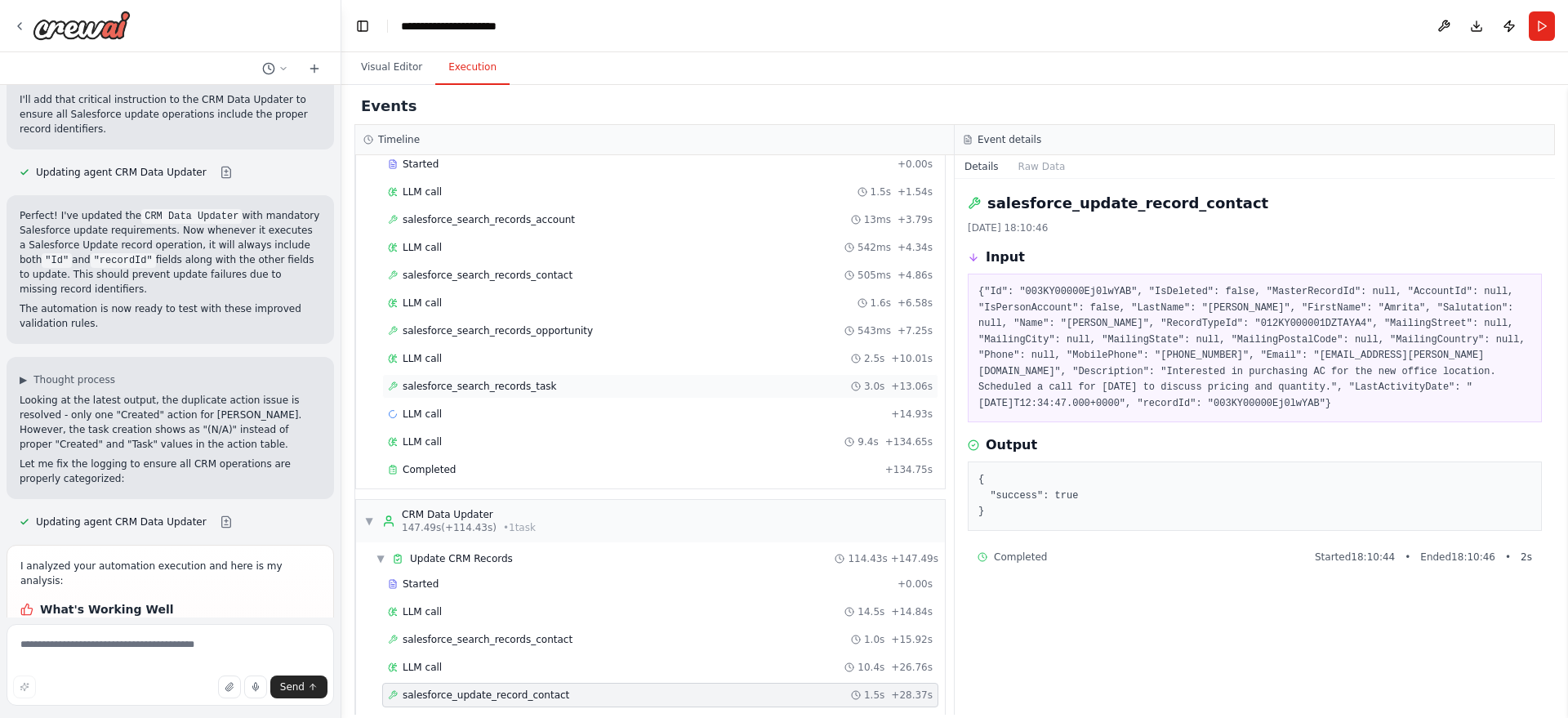
click at [503, 392] on span "salesforce_search_records_task" at bounding box center [480, 386] width 155 height 13
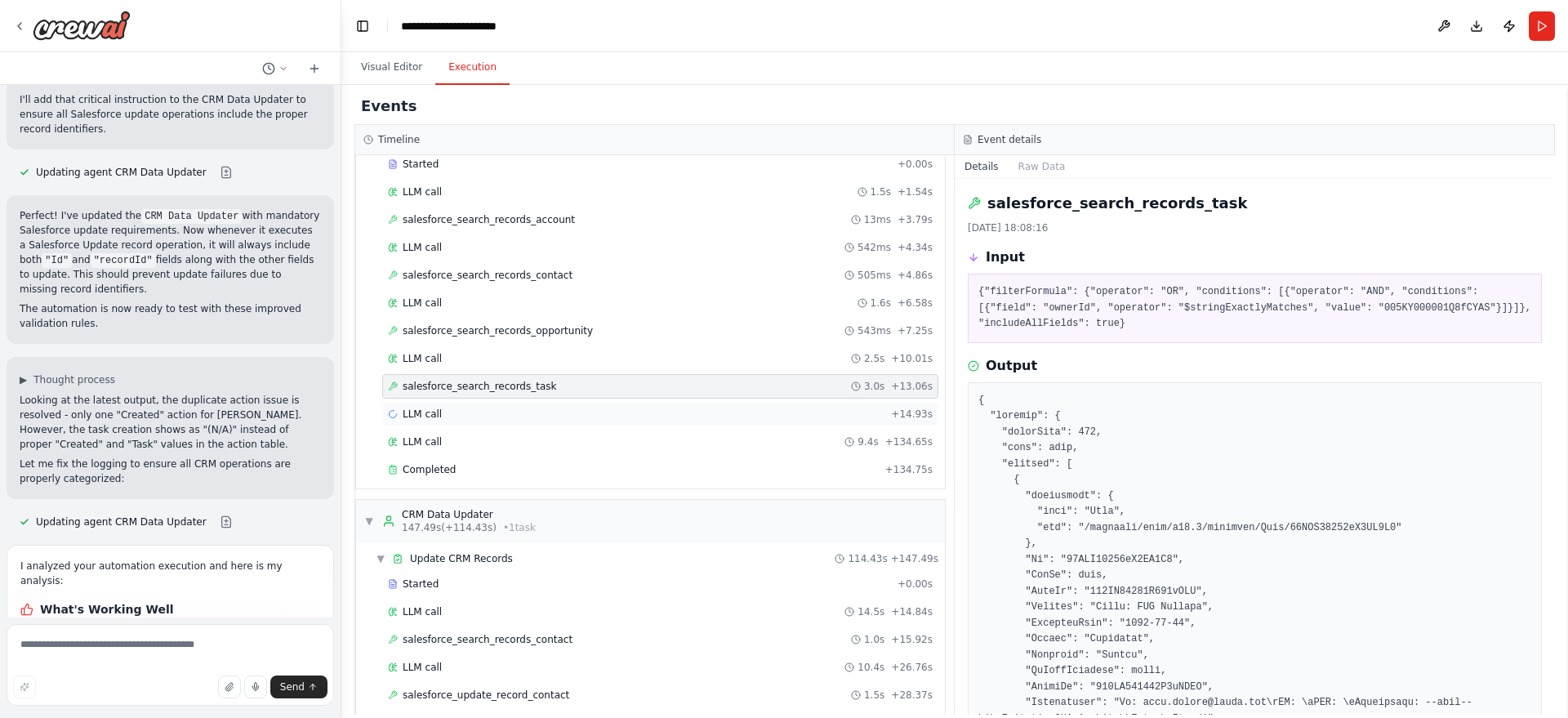
click at [488, 416] on div "LLM call + 14.93s" at bounding box center [660, 414] width 545 height 13
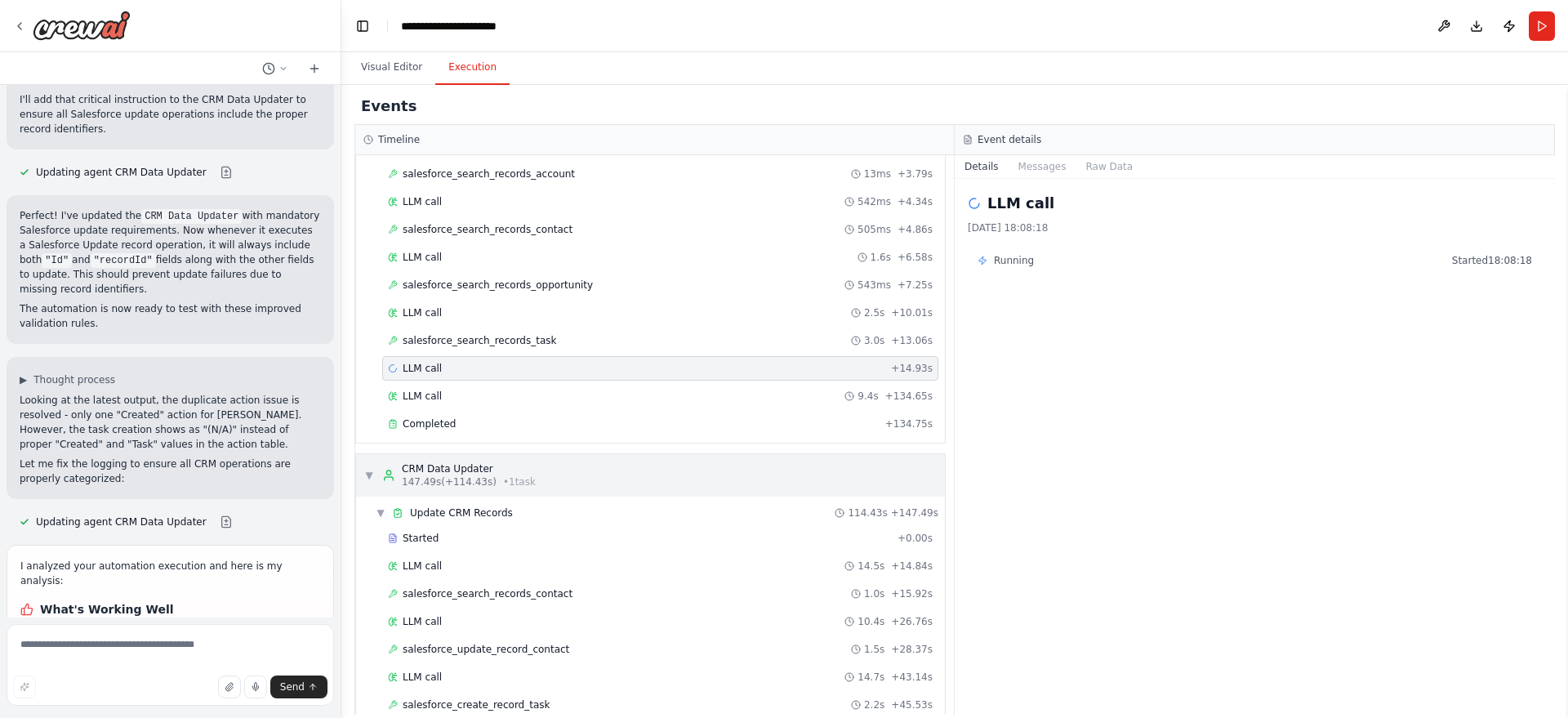
scroll to position [301, 0]
click at [449, 388] on div "LLM call 9.4s + 134.65s" at bounding box center [660, 395] width 545 height 13
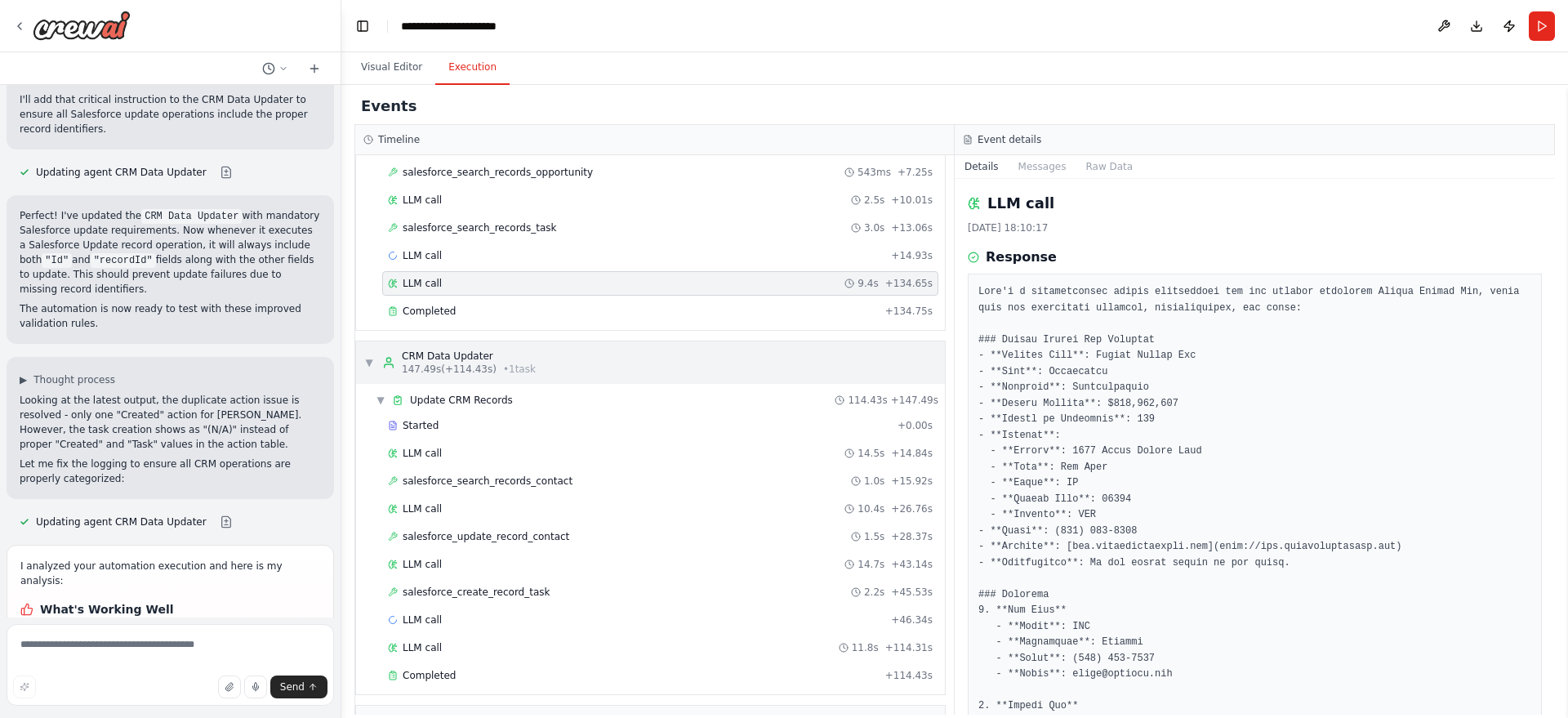
scroll to position [418, 0]
click at [115, 652] on textarea at bounding box center [170, 665] width 328 height 82
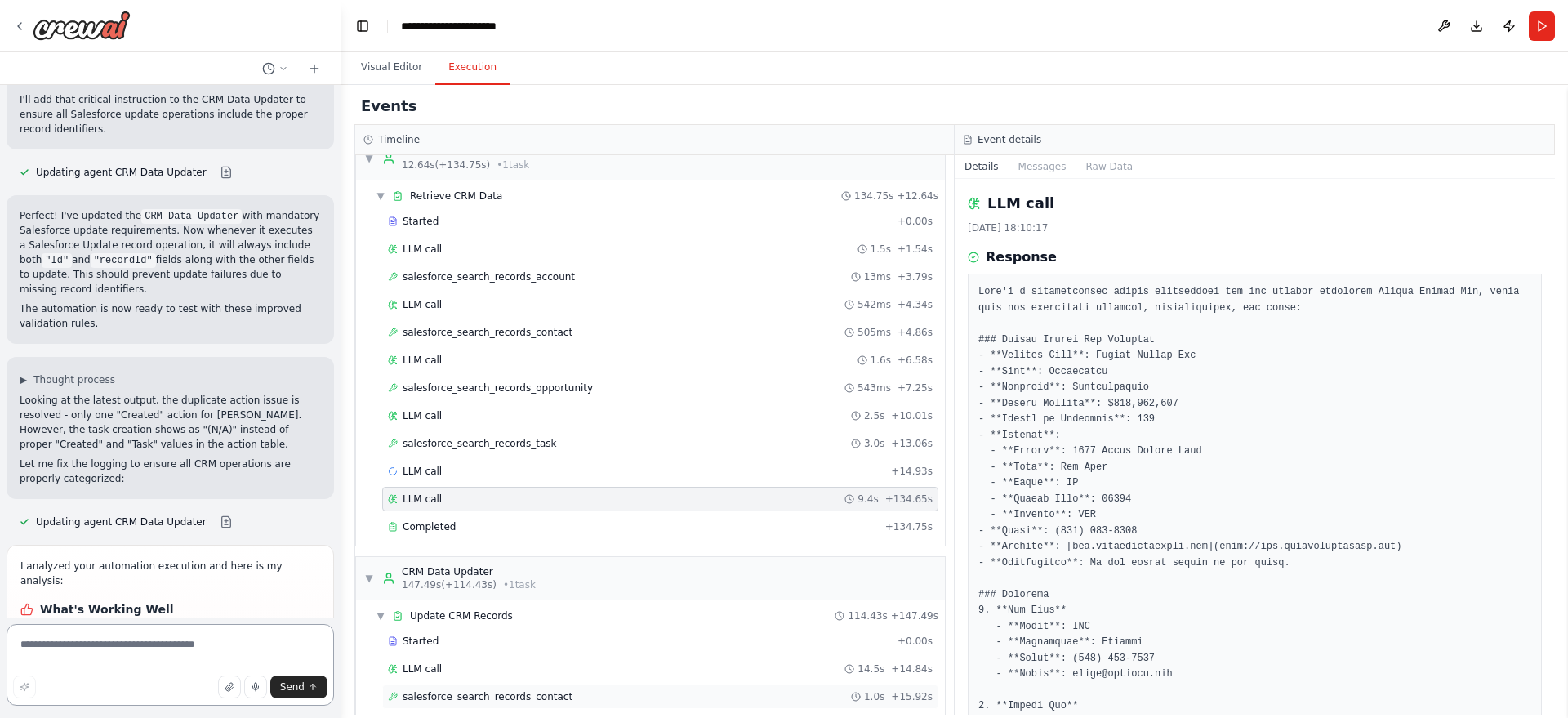
scroll to position [199, 0]
click at [118, 643] on textarea at bounding box center [170, 665] width 328 height 82
type textarea "*"
click at [1509, 26] on button "Publish" at bounding box center [1509, 26] width 27 height 29
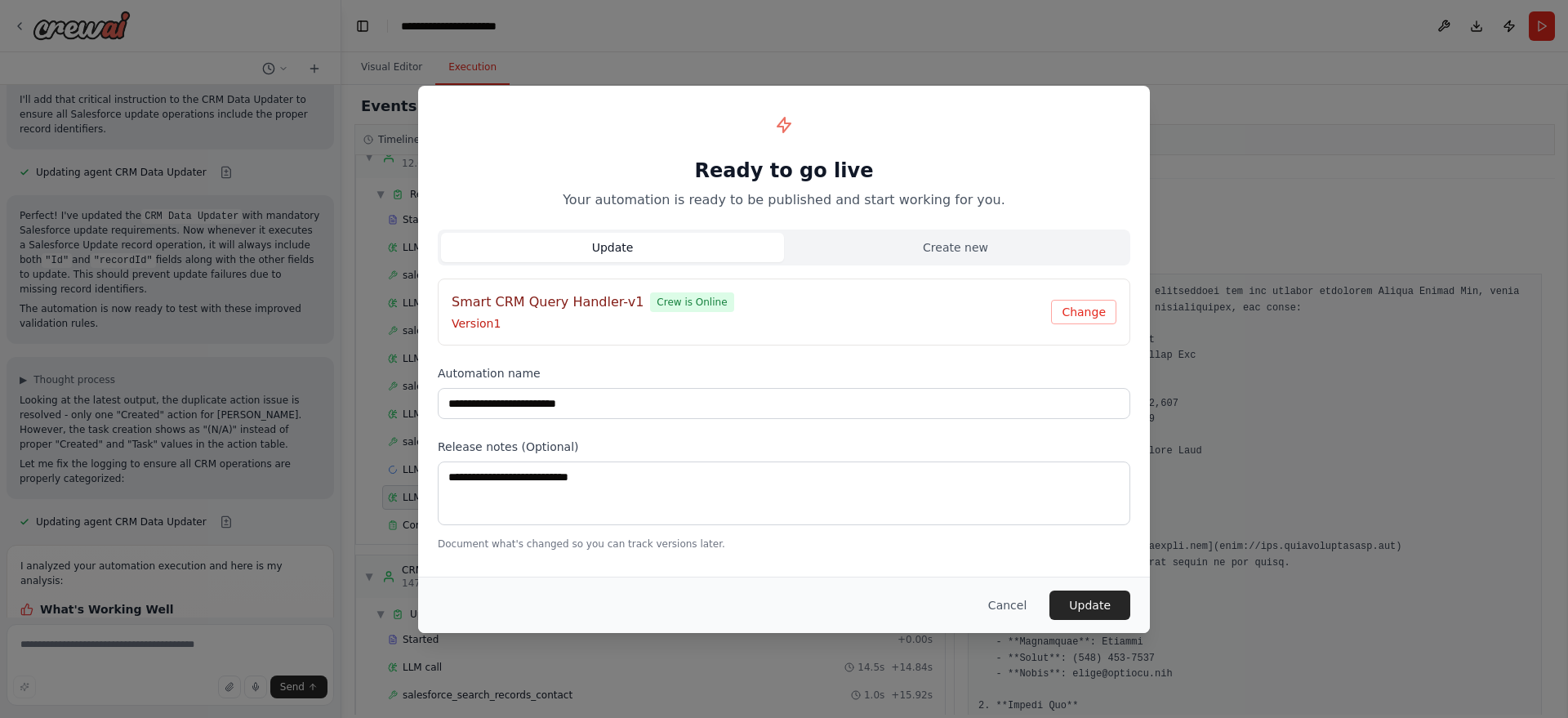
click at [1065, 628] on div "Cancel Update" at bounding box center [784, 605] width 731 height 57
click at [1092, 611] on button "Update" at bounding box center [1089, 605] width 81 height 29
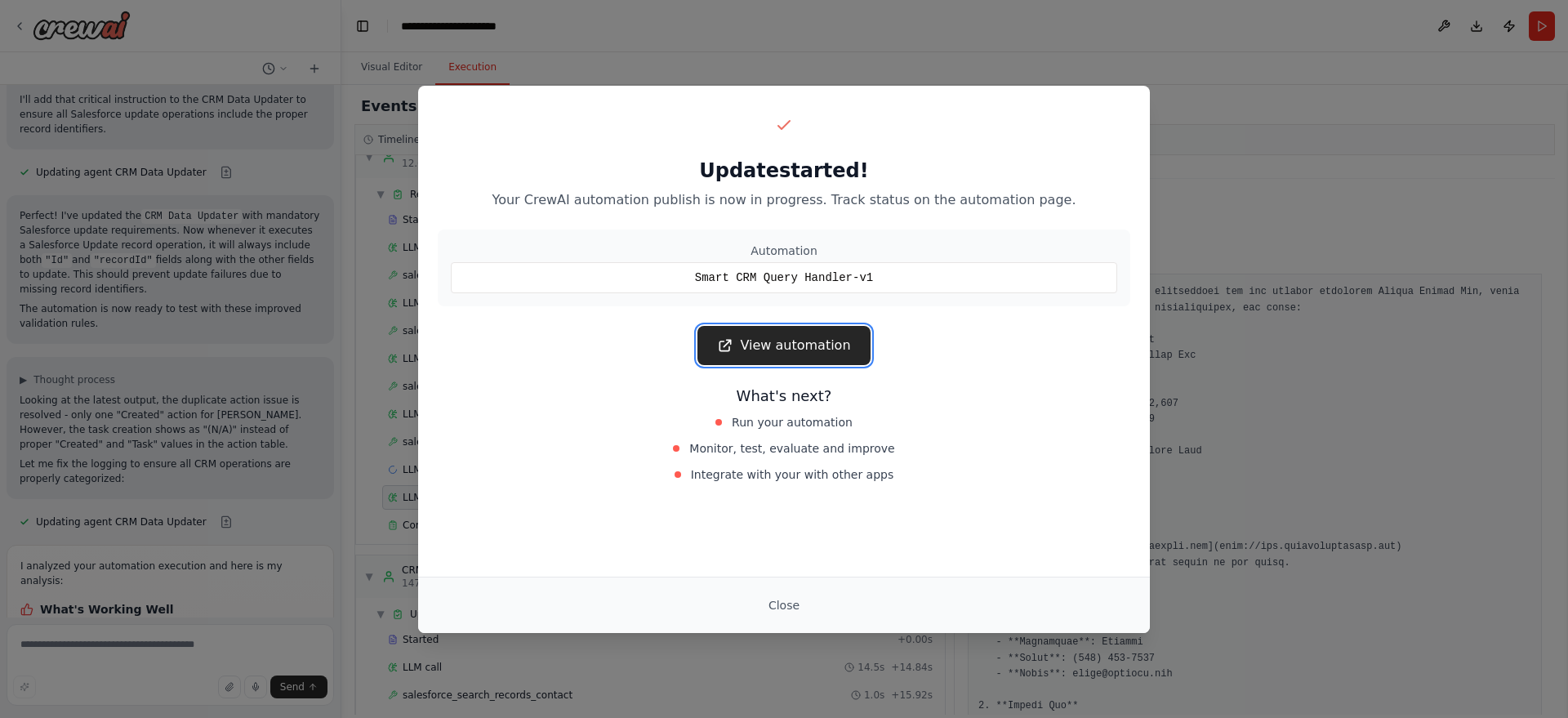
click at [789, 359] on link "View automation" at bounding box center [784, 345] width 172 height 39
